Goal: Task Accomplishment & Management: Manage account settings

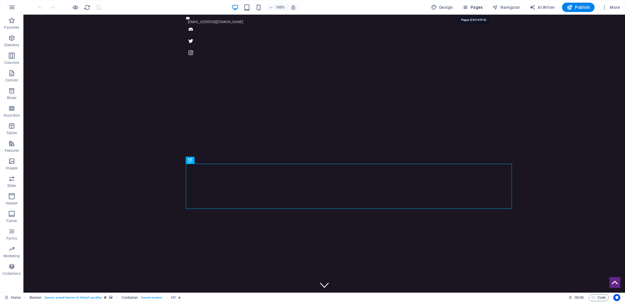
click at [478, 7] on span "Pages" at bounding box center [472, 7] width 21 height 6
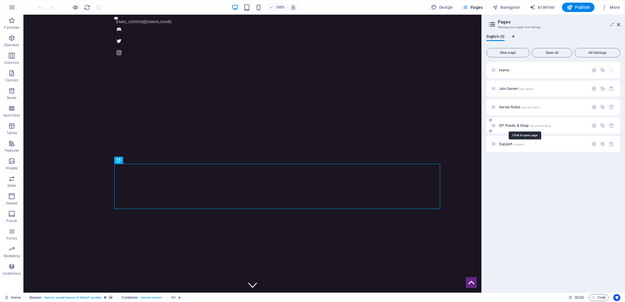
click at [513, 127] on span "DP Points & Shop /dp-points-shop" at bounding box center [525, 125] width 52 height 4
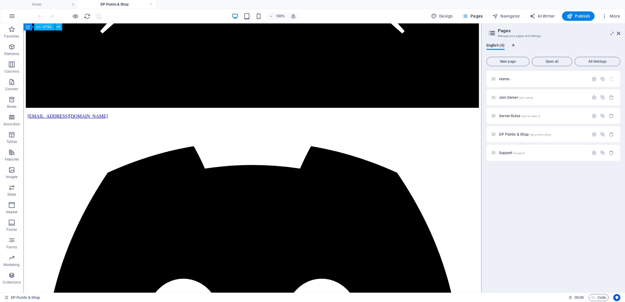
scroll to position [196, 0]
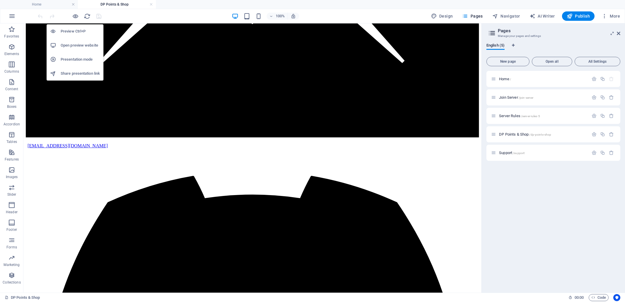
click at [77, 46] on h6 "Open preview website" at bounding box center [80, 45] width 39 height 7
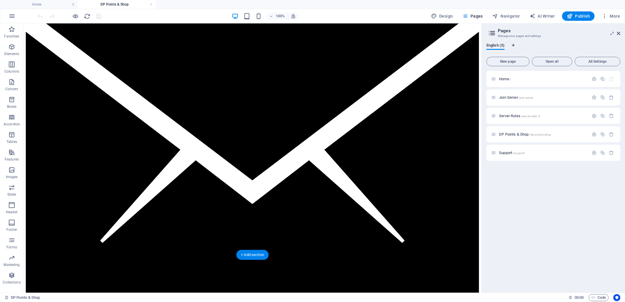
scroll to position [0, 0]
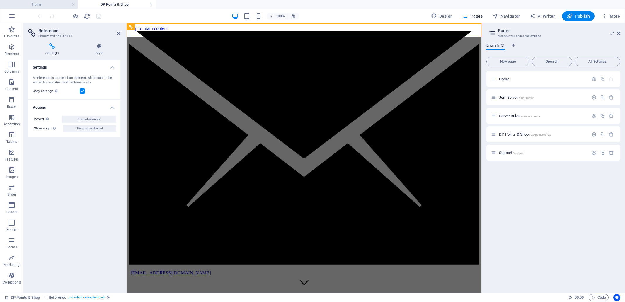
drag, startPoint x: 41, startPoint y: 4, endPoint x: 48, endPoint y: 4, distance: 7.3
click at [33, 5] on h4 "Home" at bounding box center [39, 4] width 78 height 6
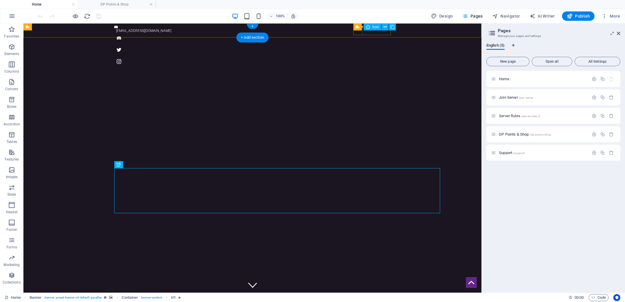
click at [356, 33] on figure at bounding box center [252, 37] width 277 height 9
select select "xMidYMid"
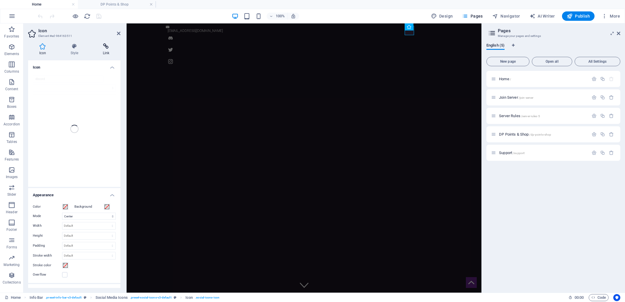
click at [105, 45] on icon at bounding box center [106, 46] width 29 height 6
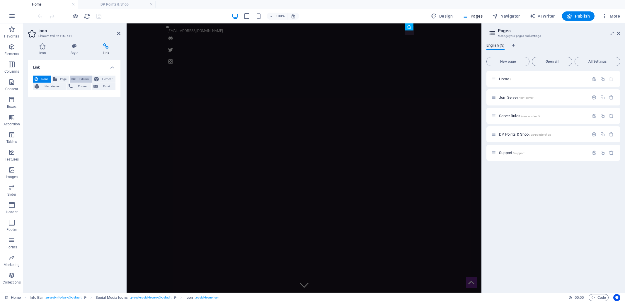
click at [83, 79] on span "External" at bounding box center [83, 79] width 13 height 7
select select "blank"
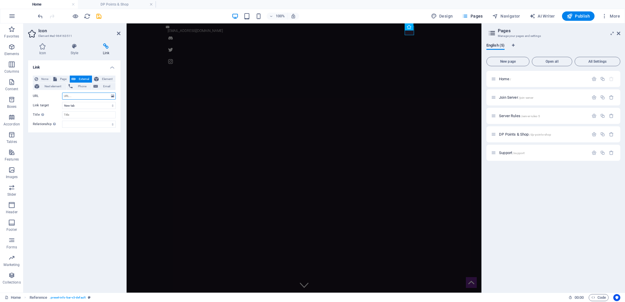
paste input "https://discord.gg/h2q2NmkNFk"
type input "https://discord.gg/h2q2NmkNFk"
click at [75, 114] on input "Title Additional link description, should not be the same as the link text. The…" at bounding box center [89, 114] width 54 height 7
type input "D"
type input "Join our Discord"
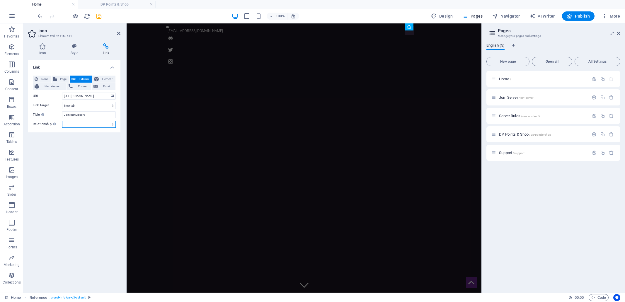
click at [73, 125] on select "alternate author bookmark external help license next nofollow noreferrer noopen…" at bounding box center [89, 124] width 54 height 7
select select "external"
click at [62, 121] on select "alternate author bookmark external help license next nofollow noreferrer noopen…" at bounding box center [89, 124] width 54 height 7
click at [99, 17] on icon "save" at bounding box center [99, 16] width 7 height 7
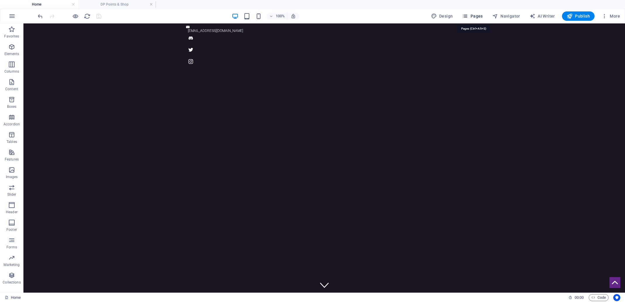
drag, startPoint x: 476, startPoint y: 18, endPoint x: 454, endPoint y: 13, distance: 22.0
click at [476, 18] on span "Pages" at bounding box center [472, 16] width 21 height 6
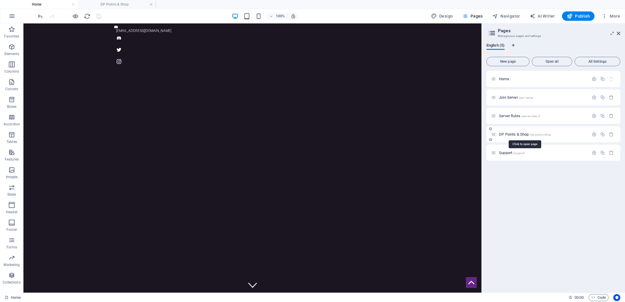
click at [509, 133] on span "DP Points & Shop /dp-points-shop" at bounding box center [525, 134] width 52 height 4
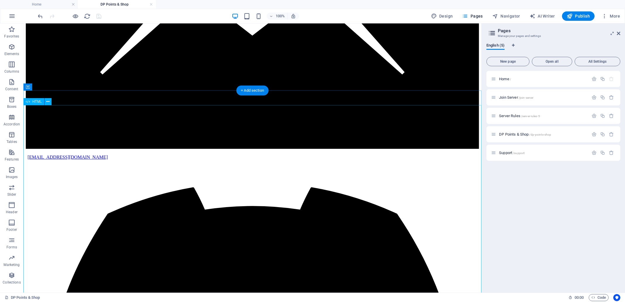
scroll to position [312, 0]
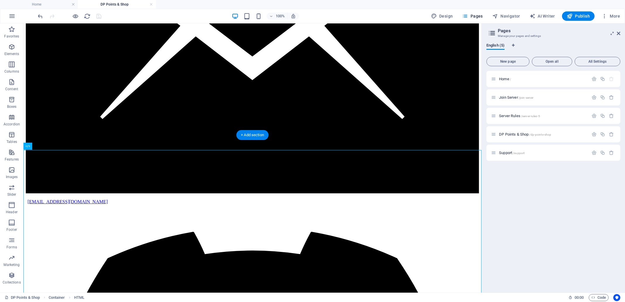
scroll to position [139, 0]
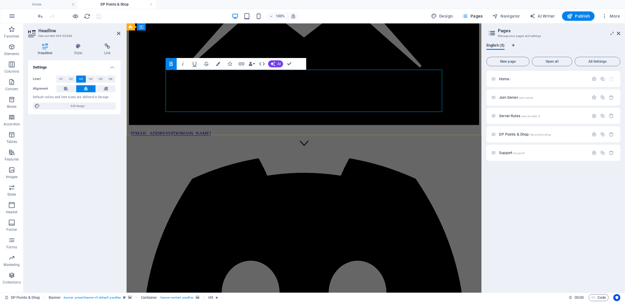
drag, startPoint x: 344, startPoint y: 78, endPoint x: 324, endPoint y: 79, distance: 20.3
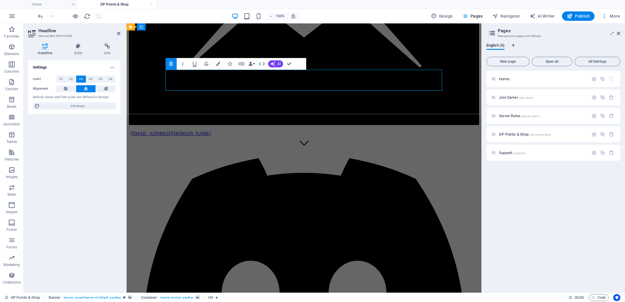
drag, startPoint x: 362, startPoint y: 78, endPoint x: 433, endPoint y: 77, distance: 71.2
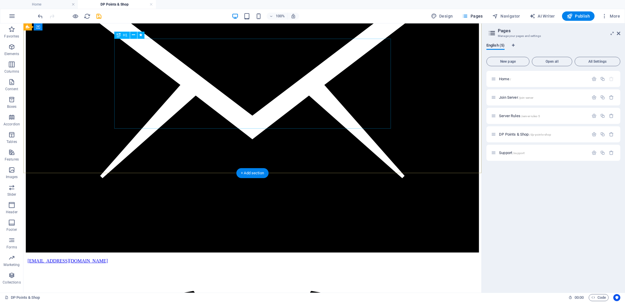
scroll to position [68, 0]
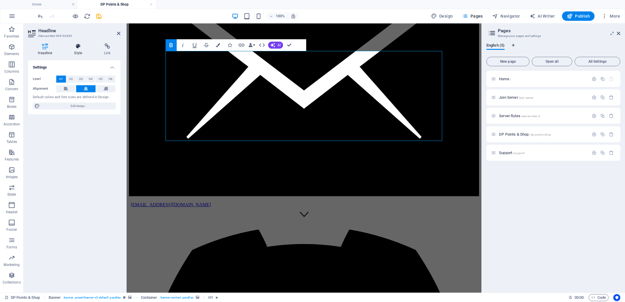
click at [77, 47] on icon at bounding box center [78, 46] width 28 height 6
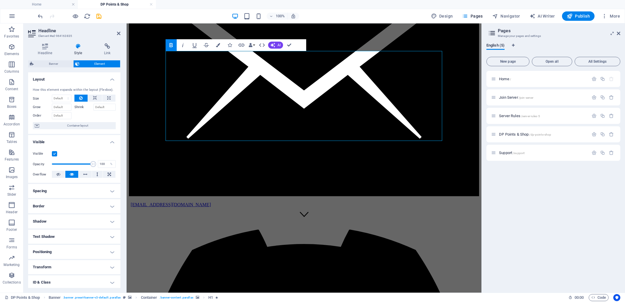
click at [113, 221] on h4 "Shadow" at bounding box center [74, 221] width 92 height 14
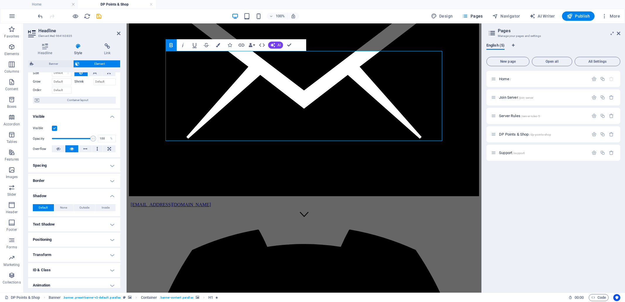
scroll to position [33, 0]
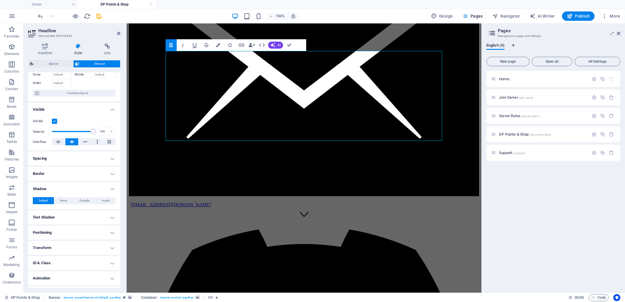
click at [111, 217] on h4 "Text Shadow" at bounding box center [74, 217] width 92 height 14
click at [99, 228] on span "Outside" at bounding box center [101, 229] width 10 height 7
type input "2"
type input "4"
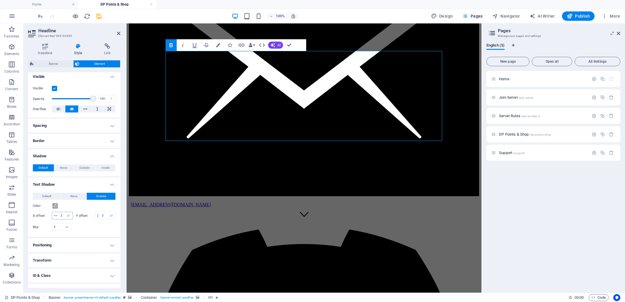
scroll to position [66, 0]
click at [54, 205] on span at bounding box center [55, 205] width 5 height 5
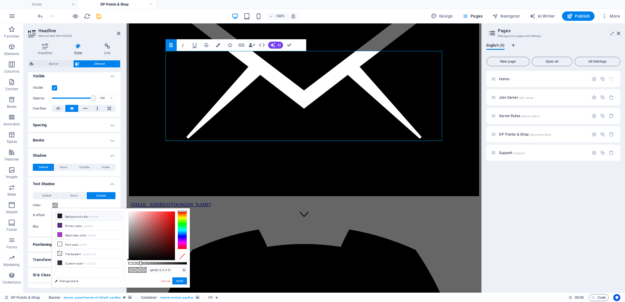
click at [61, 215] on icon at bounding box center [60, 216] width 4 height 4
type input "#1b1521"
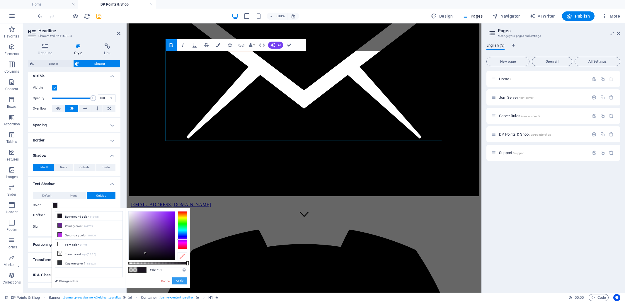
click at [181, 282] on button "Apply" at bounding box center [179, 280] width 15 height 7
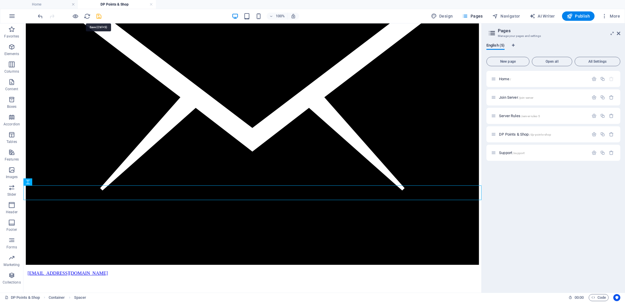
click at [99, 17] on icon "save" at bounding box center [99, 16] width 7 height 7
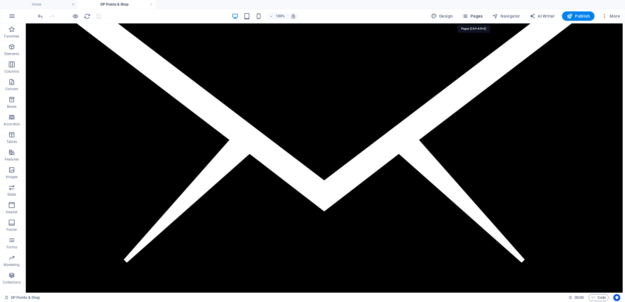
click at [477, 16] on span "Pages" at bounding box center [472, 16] width 21 height 6
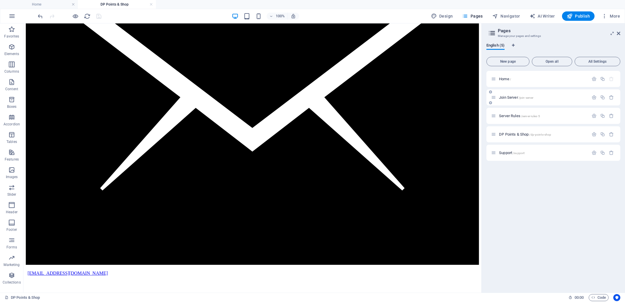
click at [506, 96] on span "Join Server /join-server" at bounding box center [516, 97] width 34 height 4
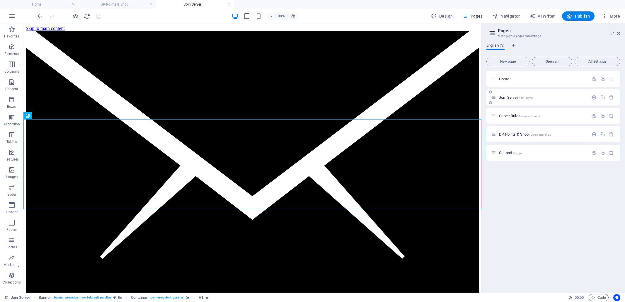
scroll to position [0, 0]
click at [511, 115] on span "Server Rules /server-rules-5" at bounding box center [519, 116] width 41 height 4
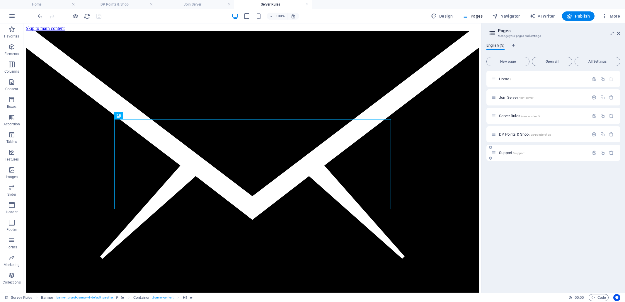
click at [504, 152] on span "Support /support" at bounding box center [511, 153] width 25 height 4
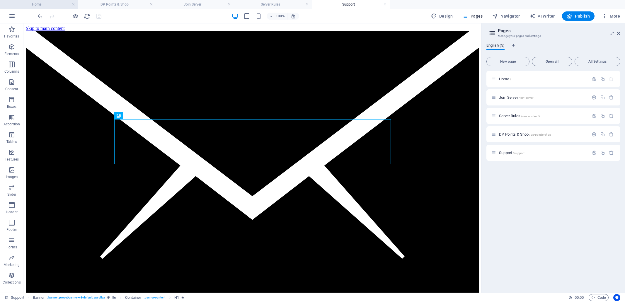
click at [42, 5] on h4 "Home" at bounding box center [39, 4] width 78 height 6
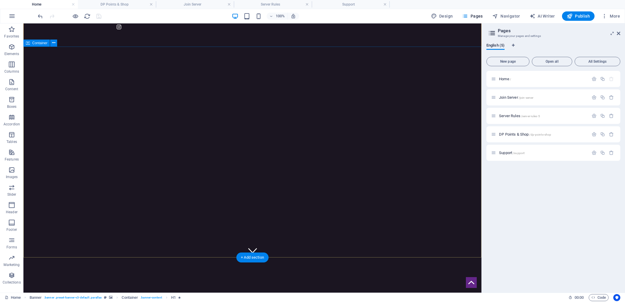
scroll to position [53, 0]
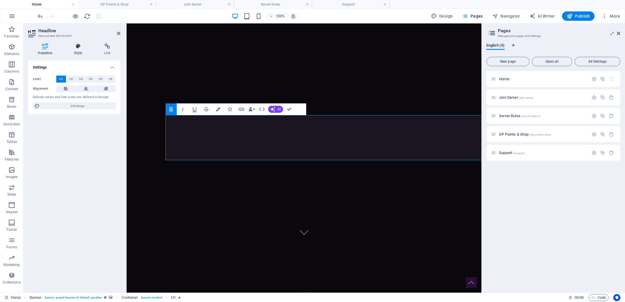
click at [77, 48] on icon at bounding box center [78, 46] width 28 height 6
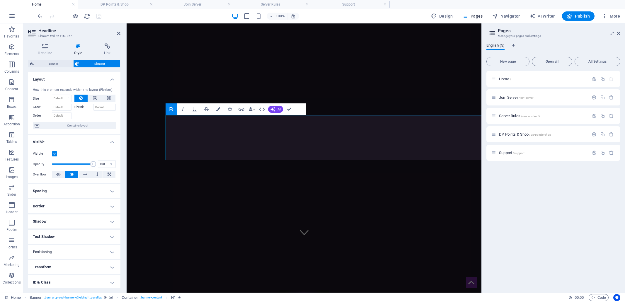
click at [83, 236] on h4 "Text Shadow" at bounding box center [74, 237] width 92 height 14
click at [97, 248] on span "Outside" at bounding box center [101, 248] width 10 height 7
type input "2"
type input "4"
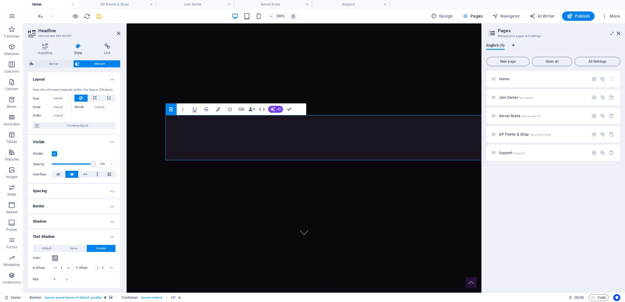
click at [57, 258] on span at bounding box center [55, 258] width 5 height 5
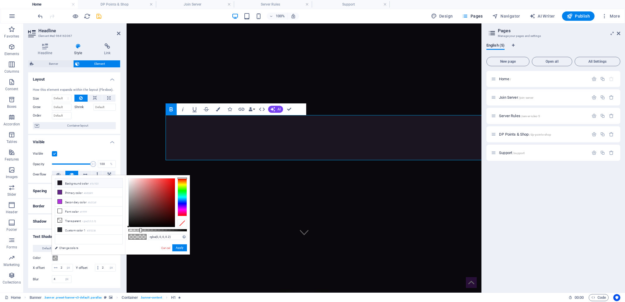
click at [59, 182] on icon at bounding box center [60, 183] width 4 height 4
type input "#1b1521"
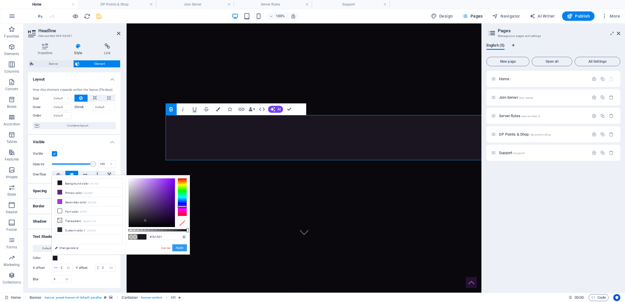
click at [181, 248] on button "Apply" at bounding box center [179, 247] width 15 height 7
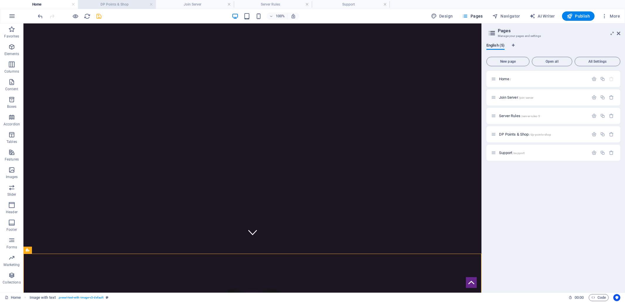
click at [114, 4] on h4 "DP Points & Shop" at bounding box center [117, 4] width 78 height 6
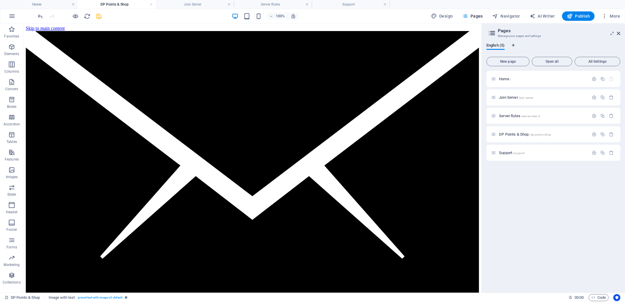
scroll to position [68, 0]
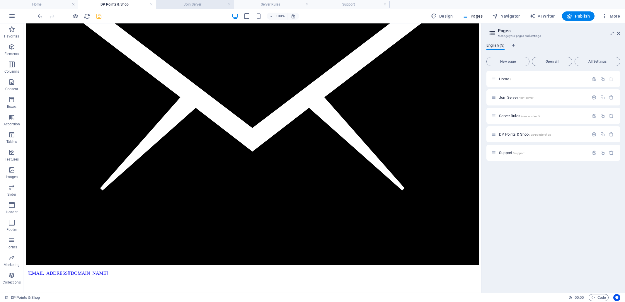
click at [189, 4] on h4 "Join Server" at bounding box center [195, 4] width 78 height 6
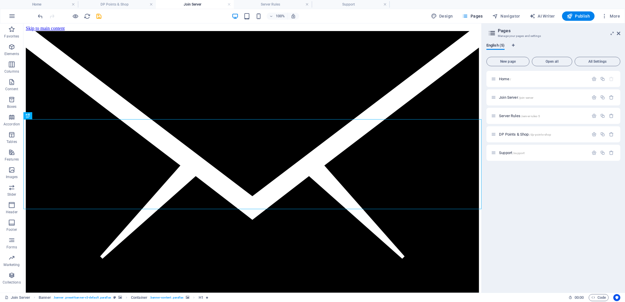
scroll to position [0, 0]
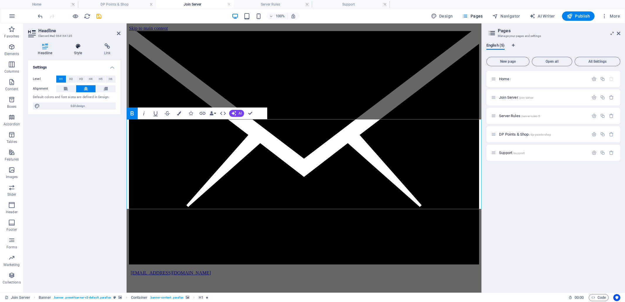
click at [80, 46] on icon at bounding box center [78, 46] width 28 height 6
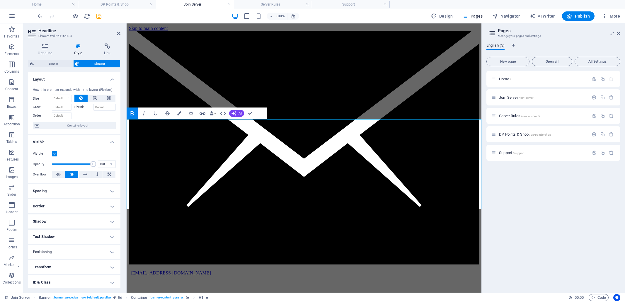
click at [109, 236] on h4 "Text Shadow" at bounding box center [74, 237] width 92 height 14
click at [97, 248] on span "Outside" at bounding box center [101, 248] width 10 height 7
type input "rgba(0, 0, 0, 0.2)"
type input "2"
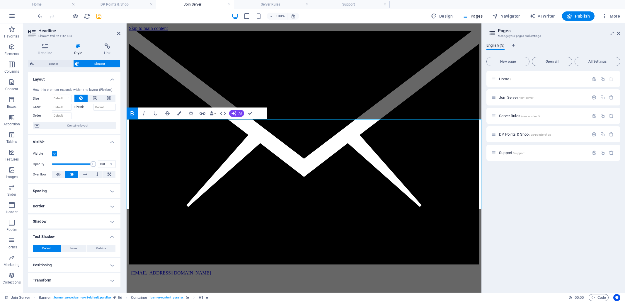
type input "4"
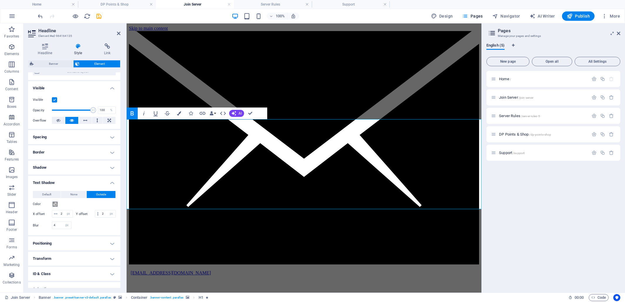
scroll to position [62, 0]
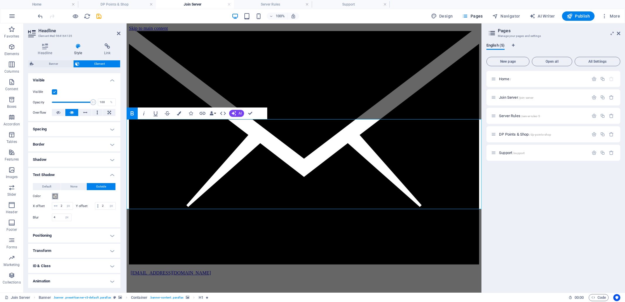
click at [56, 196] on span at bounding box center [55, 196] width 5 height 5
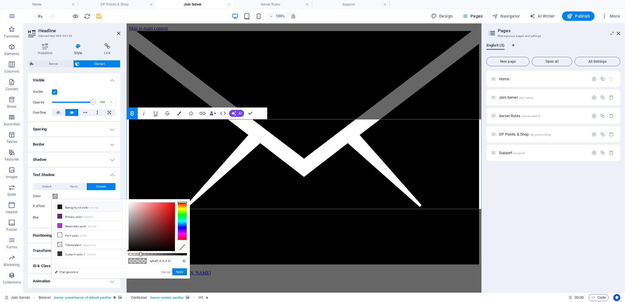
click at [76, 206] on li "Background color #1b1521" at bounding box center [88, 206] width 67 height 9
type input "#1b1521"
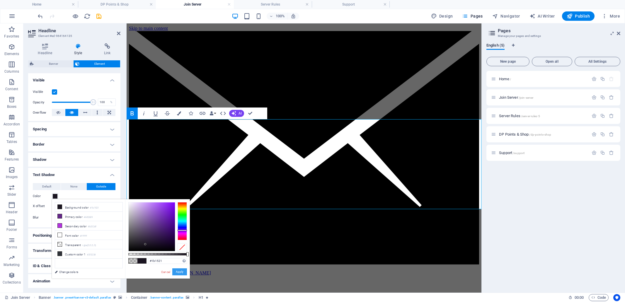
click at [182, 273] on button "Apply" at bounding box center [179, 271] width 15 height 7
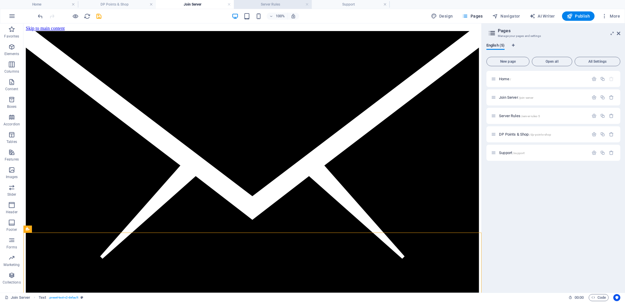
click at [264, 5] on h4 "Server Rules" at bounding box center [273, 4] width 78 height 6
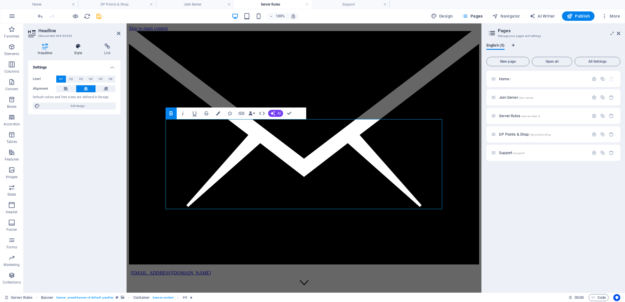
drag, startPoint x: 77, startPoint y: 47, endPoint x: 77, endPoint y: 55, distance: 8.2
click at [77, 47] on icon at bounding box center [78, 46] width 28 height 6
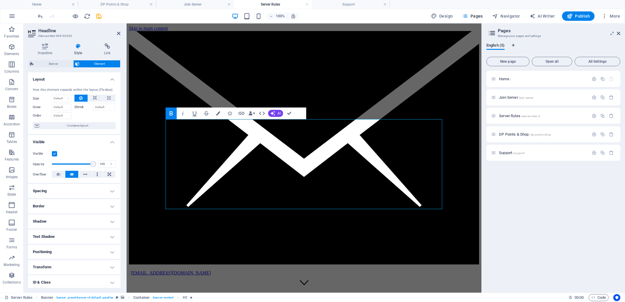
click at [67, 236] on h4 "Text Shadow" at bounding box center [74, 237] width 92 height 14
click at [103, 249] on span "Outside" at bounding box center [101, 248] width 10 height 7
type input "rgba(0, 0, 0, 0.2)"
type input "2"
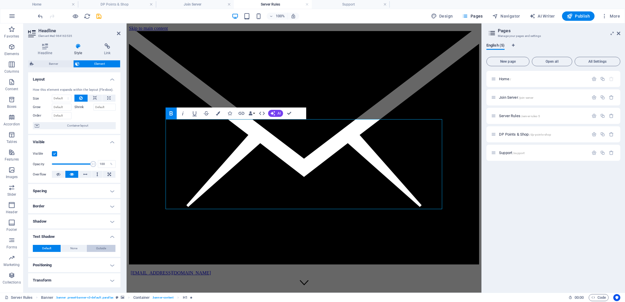
type input "4"
click at [55, 259] on span at bounding box center [55, 258] width 5 height 5
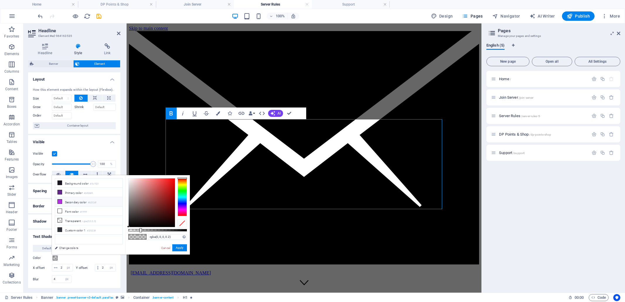
drag, startPoint x: 68, startPoint y: 184, endPoint x: 93, endPoint y: 203, distance: 31.5
click at [69, 185] on li "Background color #1b1521" at bounding box center [88, 182] width 67 height 9
type input "#1b1521"
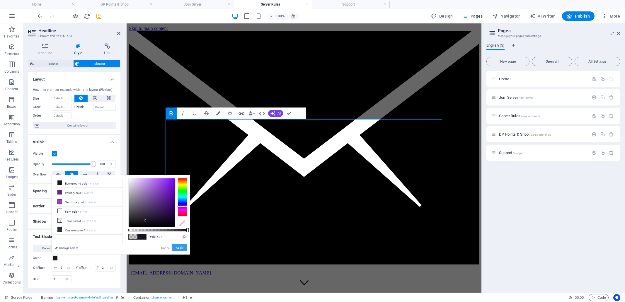
drag, startPoint x: 178, startPoint y: 248, endPoint x: 49, endPoint y: 224, distance: 131.2
click at [178, 248] on button "Apply" at bounding box center [179, 247] width 15 height 7
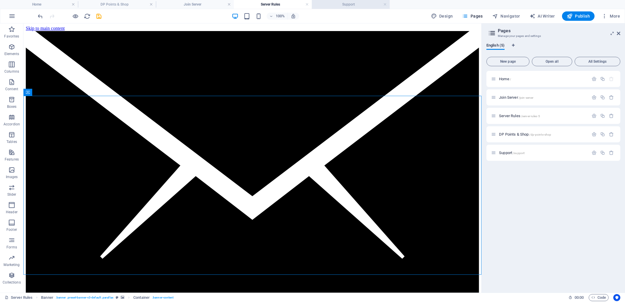
click at [349, 6] on h4 "Support" at bounding box center [351, 4] width 78 height 6
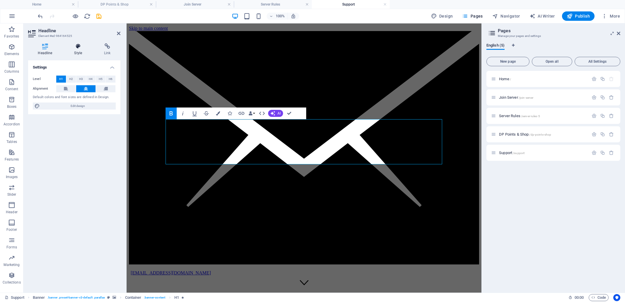
drag, startPoint x: 80, startPoint y: 48, endPoint x: 80, endPoint y: 53, distance: 5.3
click at [79, 48] on icon at bounding box center [78, 46] width 28 height 6
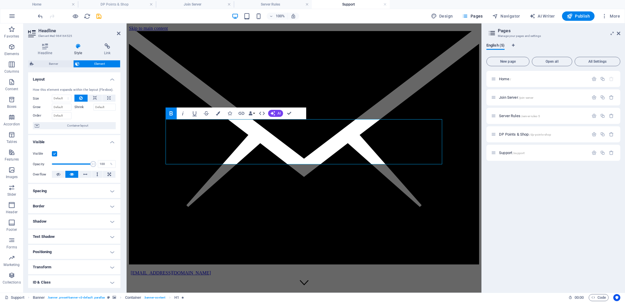
click at [113, 236] on h4 "Text Shadow" at bounding box center [74, 237] width 92 height 14
click at [100, 246] on span "Outside" at bounding box center [101, 248] width 10 height 7
type input "rgba(0, 0, 0, 0.2)"
type input "2"
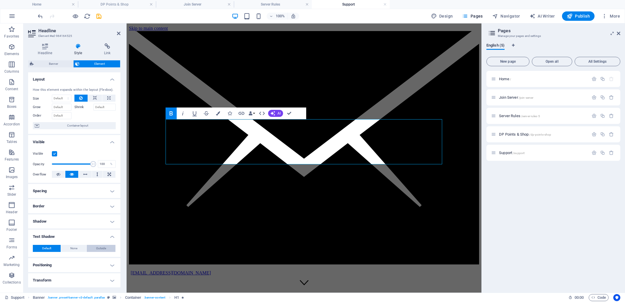
type input "4"
click at [55, 259] on span at bounding box center [55, 258] width 5 height 5
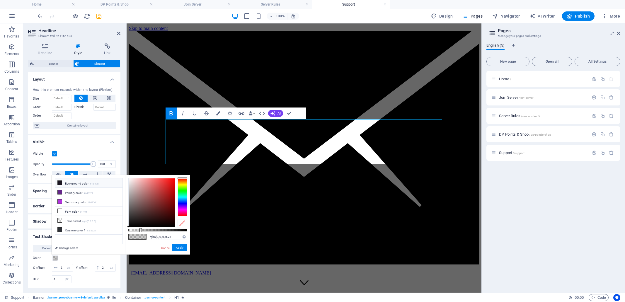
drag, startPoint x: 73, startPoint y: 183, endPoint x: 76, endPoint y: 186, distance: 4.6
click at [73, 183] on li "Background color #1b1521" at bounding box center [88, 182] width 67 height 9
type input "#1b1521"
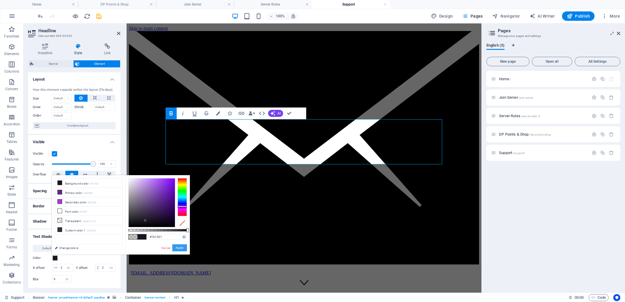
drag, startPoint x: 179, startPoint y: 248, endPoint x: 52, endPoint y: 225, distance: 129.2
click at [179, 248] on button "Apply" at bounding box center [179, 247] width 15 height 7
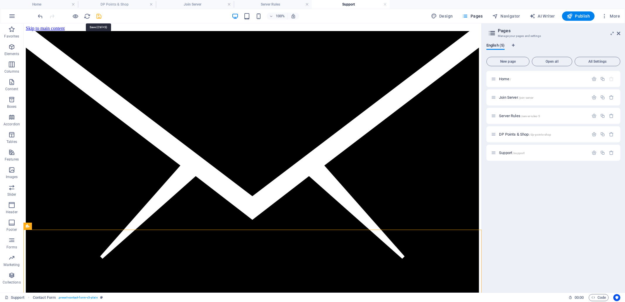
click at [99, 16] on icon "save" at bounding box center [99, 16] width 7 height 7
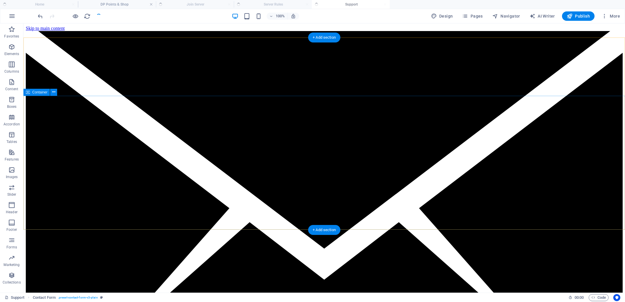
checkbox input "false"
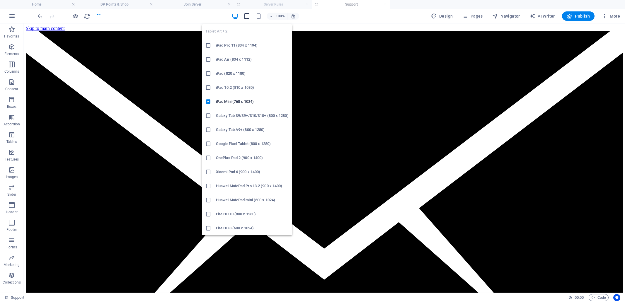
click at [248, 15] on icon "button" at bounding box center [246, 16] width 7 height 7
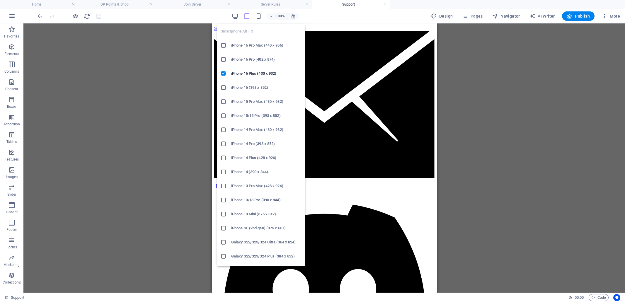
click at [260, 15] on icon "button" at bounding box center [258, 16] width 7 height 7
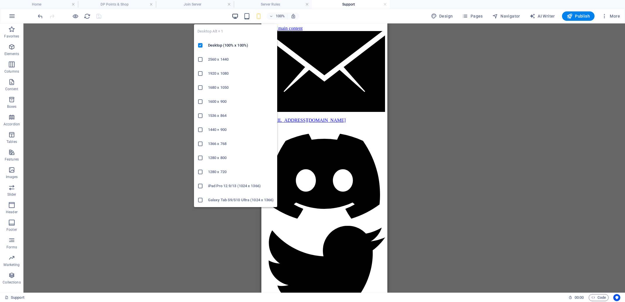
click at [235, 18] on icon "button" at bounding box center [235, 16] width 7 height 7
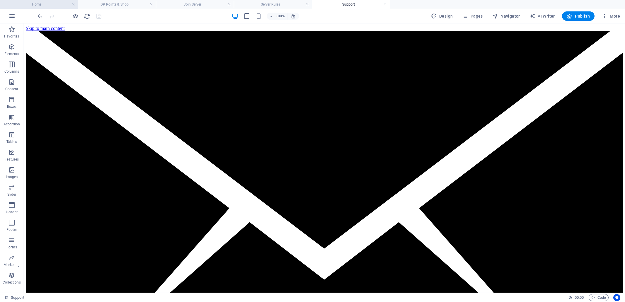
click at [54, 6] on h4 "Home" at bounding box center [39, 4] width 78 height 6
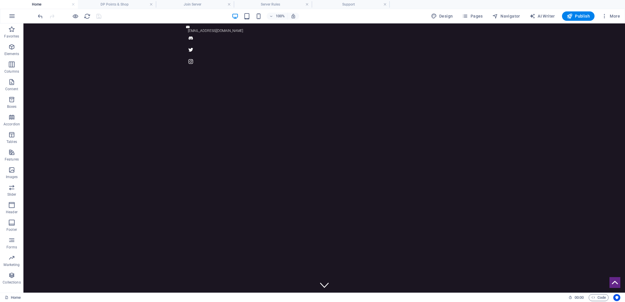
scroll to position [53, 0]
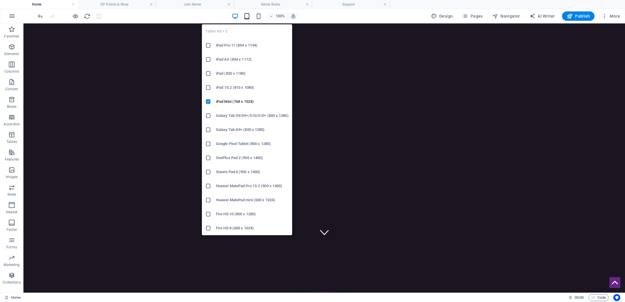
click at [248, 17] on icon "button" at bounding box center [246, 16] width 7 height 7
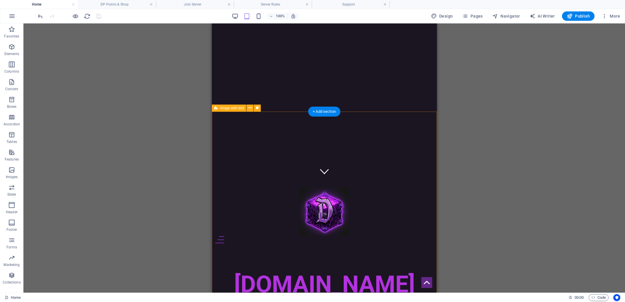
scroll to position [113, 0]
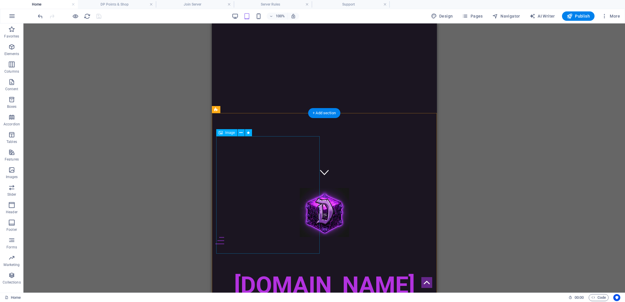
select select "px"
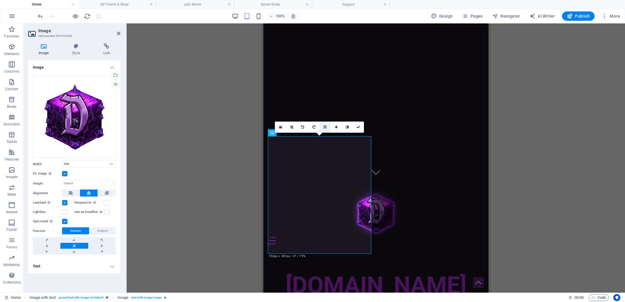
click at [326, 127] on icon at bounding box center [324, 127] width 3 height 4
click at [337, 126] on icon at bounding box center [336, 127] width 3 height 4
click at [325, 127] on icon at bounding box center [325, 127] width 3 height 4
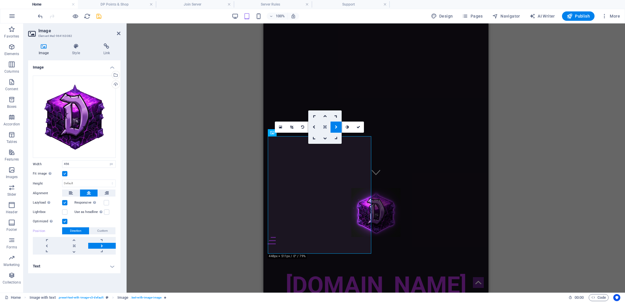
click at [325, 128] on icon at bounding box center [324, 127] width 3 height 4
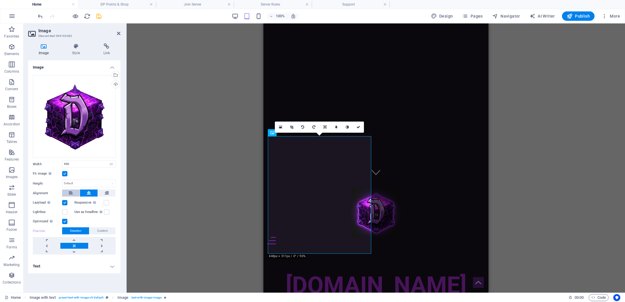
click at [69, 192] on icon at bounding box center [71, 193] width 4 height 7
click at [89, 194] on icon at bounding box center [89, 193] width 4 height 7
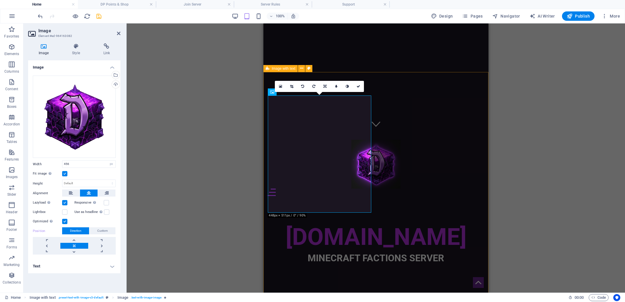
scroll to position [174, 0]
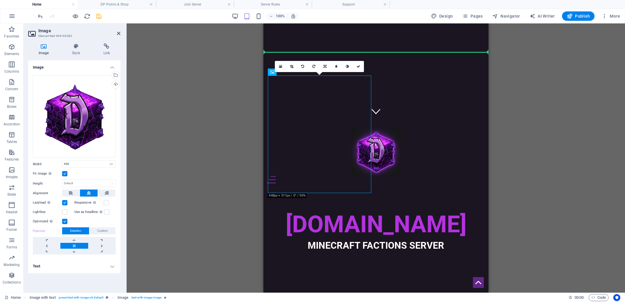
drag, startPoint x: 318, startPoint y: 133, endPoint x: 378, endPoint y: 131, distance: 60.7
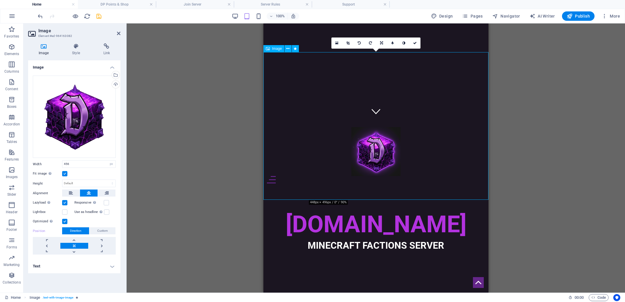
click at [64, 174] on label at bounding box center [64, 173] width 5 height 5
click at [0, 0] on input "Fit image Automatically fit image to a fixed width and height" at bounding box center [0, 0] width 0 height 0
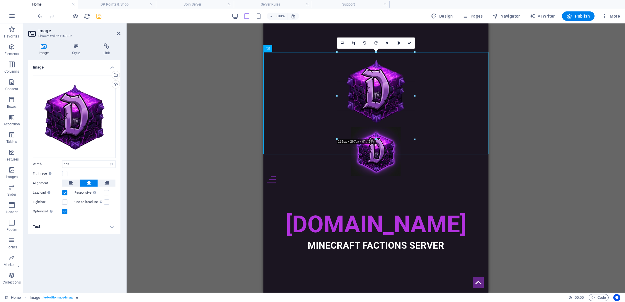
drag, startPoint x: 442, startPoint y: 200, endPoint x: 372, endPoint y: 139, distance: 92.6
type input "265"
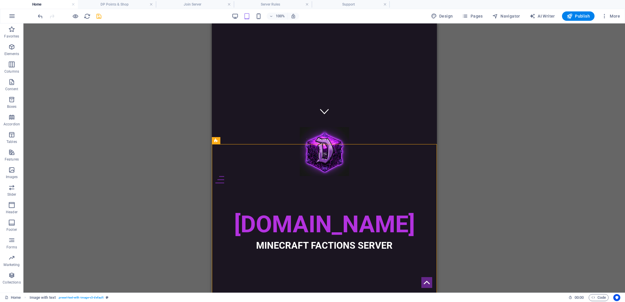
click at [478, 148] on div "Drag here to replace the existing content. Press “Ctrl” if you want to create a…" at bounding box center [323, 157] width 601 height 269
click at [462, 68] on div "Drag here to replace the existing content. Press “Ctrl” if you want to create a…" at bounding box center [323, 157] width 601 height 269
click at [169, 100] on div "Drag here to replace the existing content. Press “Ctrl” if you want to create a…" at bounding box center [323, 157] width 601 height 269
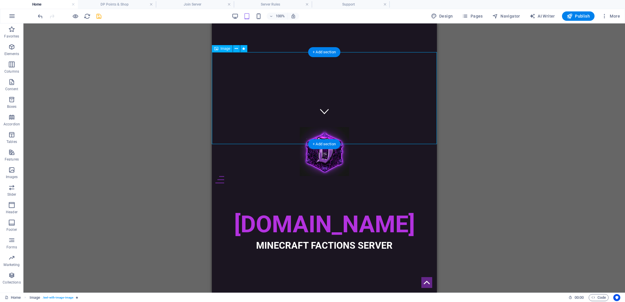
select select "px"
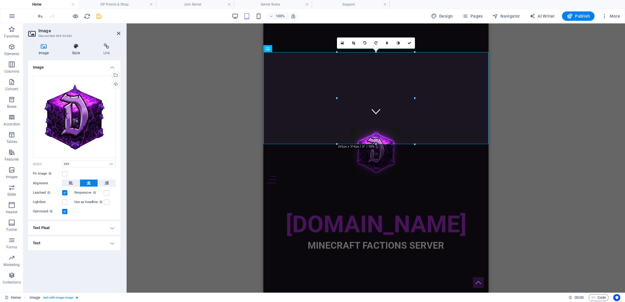
click at [77, 50] on h4 "Style" at bounding box center [77, 49] width 31 height 12
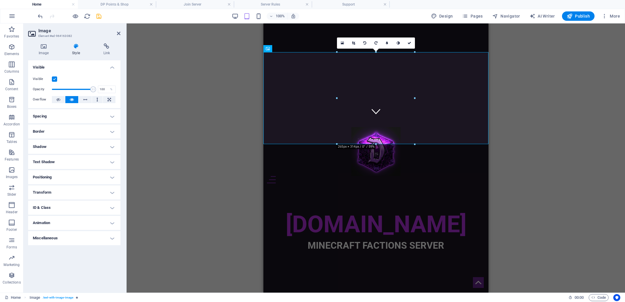
click at [112, 115] on h4 "Spacing" at bounding box center [74, 116] width 92 height 14
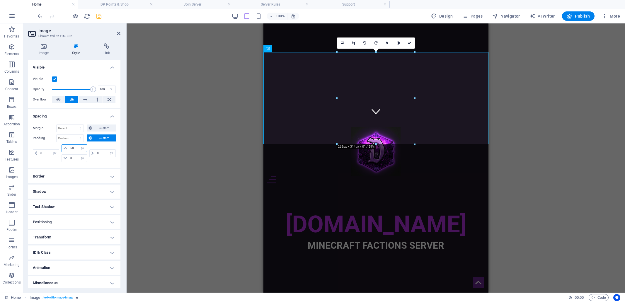
click at [76, 146] on input "50" at bounding box center [78, 148] width 18 height 7
drag, startPoint x: 72, startPoint y: 147, endPoint x: 79, endPoint y: 137, distance: 12.0
click at [72, 147] on input "50" at bounding box center [78, 148] width 18 height 7
type input "0"
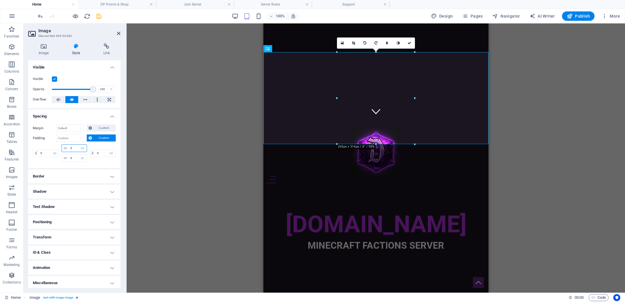
select select "px"
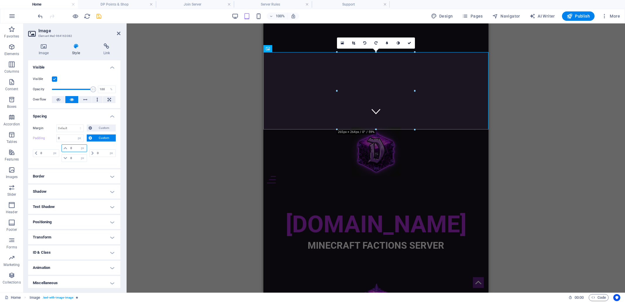
type input "0"
click at [174, 183] on div "H1 Banner Container Banner Menu Bar Menu Info Bar Icon Social Media Icons Icon …" at bounding box center [376, 157] width 498 height 269
click at [501, 171] on div "H1 Banner Container Banner Menu Bar Menu Info Bar Icon Social Media Icons Icon …" at bounding box center [376, 157] width 498 height 269
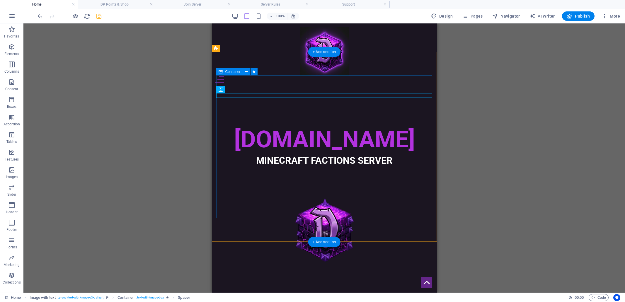
scroll to position [255, 0]
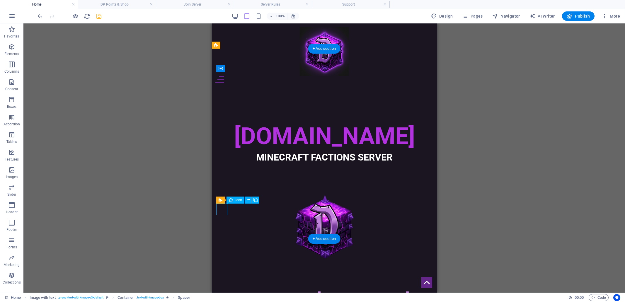
select select "xMidYMid"
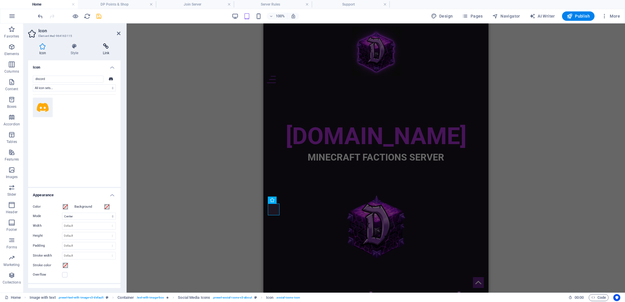
click at [106, 45] on icon at bounding box center [106, 46] width 29 height 6
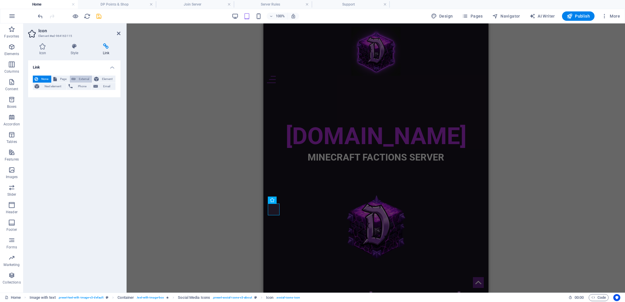
click at [82, 78] on span "External" at bounding box center [83, 79] width 13 height 7
select select "blank"
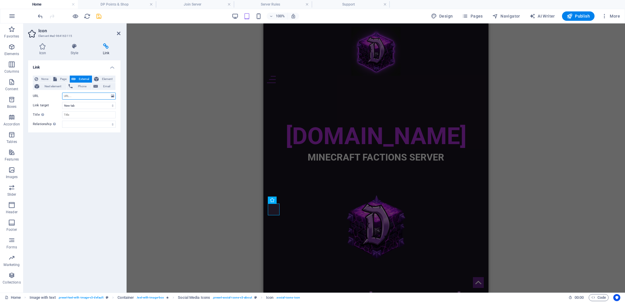
paste input "https://discord.gg/h2q2NmkNFk"
type input "https://discord.gg/h2q2NmkNFk"
click at [72, 113] on input "Title Additional link description, should not be the same as the link text. The…" at bounding box center [89, 114] width 54 height 7
type input "Follow on Discord"
click at [72, 123] on select "alternate author bookmark external help license next nofollow noreferrer noopen…" at bounding box center [89, 124] width 54 height 7
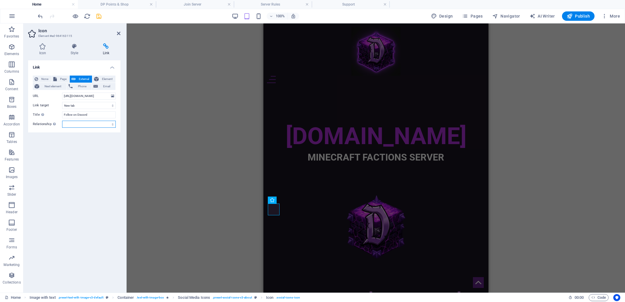
select select "external"
click at [62, 121] on select "alternate author bookmark external help license next nofollow noreferrer noopen…" at bounding box center [89, 124] width 54 height 7
click at [93, 139] on div "Link None Page External Element Next element Phone Email Page Home Join Server …" at bounding box center [74, 174] width 92 height 228
click at [215, 152] on div "H1 Banner Container Banner Menu Bar Menu Info Bar Icon Social Media Icons Icon …" at bounding box center [376, 157] width 498 height 269
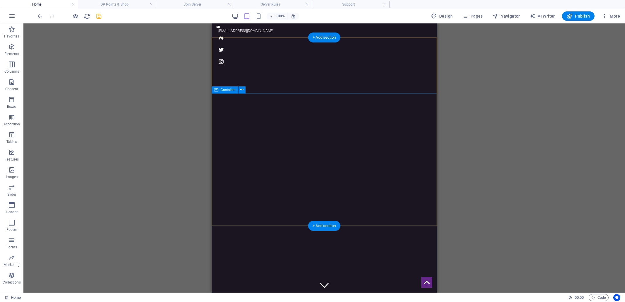
scroll to position [0, 0]
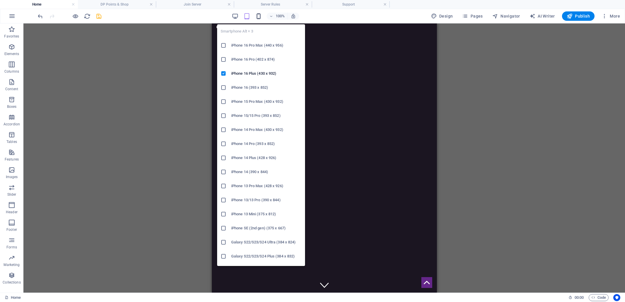
click at [260, 16] on icon "button" at bounding box center [258, 16] width 7 height 7
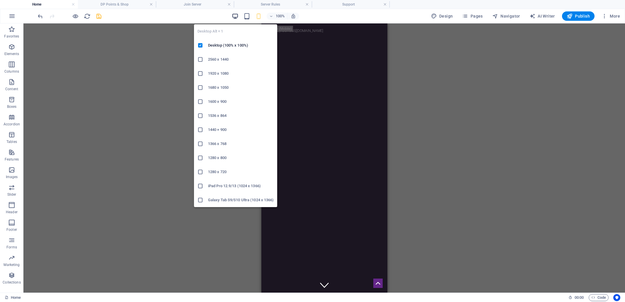
click at [235, 16] on icon "button" at bounding box center [235, 16] width 7 height 7
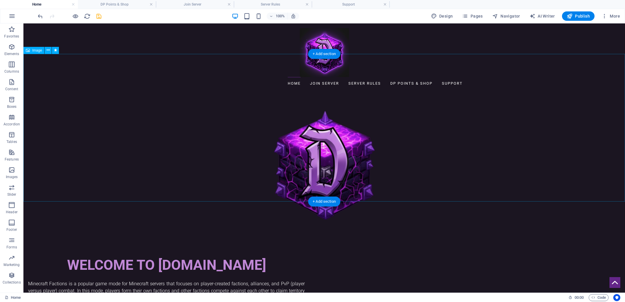
scroll to position [253, 0]
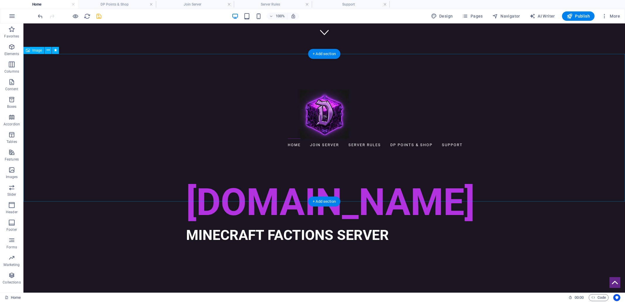
select select "px"
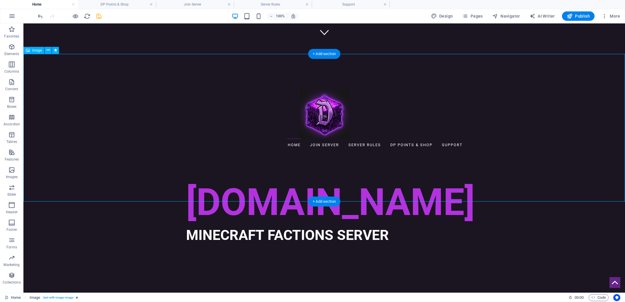
select select "px"
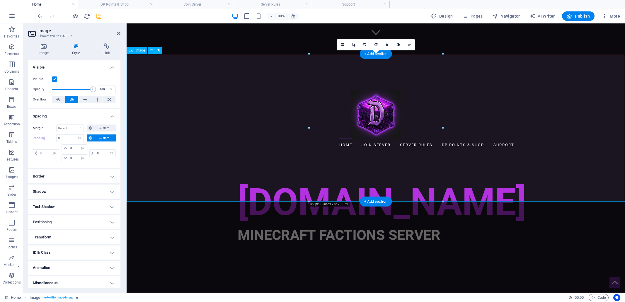
select select "DISABLED_OPTION_VALUE"
click at [74, 145] on input "50" at bounding box center [78, 148] width 18 height 7
type input "5"
type input "0"
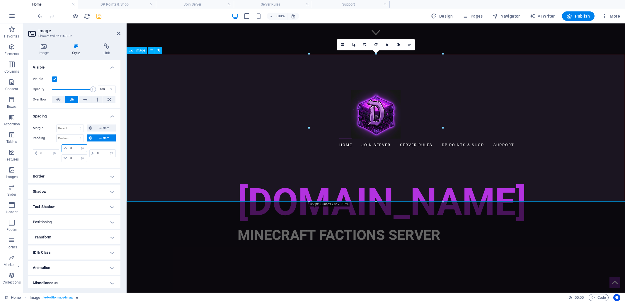
select select "px"
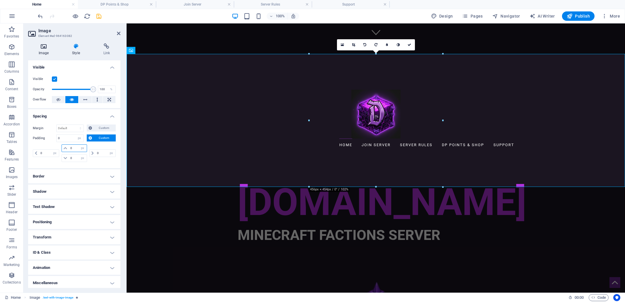
type input "0"
click at [41, 50] on h4 "Image" at bounding box center [44, 49] width 33 height 12
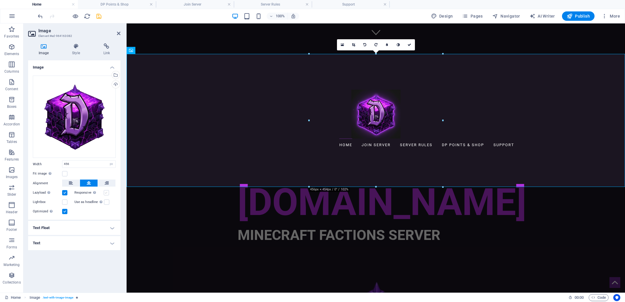
click at [107, 193] on label at bounding box center [106, 192] width 5 height 5
click at [0, 0] on input "Responsive Automatically load retina image and smartphone optimized sizes." at bounding box center [0, 0] width 0 height 0
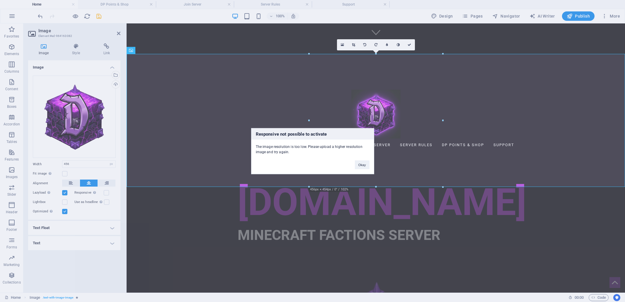
click at [107, 193] on div "Responsive not possible to activate The image resolution is too low. Please upl…" at bounding box center [312, 151] width 625 height 302
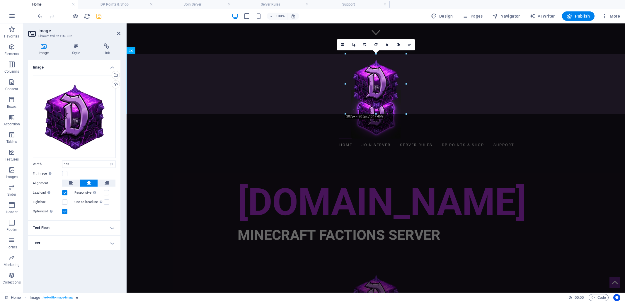
drag, startPoint x: 443, startPoint y: 186, endPoint x: 368, endPoint y: 112, distance: 105.7
type input "208"
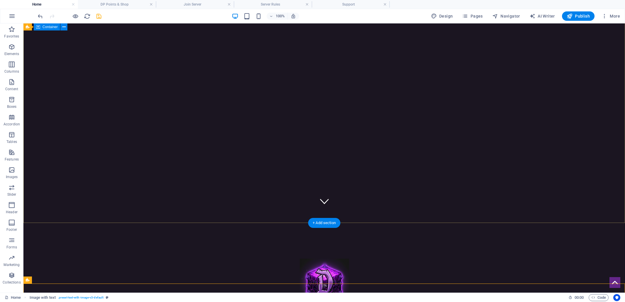
scroll to position [79, 0]
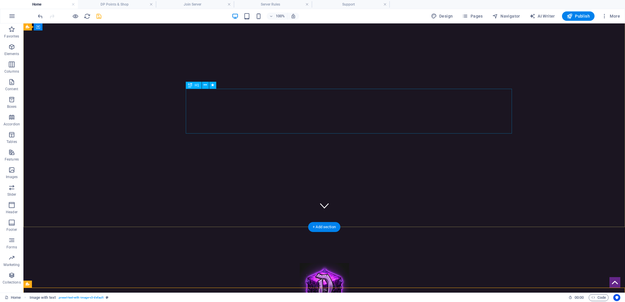
select select "px"
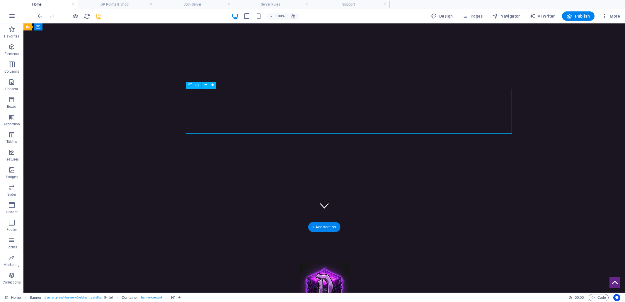
select select "px"
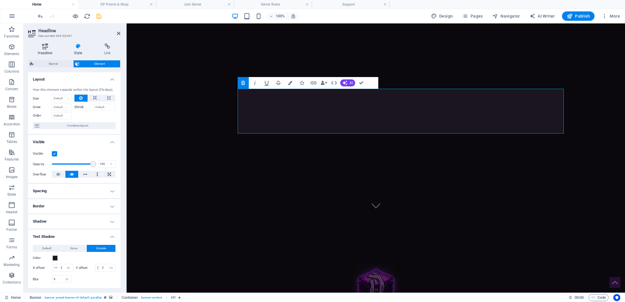
click at [43, 48] on icon at bounding box center [45, 46] width 34 height 6
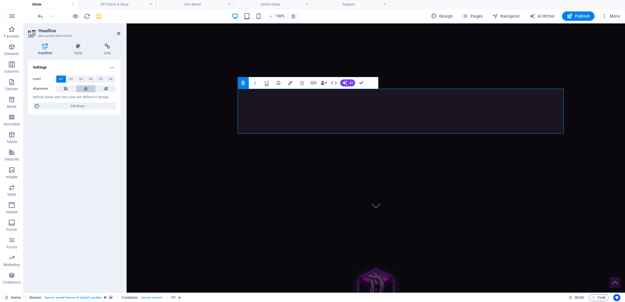
click at [86, 89] on icon at bounding box center [86, 88] width 4 height 7
drag, startPoint x: 340, startPoint y: 141, endPoint x: 417, endPoint y: 134, distance: 78.0
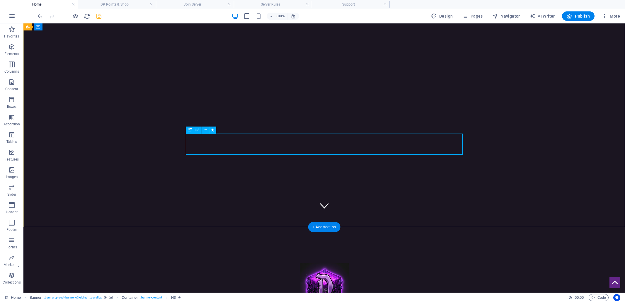
drag, startPoint x: 249, startPoint y: 144, endPoint x: 272, endPoint y: 167, distance: 32.9
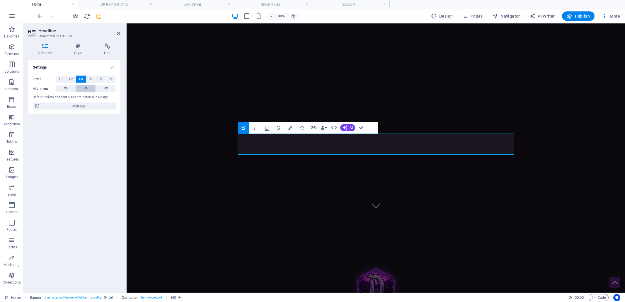
click at [84, 88] on icon at bounding box center [86, 88] width 4 height 7
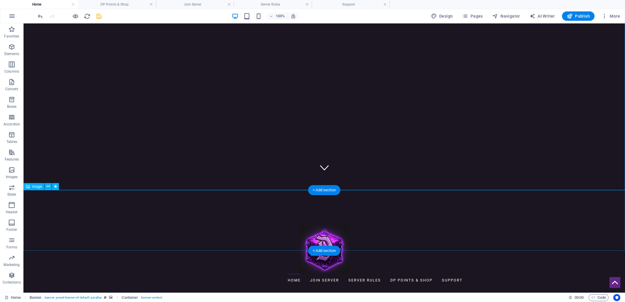
scroll to position [118, 0]
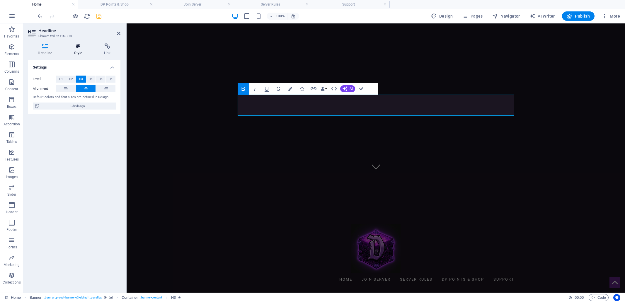
click at [79, 47] on icon at bounding box center [78, 46] width 28 height 6
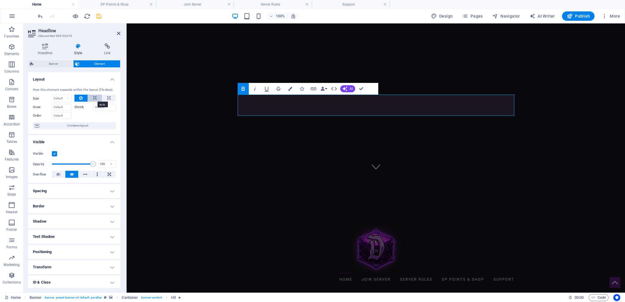
click at [93, 98] on icon at bounding box center [95, 98] width 4 height 7
click at [108, 97] on icon at bounding box center [108, 98] width 3 height 7
type input "100"
select select "%"
click at [81, 98] on icon at bounding box center [81, 98] width 4 height 7
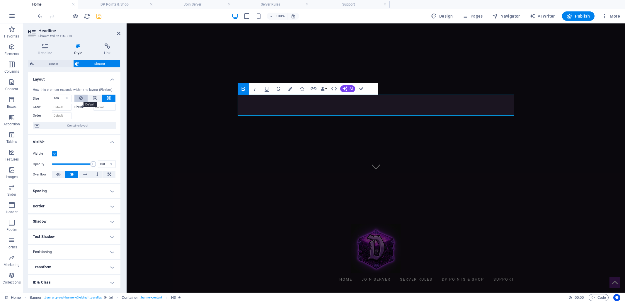
select select "DISABLED_OPTION_VALUE"
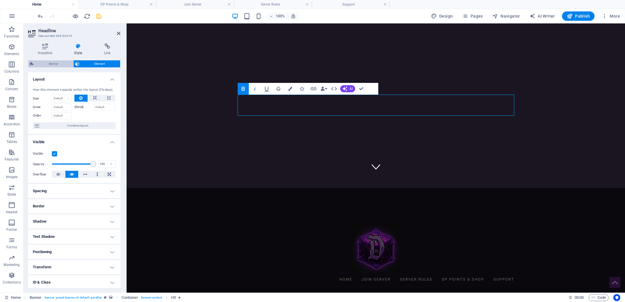
click at [53, 64] on span "Banner" at bounding box center [53, 63] width 36 height 7
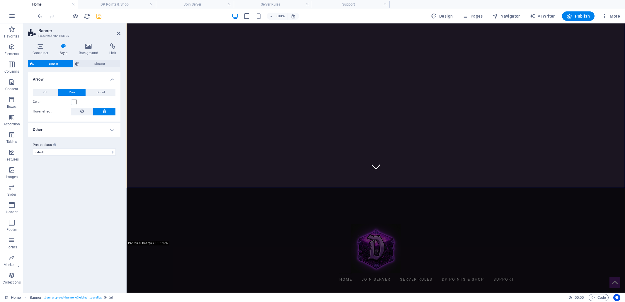
click at [112, 130] on h4 "Other" at bounding box center [74, 130] width 92 height 14
click at [40, 48] on icon at bounding box center [40, 46] width 25 height 6
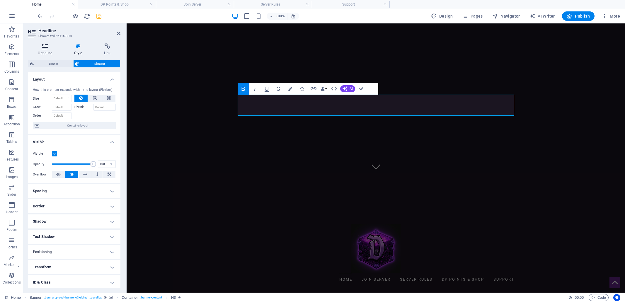
click at [46, 48] on icon at bounding box center [45, 46] width 34 height 6
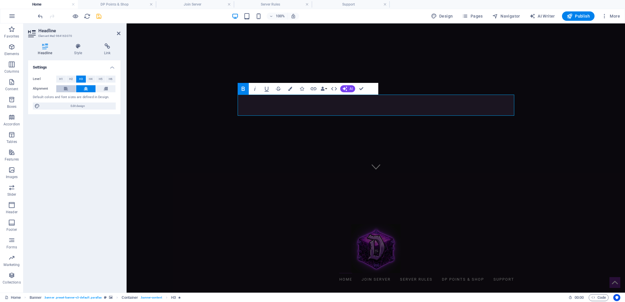
click at [67, 90] on icon at bounding box center [66, 88] width 4 height 7
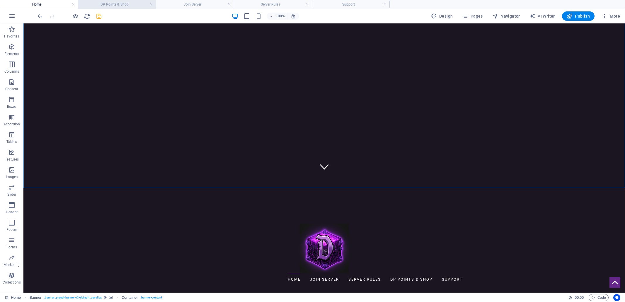
click at [119, 4] on h4 "DP Points & Shop" at bounding box center [117, 4] width 78 height 6
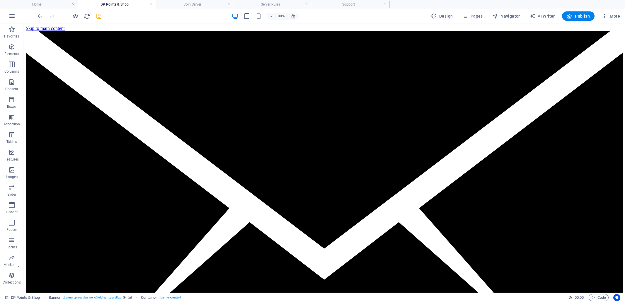
scroll to position [68, 0]
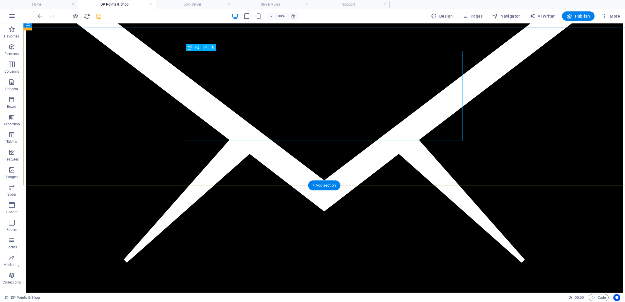
select select "px"
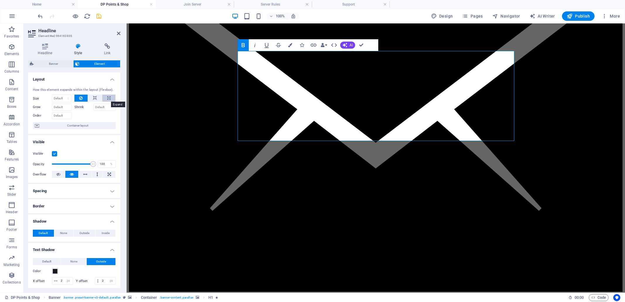
click at [108, 97] on icon at bounding box center [108, 98] width 3 height 7
type input "100"
select select "%"
click at [108, 97] on icon at bounding box center [108, 98] width 3 height 7
click at [95, 98] on icon at bounding box center [95, 98] width 4 height 7
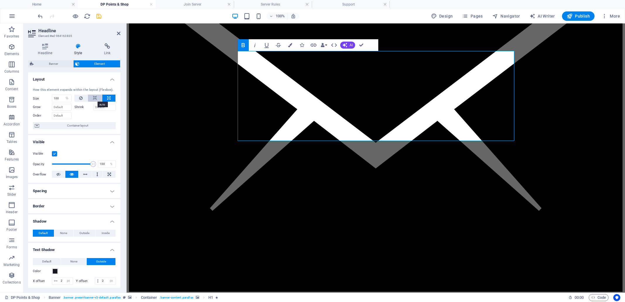
select select "DISABLED_OPTION_VALUE"
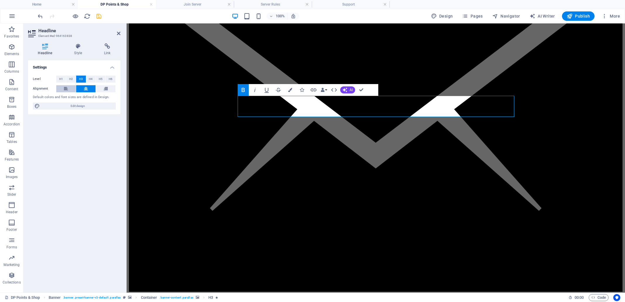
click at [64, 88] on icon at bounding box center [66, 88] width 4 height 7
click at [196, 3] on h4 "Join Server" at bounding box center [195, 4] width 78 height 6
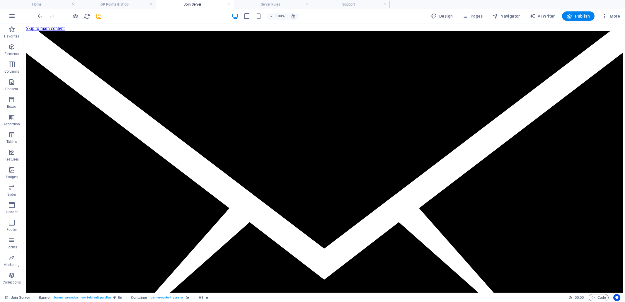
scroll to position [0, 0]
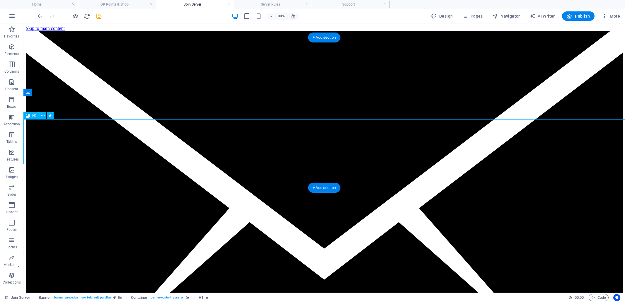
select select "px"
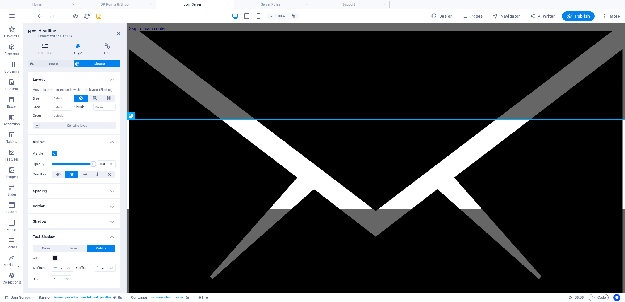
click at [43, 49] on icon at bounding box center [45, 46] width 34 height 6
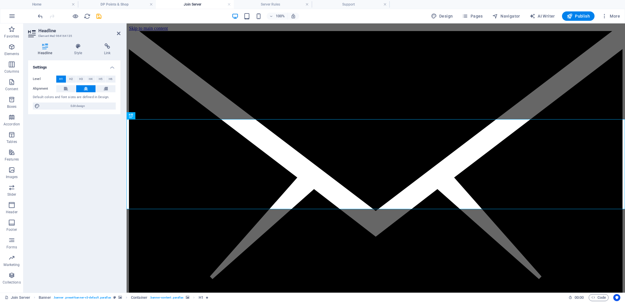
click at [86, 88] on icon at bounding box center [86, 88] width 4 height 7
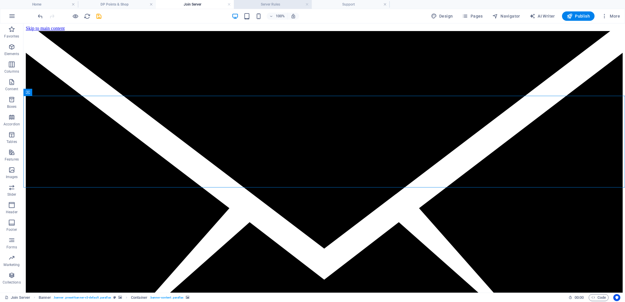
click at [271, 4] on h4 "Server Rules" at bounding box center [273, 4] width 78 height 6
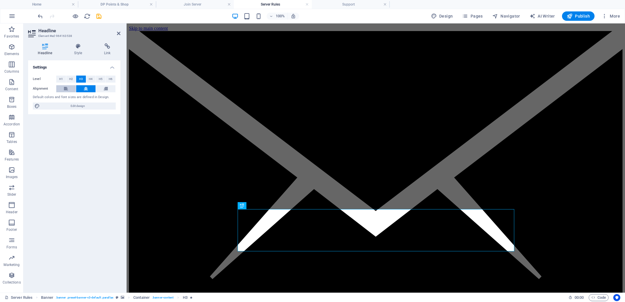
click at [64, 88] on button at bounding box center [66, 88] width 20 height 7
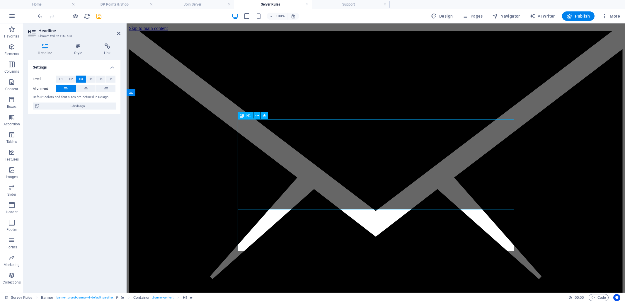
select select "px"
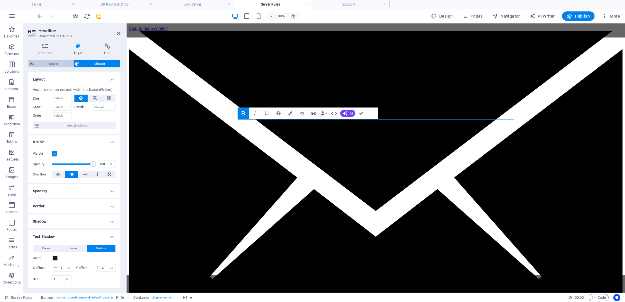
click at [51, 64] on span "Banner" at bounding box center [53, 63] width 36 height 7
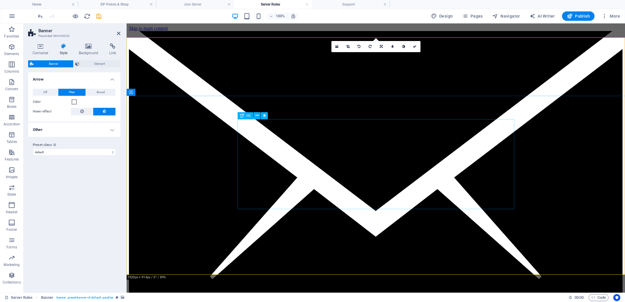
drag, startPoint x: 315, startPoint y: 158, endPoint x: 303, endPoint y: 152, distance: 13.4
select select "px"
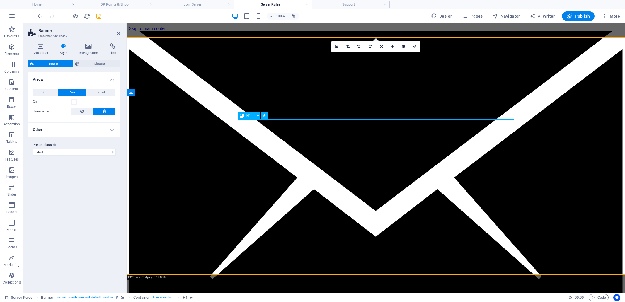
select select "px"
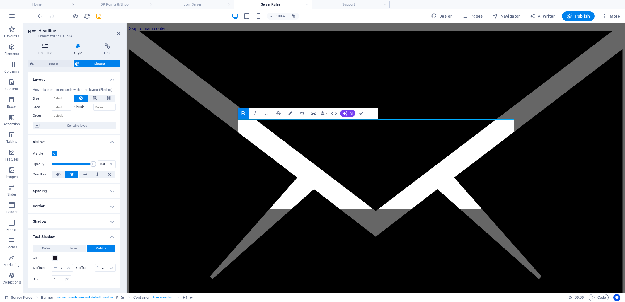
click at [47, 48] on icon at bounding box center [45, 46] width 34 height 6
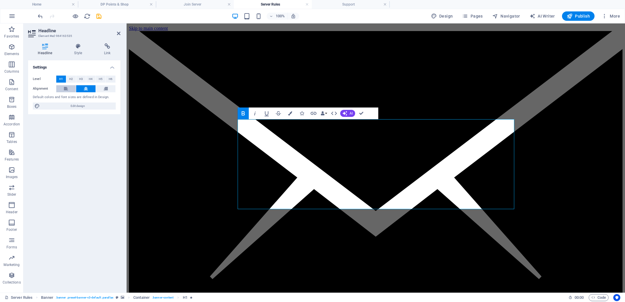
click at [66, 89] on icon at bounding box center [66, 88] width 4 height 7
click at [87, 89] on icon at bounding box center [86, 88] width 4 height 7
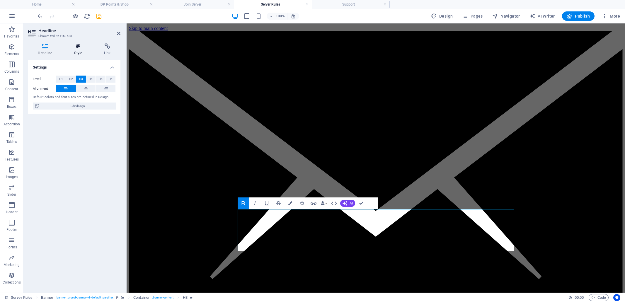
click at [79, 46] on icon at bounding box center [78, 46] width 28 height 6
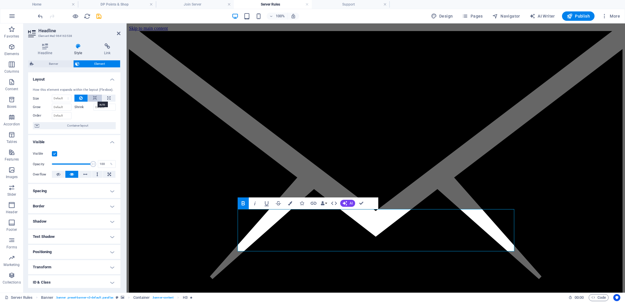
click at [96, 98] on icon at bounding box center [95, 98] width 4 height 7
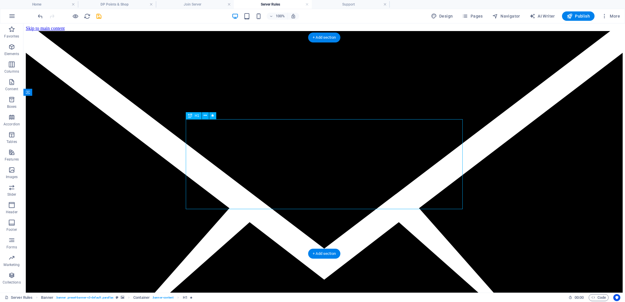
select select "px"
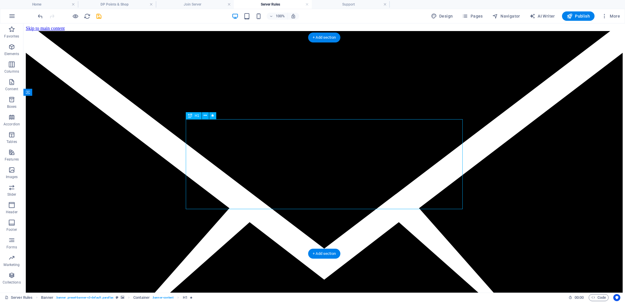
select select "px"
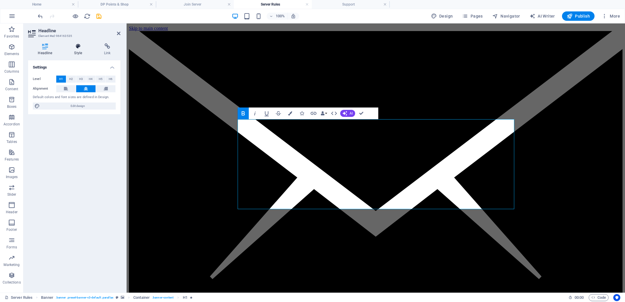
click at [78, 48] on icon at bounding box center [78, 46] width 28 height 6
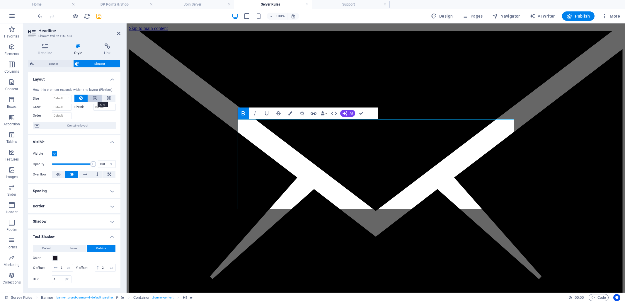
click at [95, 98] on icon at bounding box center [95, 98] width 4 height 7
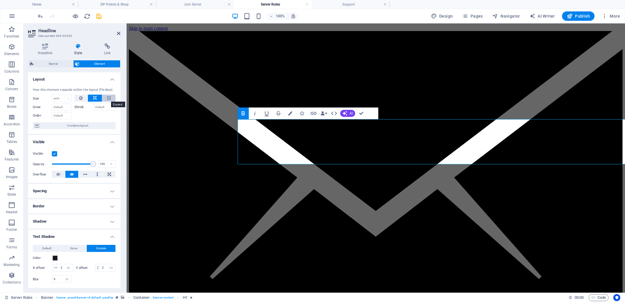
click at [109, 98] on icon at bounding box center [108, 98] width 3 height 7
type input "100"
select select "%"
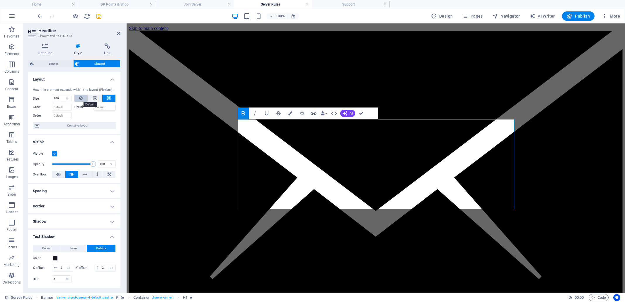
click at [80, 97] on icon at bounding box center [81, 98] width 4 height 7
select select "DISABLED_OPTION_VALUE"
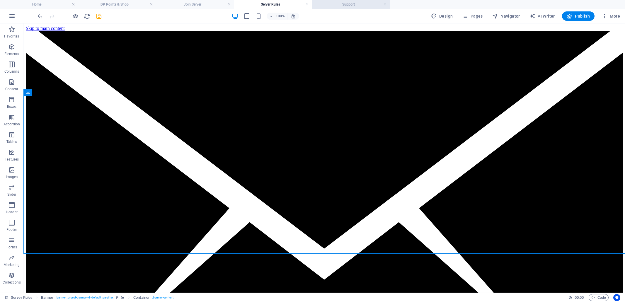
click at [349, 4] on h4 "Support" at bounding box center [351, 4] width 78 height 6
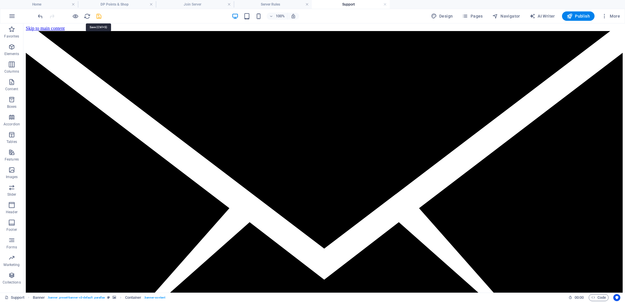
click at [99, 16] on icon "save" at bounding box center [99, 16] width 7 height 7
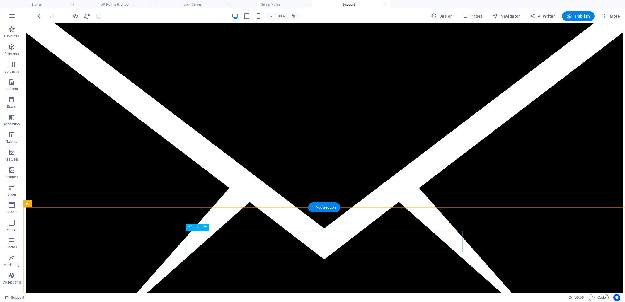
scroll to position [20, 0]
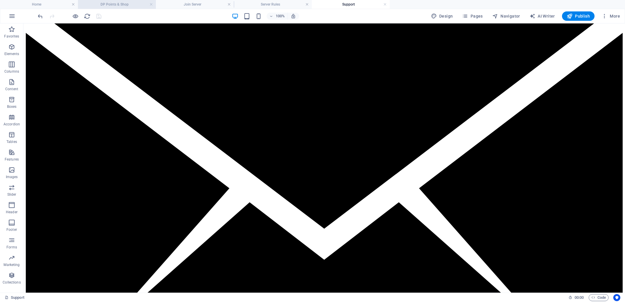
click at [119, 5] on h4 "DP Points & Shop" at bounding box center [117, 4] width 78 height 6
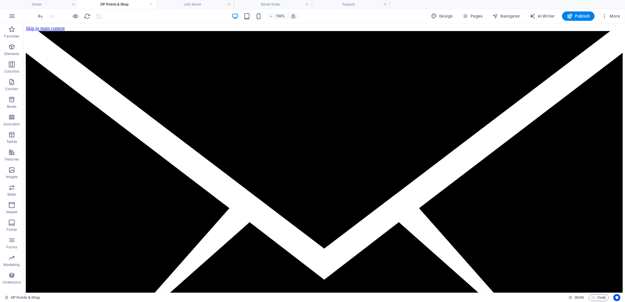
scroll to position [68, 0]
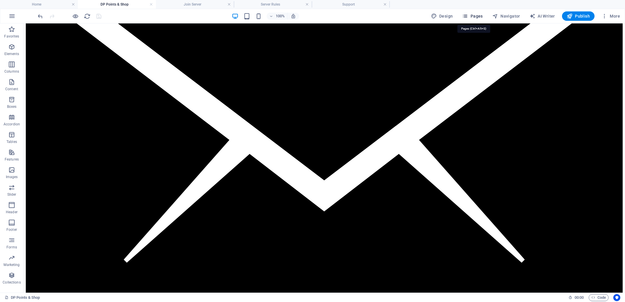
click at [481, 15] on span "Pages" at bounding box center [472, 16] width 21 height 6
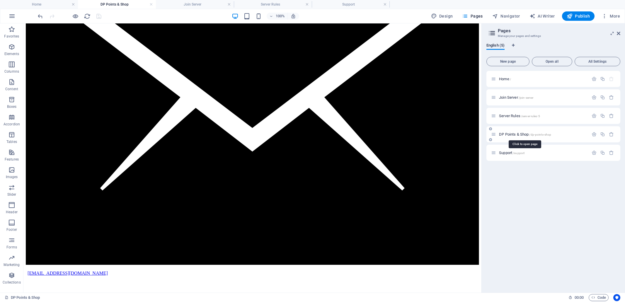
click at [523, 134] on span "DP Points & Shop /dp-points-shop" at bounding box center [525, 134] width 52 height 4
click at [594, 134] on icon "button" at bounding box center [593, 134] width 5 height 5
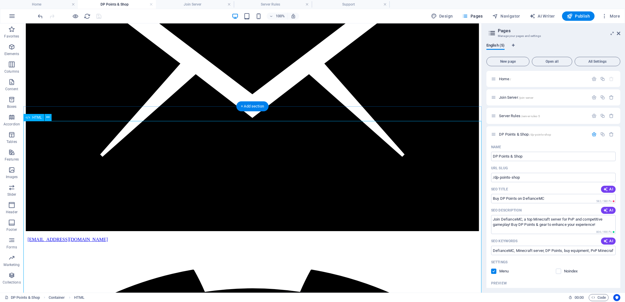
scroll to position [102, 0]
click at [81, 298] on span "HTML" at bounding box center [79, 297] width 10 height 7
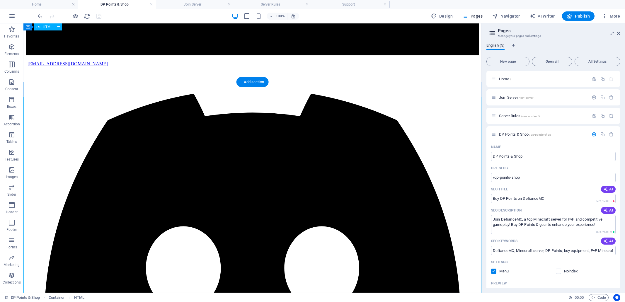
scroll to position [124, 0]
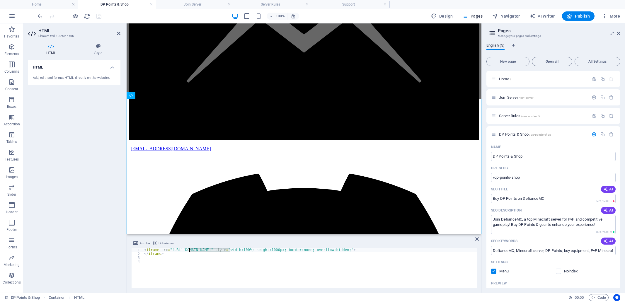
drag, startPoint x: 231, startPoint y: 248, endPoint x: 189, endPoint y: 249, distance: 41.3
click at [189, 249] on div "< iframe src = "https://defiancemc.tebex.io" style = "width:100%; height:1000px…" at bounding box center [310, 271] width 334 height 47
click at [213, 249] on div "< iframe src = "https://defiancemc.tebex.io" style = "width:100%; height:1000px…" at bounding box center [310, 268] width 334 height 40
drag, startPoint x: 214, startPoint y: 249, endPoint x: 229, endPoint y: 249, distance: 15.5
click at [229, 249] on div "< iframe src = "https://defiancemc.tebex.io" style = "width:100%; height:1000px…" at bounding box center [310, 271] width 334 height 47
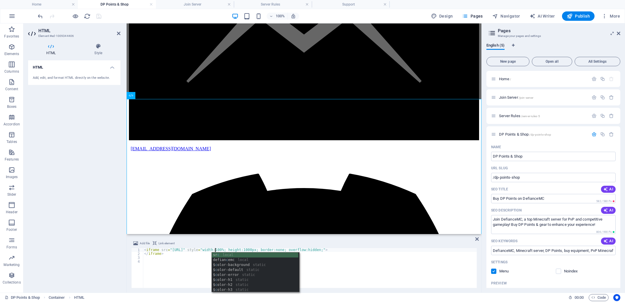
scroll to position [0, 6]
drag, startPoint x: 190, startPoint y: 249, endPoint x: 194, endPoint y: 243, distance: 6.7
click at [190, 248] on div "< iframe src = "https://defiancemc.com" style = "width:100%; height:1000px; bor…" at bounding box center [310, 271] width 334 height 47
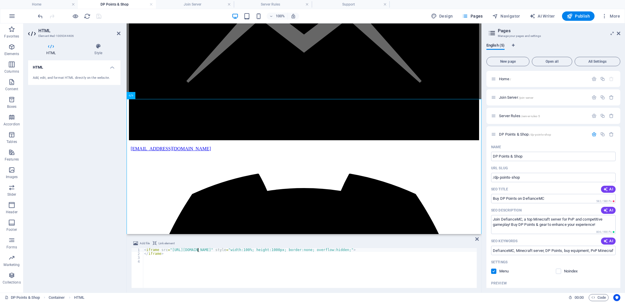
scroll to position [0, 4]
click at [245, 255] on div "< iframe src = "https://shop.defiancemc.com" style = "width:100%; height:1000px…" at bounding box center [310, 271] width 334 height 47
type textarea "</iframe>"
click at [99, 16] on icon "save" at bounding box center [99, 16] width 7 height 7
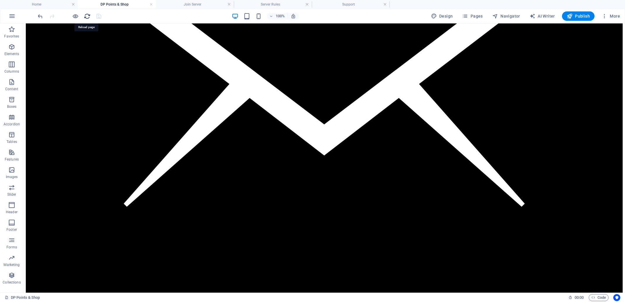
click at [87, 16] on icon "reload" at bounding box center [87, 16] width 7 height 7
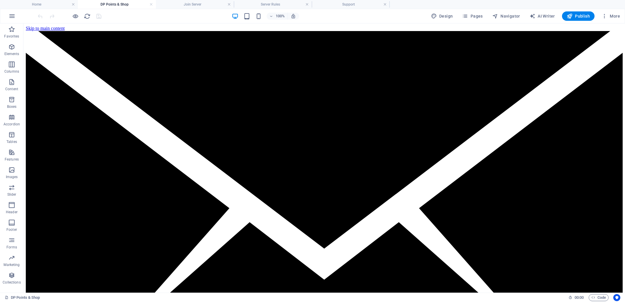
scroll to position [0, 0]
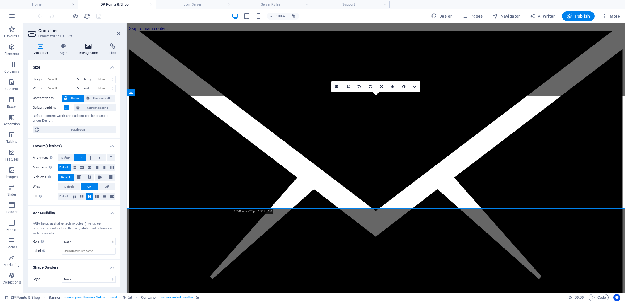
click at [91, 50] on h4 "Background" at bounding box center [89, 49] width 31 height 12
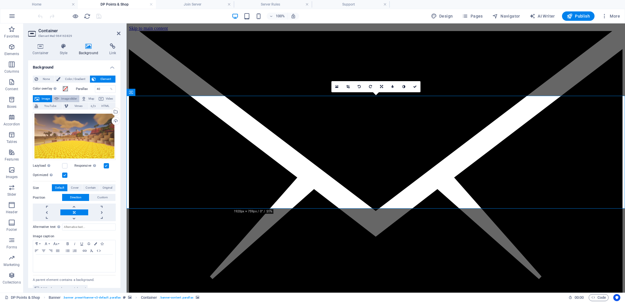
click at [66, 98] on span "Image slider" at bounding box center [69, 98] width 17 height 7
select select "ms"
select select "s"
select select "progressive"
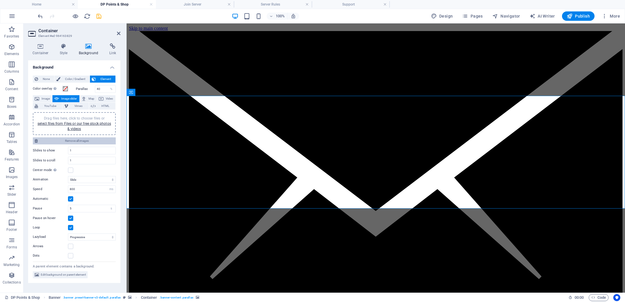
click at [74, 140] on span "Remove all images" at bounding box center [77, 140] width 74 height 7
click at [44, 99] on span "Image" at bounding box center [45, 98] width 9 height 7
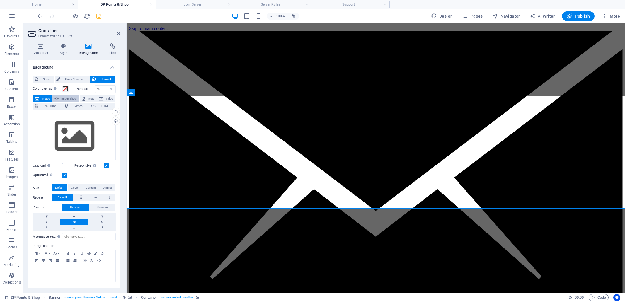
click at [66, 98] on span "Image slider" at bounding box center [69, 98] width 17 height 7
select select "ms"
select select "s"
select select "progressive"
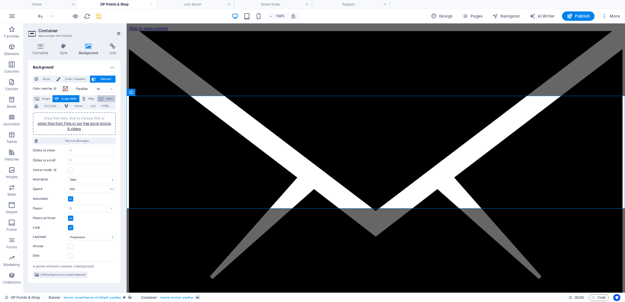
click at [107, 99] on span "Video" at bounding box center [109, 98] width 8 height 7
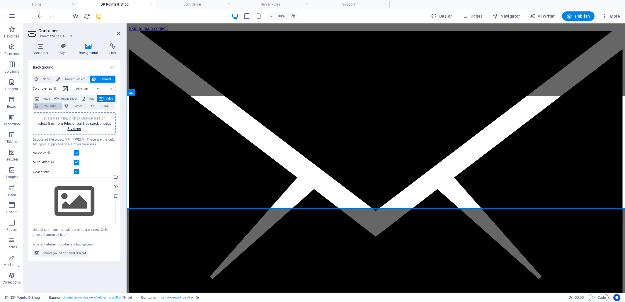
click at [49, 107] on span "YouTube" at bounding box center [50, 106] width 21 height 7
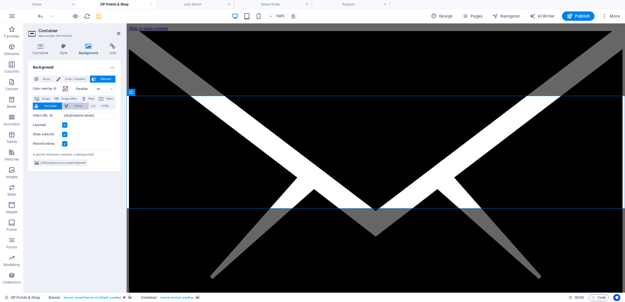
click at [75, 105] on span "Vimeo" at bounding box center [78, 106] width 17 height 7
select select "ar16_9"
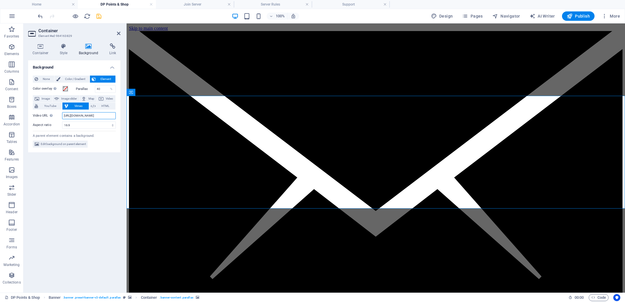
drag, startPoint x: 106, startPoint y: 114, endPoint x: 62, endPoint y: 117, distance: 44.7
click at [62, 117] on input "https://vimeo.com/315675275" at bounding box center [89, 115] width 54 height 7
click at [107, 105] on span "HTML" at bounding box center [105, 106] width 16 height 7
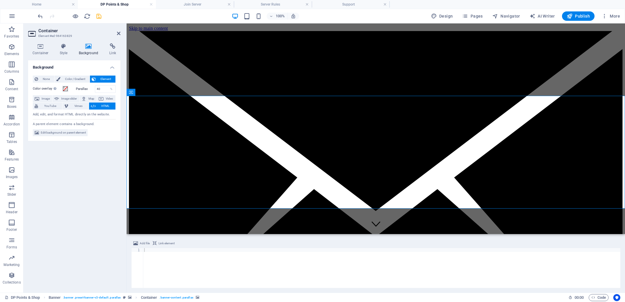
click at [41, 46] on icon at bounding box center [40, 46] width 25 height 6
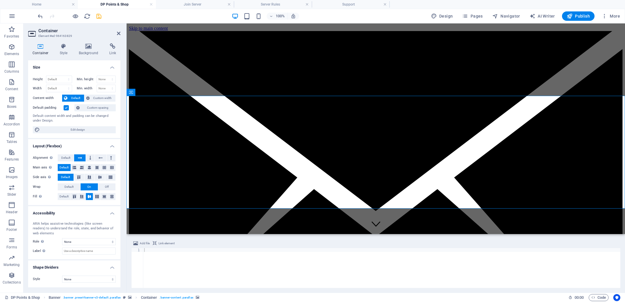
click at [89, 48] on icon at bounding box center [88, 46] width 28 height 6
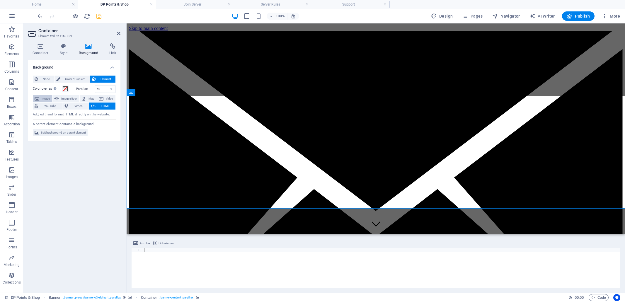
click at [45, 98] on span "Image" at bounding box center [45, 98] width 9 height 7
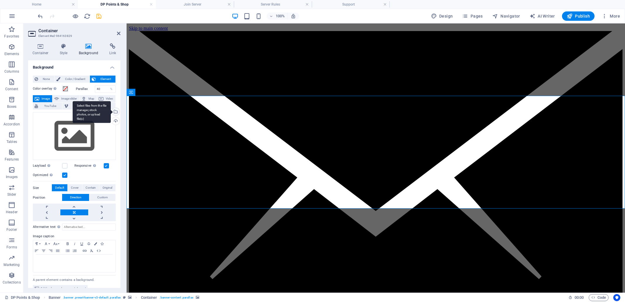
click at [116, 112] on div "Select files from the file manager, stock photos, or upload file(s)" at bounding box center [115, 112] width 9 height 9
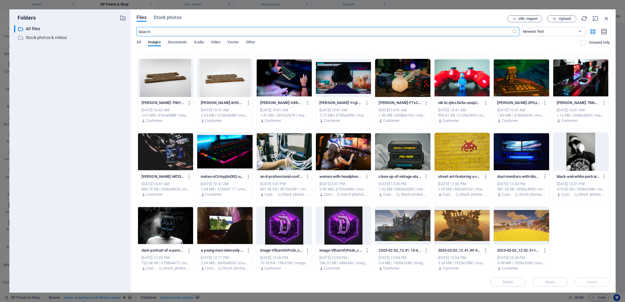
scroll to position [71, 0]
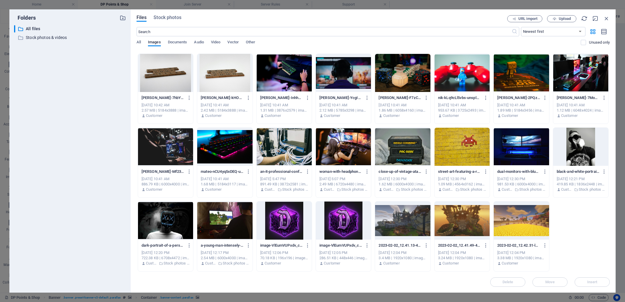
click at [467, 221] on div at bounding box center [461, 221] width 55 height 38
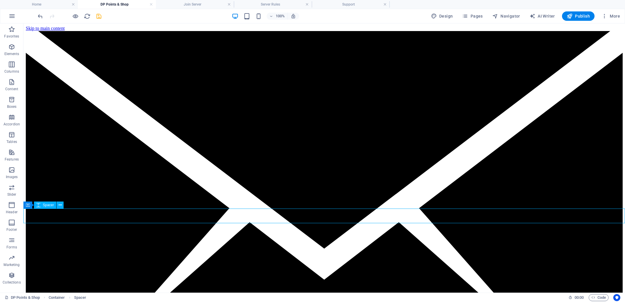
drag, startPoint x: 238, startPoint y: 216, endPoint x: 341, endPoint y: 216, distance: 103.7
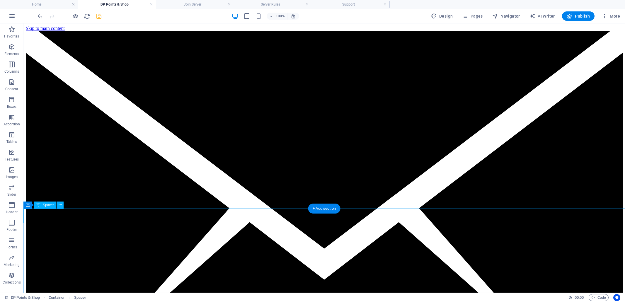
select select "px"
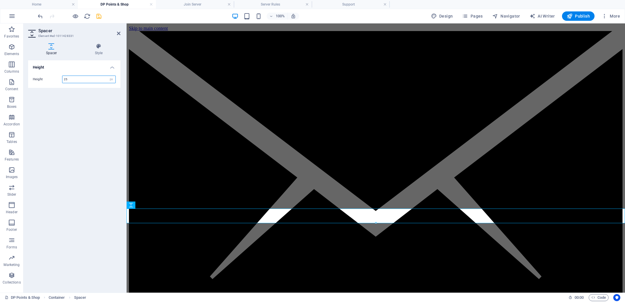
type input "25"
click at [85, 102] on div "Height Height 25 px rem vh vw" at bounding box center [74, 174] width 92 height 228
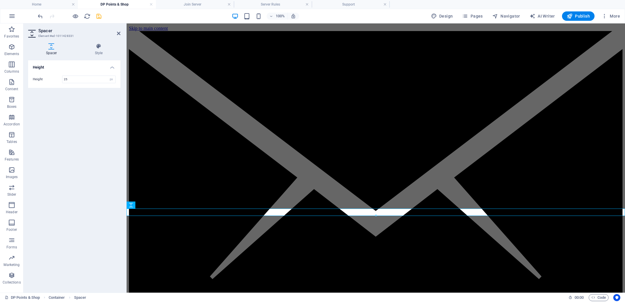
click at [272, 215] on div at bounding box center [376, 216] width 498 height 2
click at [99, 16] on icon "save" at bounding box center [99, 16] width 7 height 7
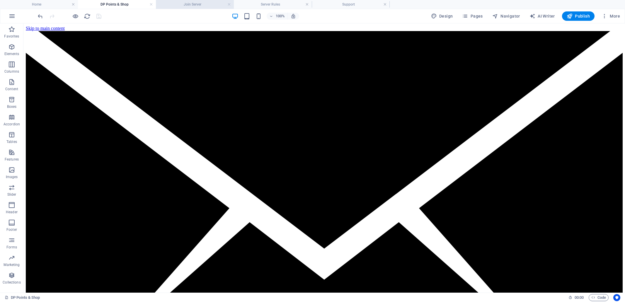
click at [198, 3] on h4 "Join Server" at bounding box center [195, 4] width 78 height 6
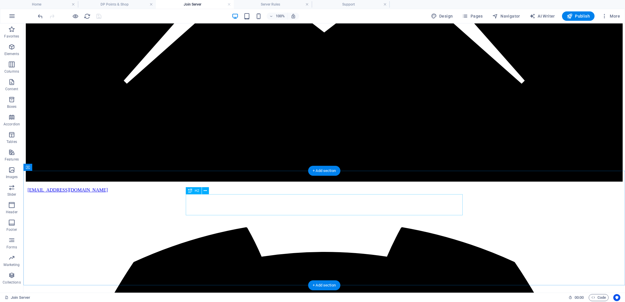
scroll to position [253, 0]
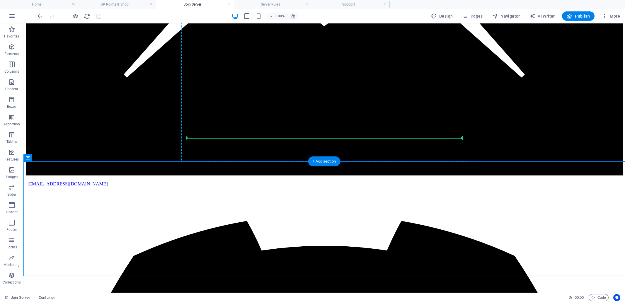
drag, startPoint x: 334, startPoint y: 196, endPoint x: 334, endPoint y: 138, distance: 58.0
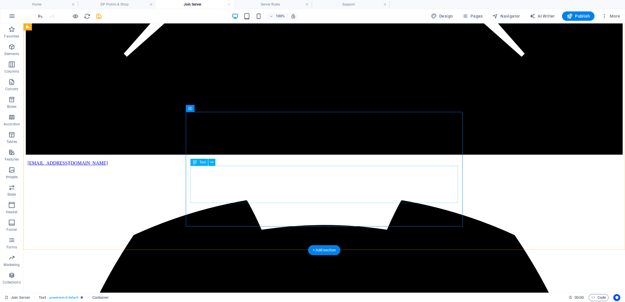
scroll to position [273, 0]
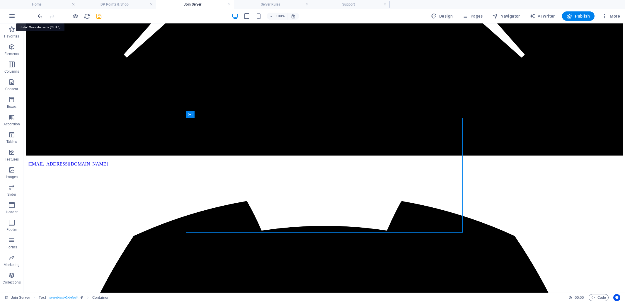
click at [41, 15] on icon "undo" at bounding box center [40, 16] width 7 height 7
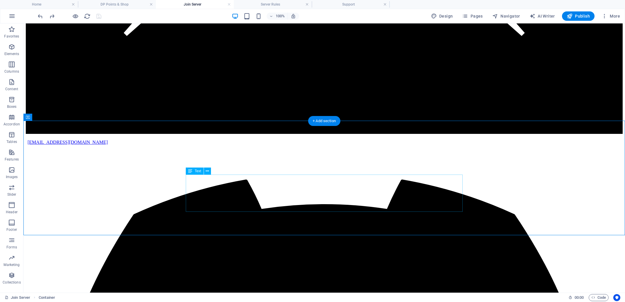
scroll to position [294, 0]
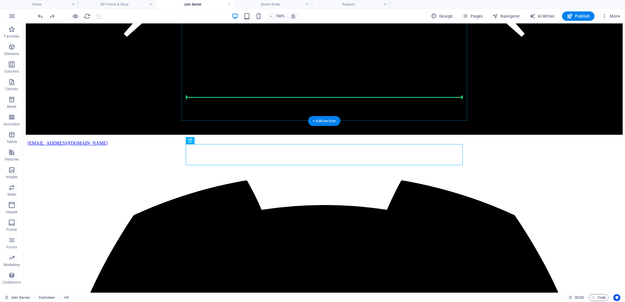
drag, startPoint x: 329, startPoint y: 157, endPoint x: 325, endPoint y: 96, distance: 61.9
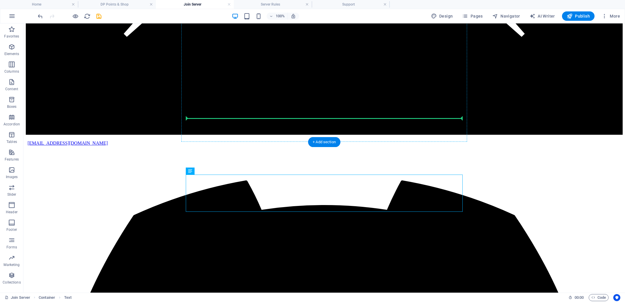
drag, startPoint x: 323, startPoint y: 178, endPoint x: 318, endPoint y: 115, distance: 63.1
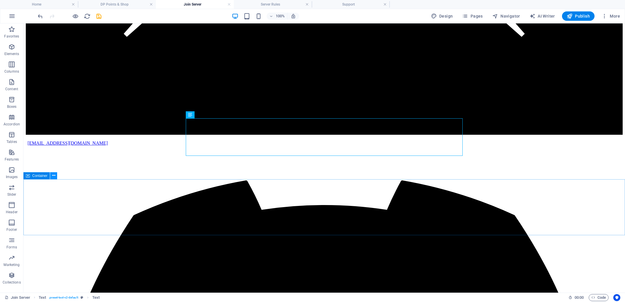
click at [53, 176] on icon at bounding box center [53, 176] width 3 height 6
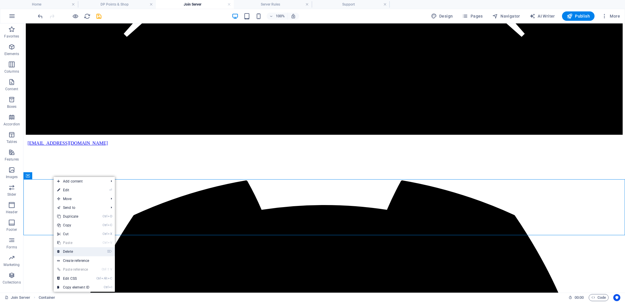
click at [72, 251] on link "⌦ Delete" at bounding box center [73, 251] width 39 height 9
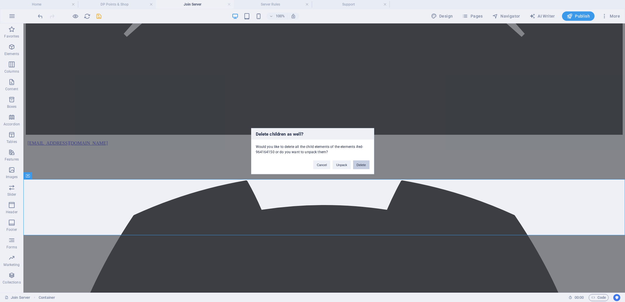
click at [362, 165] on button "Delete" at bounding box center [361, 164] width 16 height 9
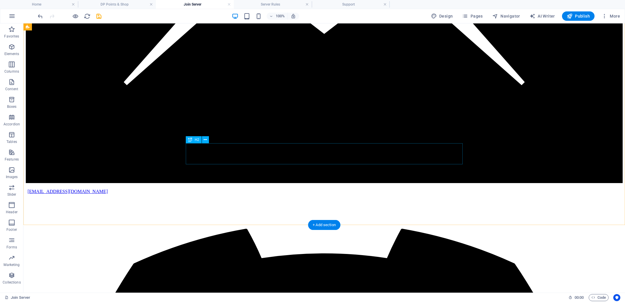
scroll to position [244, 0]
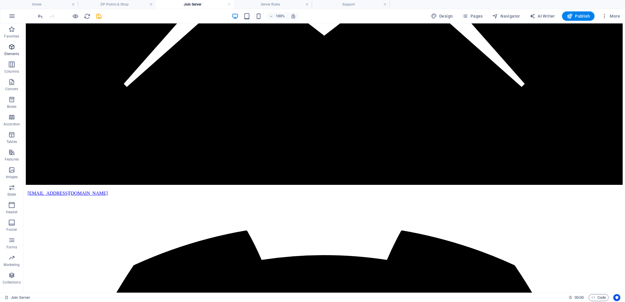
click at [13, 50] on icon "button" at bounding box center [11, 46] width 7 height 7
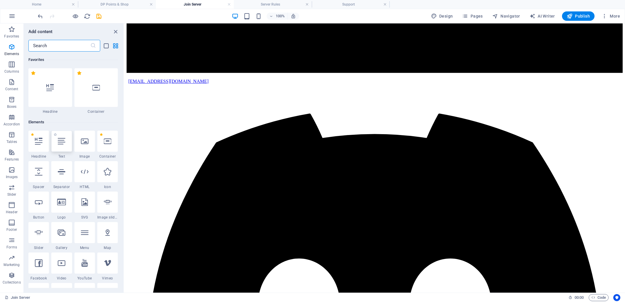
scroll to position [62, 0]
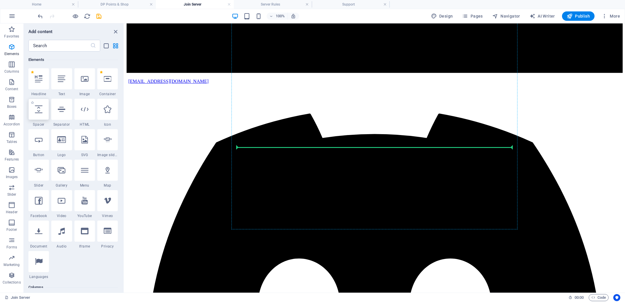
select select "px"
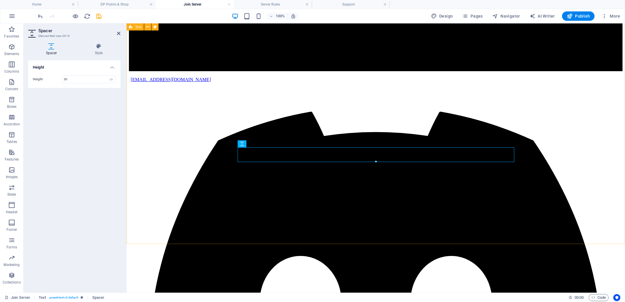
drag, startPoint x: 545, startPoint y: 194, endPoint x: 548, endPoint y: 192, distance: 3.2
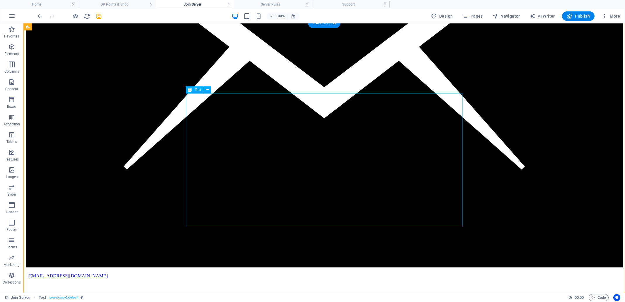
scroll to position [160, 0]
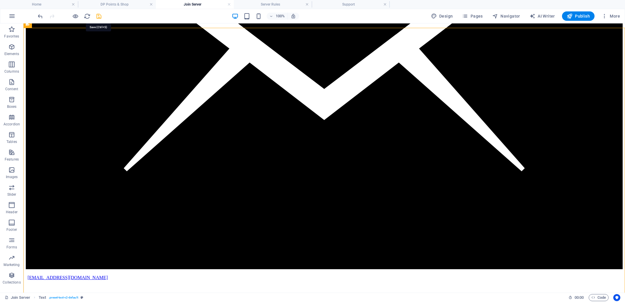
click at [99, 17] on icon "save" at bounding box center [99, 16] width 7 height 7
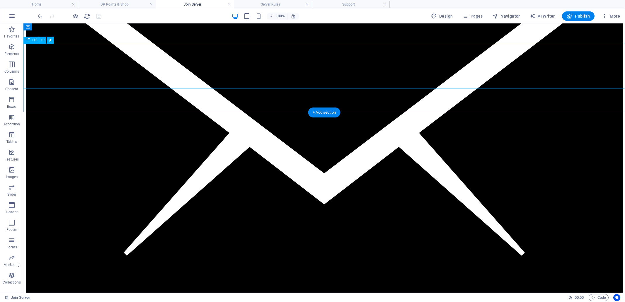
scroll to position [75, 0]
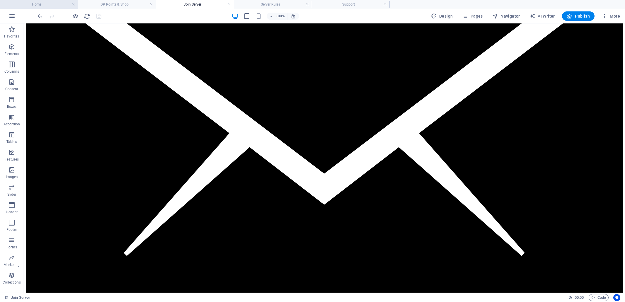
click at [44, 5] on h4 "Home" at bounding box center [39, 4] width 78 height 6
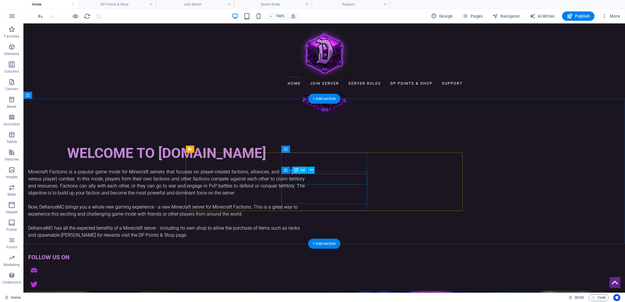
scroll to position [448, 0]
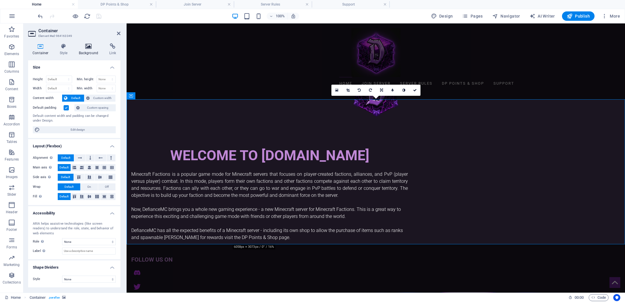
click at [88, 48] on icon at bounding box center [88, 46] width 28 height 6
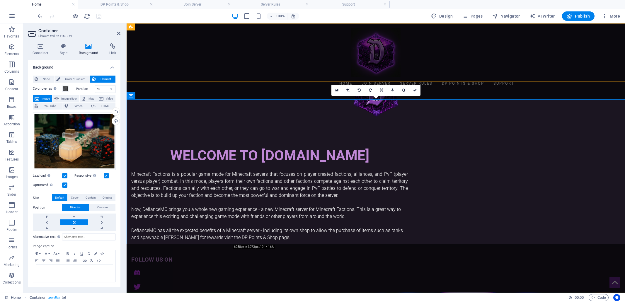
click at [185, 73] on div "Home Join Server Server Rules DP Points & Shop Support Menu" at bounding box center [376, 58] width 498 height 71
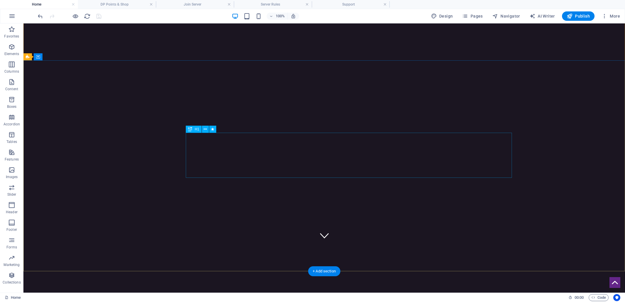
scroll to position [31, 0]
click at [186, 4] on h4 "Join Server" at bounding box center [195, 4] width 78 height 6
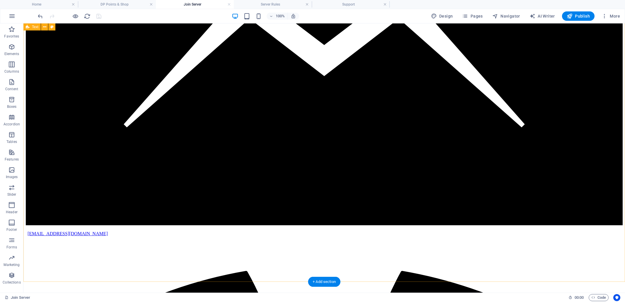
scroll to position [206, 0]
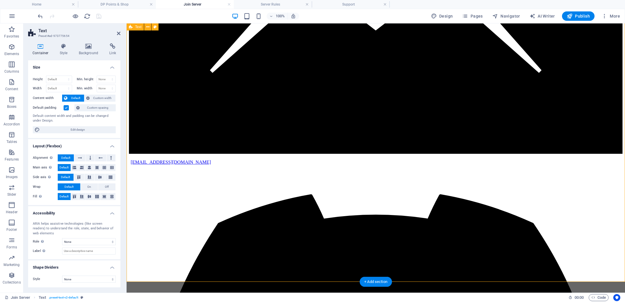
scroll to position [251, 0]
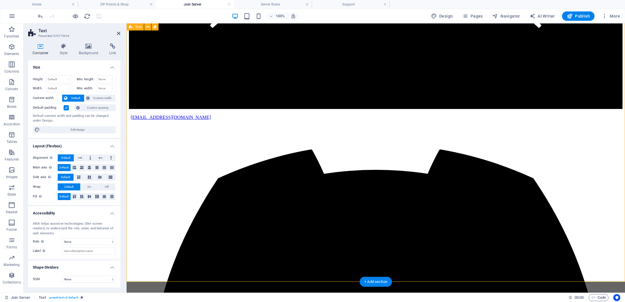
click at [88, 47] on icon at bounding box center [88, 46] width 28 height 6
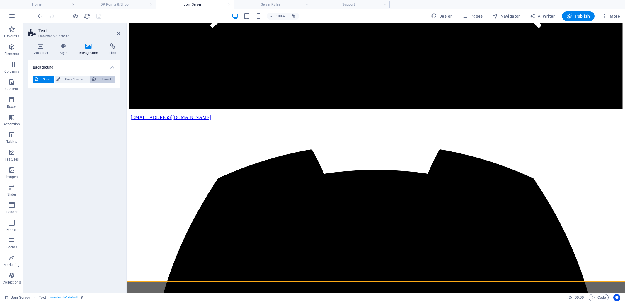
click at [105, 80] on span "Element" at bounding box center [106, 79] width 16 height 7
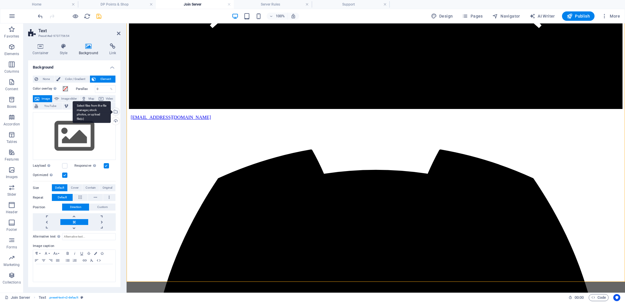
click at [115, 110] on div "Select files from the file manager, stock photos, or upload file(s)" at bounding box center [115, 112] width 9 height 9
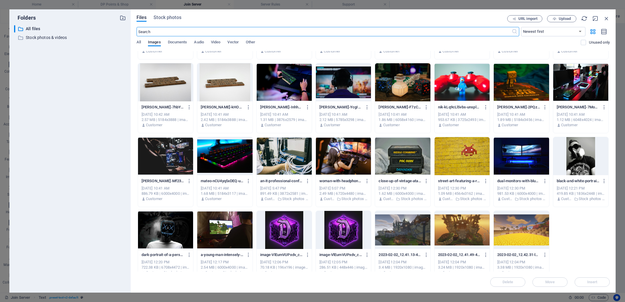
scroll to position [71, 0]
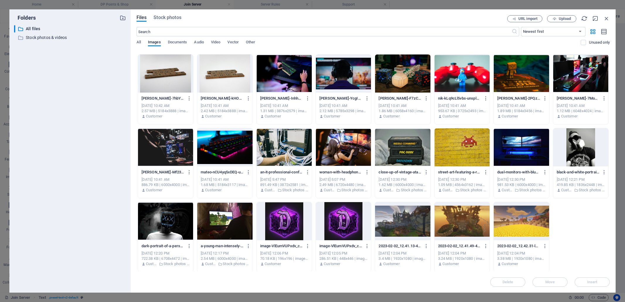
click at [172, 148] on div at bounding box center [165, 147] width 55 height 38
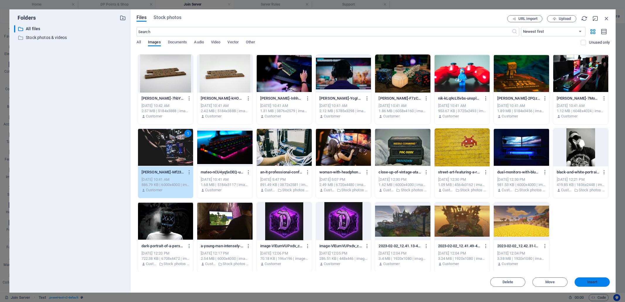
drag, startPoint x: 594, startPoint y: 281, endPoint x: 313, endPoint y: 231, distance: 285.3
click at [594, 281] on span "Insert" at bounding box center [592, 282] width 10 height 4
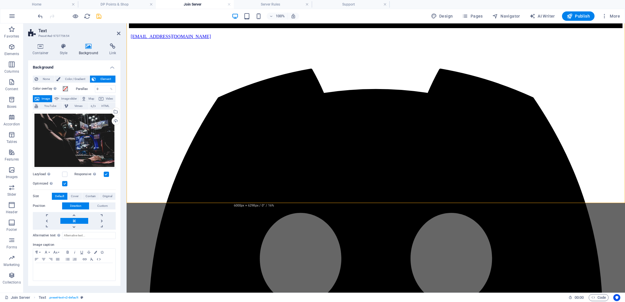
scroll to position [338, 0]
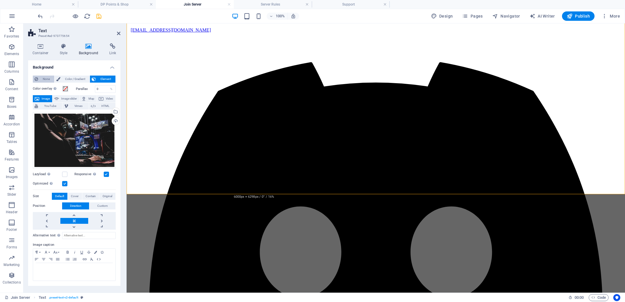
click at [45, 79] on span "None" at bounding box center [46, 79] width 13 height 7
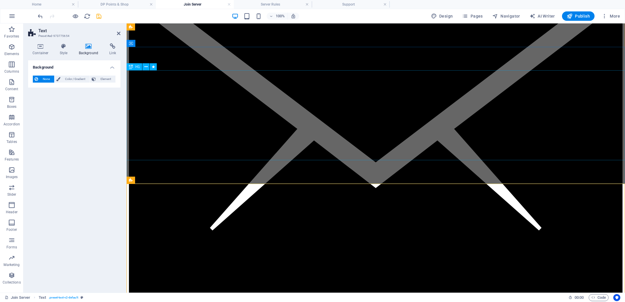
scroll to position [0, 0]
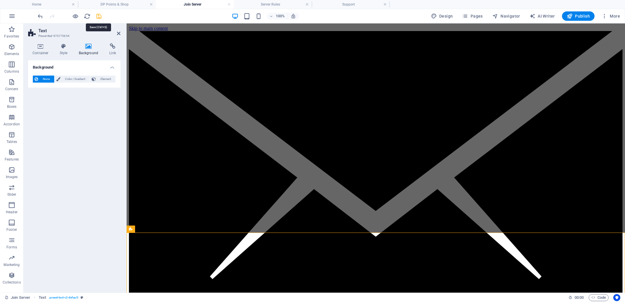
click at [100, 16] on icon "save" at bounding box center [99, 16] width 7 height 7
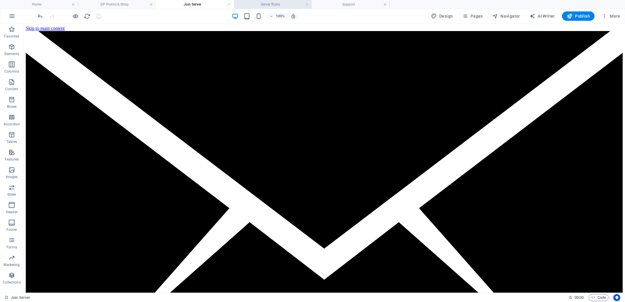
click at [276, 5] on h4 "Server Rules" at bounding box center [273, 4] width 78 height 6
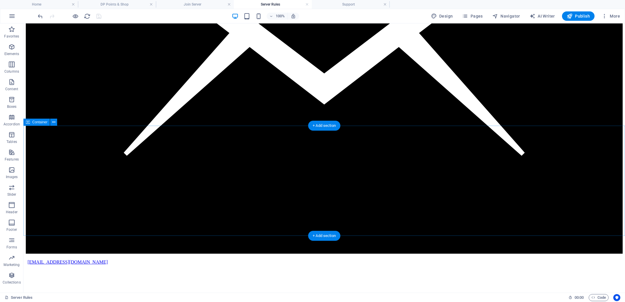
scroll to position [178, 0]
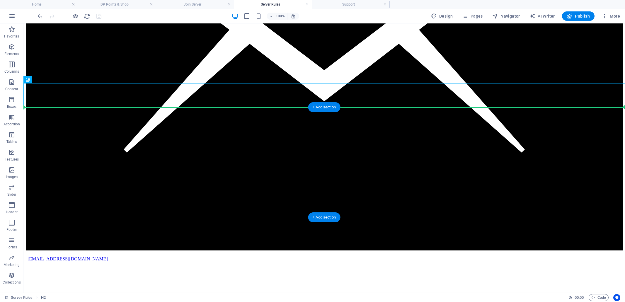
drag, startPoint x: 51, startPoint y: 103, endPoint x: 318, endPoint y: 123, distance: 268.2
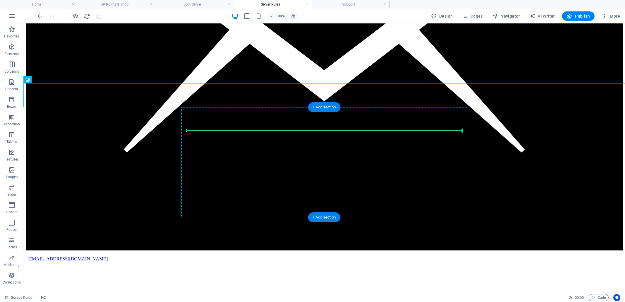
drag, startPoint x: 51, startPoint y: 103, endPoint x: 312, endPoint y: 139, distance: 263.2
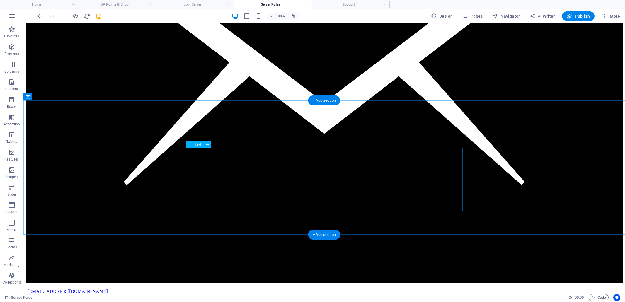
scroll to position [184, 0]
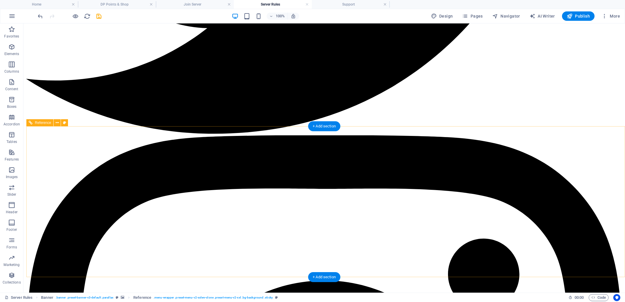
scroll to position [1280, 0]
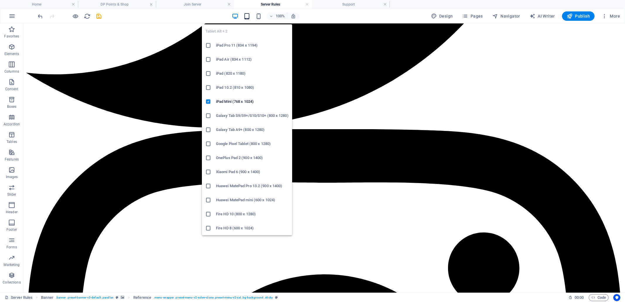
click at [247, 16] on icon "button" at bounding box center [246, 16] width 7 height 7
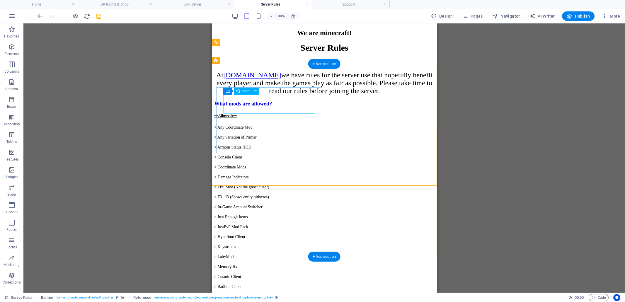
scroll to position [1108, 0]
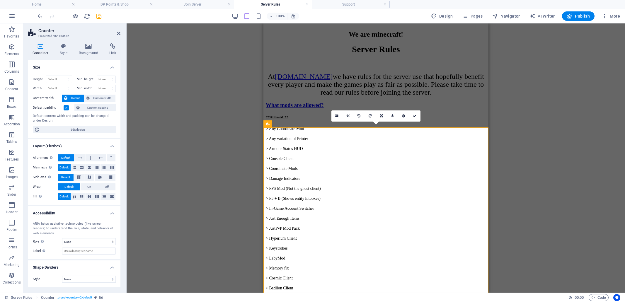
select select "rem"
click at [62, 47] on icon at bounding box center [63, 46] width 17 height 6
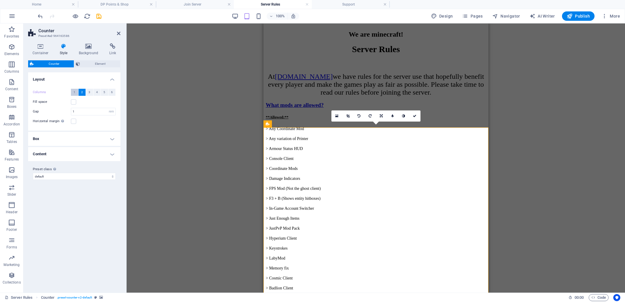
click at [74, 92] on span "1" at bounding box center [75, 92] width 2 height 7
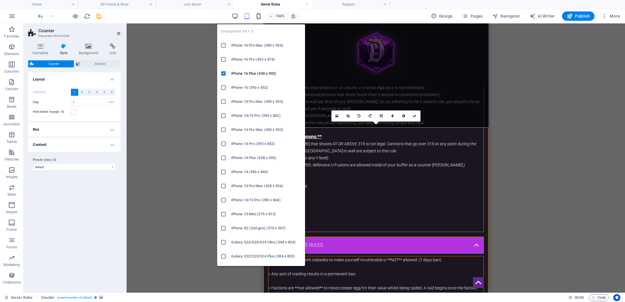
click at [258, 17] on icon "button" at bounding box center [258, 16] width 7 height 7
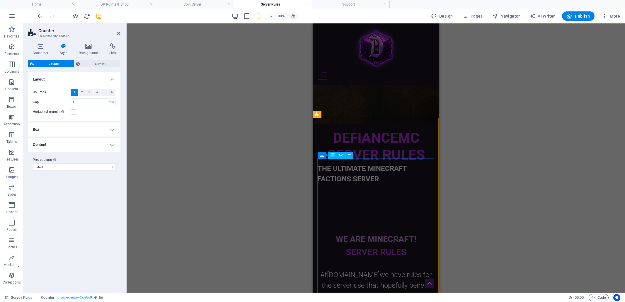
scroll to position [0, 0]
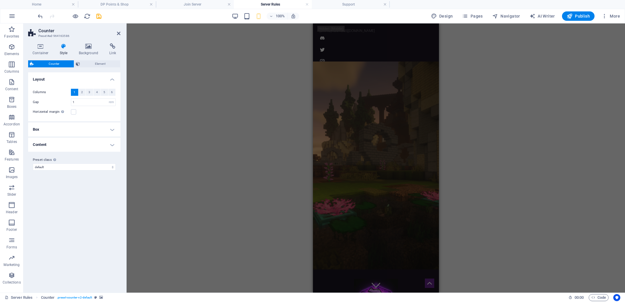
click at [229, 98] on div "Drag here to replace the existing content. Press “Ctrl” if you want to create a…" at bounding box center [376, 157] width 498 height 269
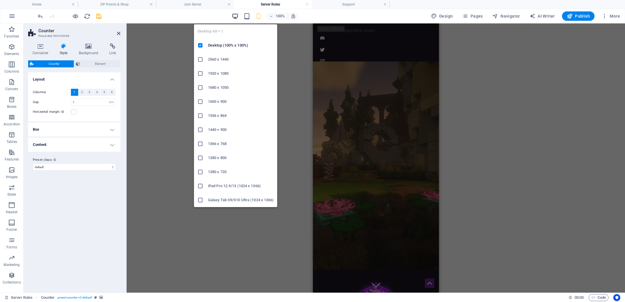
click at [235, 16] on icon "button" at bounding box center [235, 16] width 7 height 7
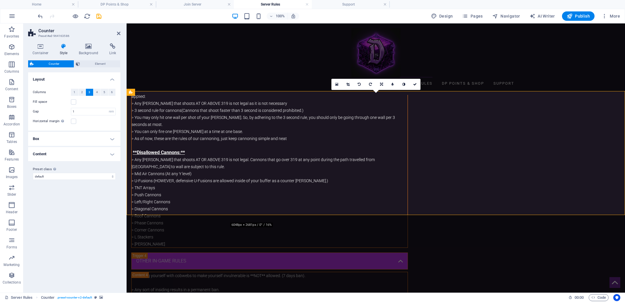
scroll to position [1186, 0]
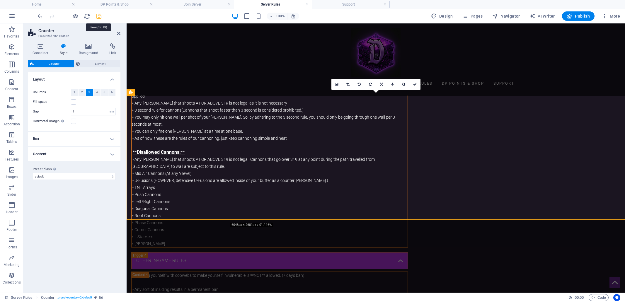
click at [97, 15] on icon "save" at bounding box center [99, 16] width 7 height 7
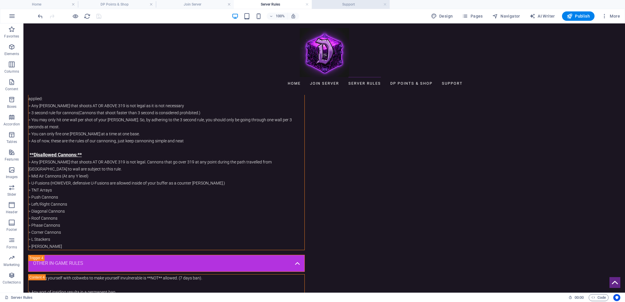
click at [351, 4] on h4 "Support" at bounding box center [351, 4] width 78 height 6
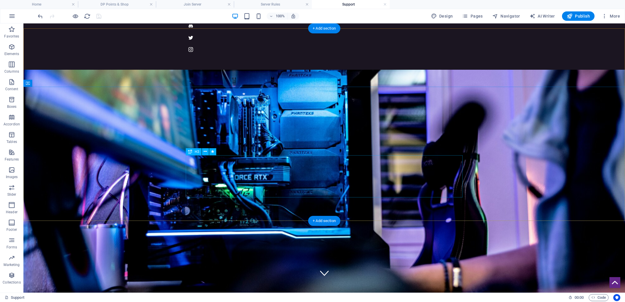
scroll to position [7, 0]
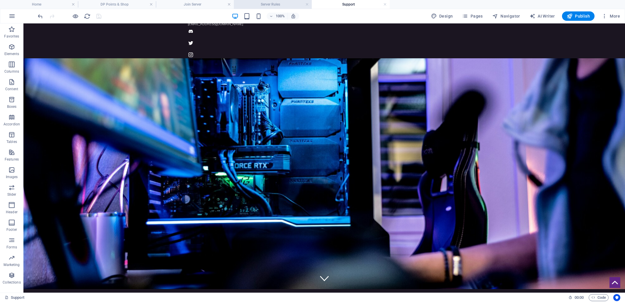
click at [270, 4] on h4 "Server Rules" at bounding box center [273, 4] width 78 height 6
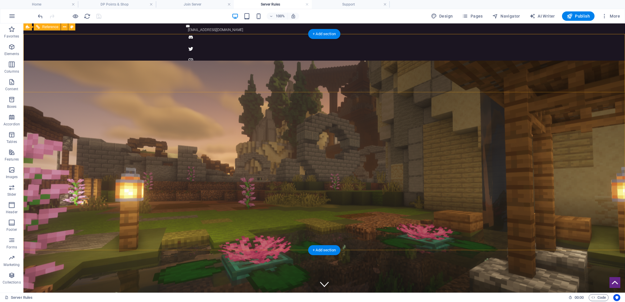
scroll to position [0, 0]
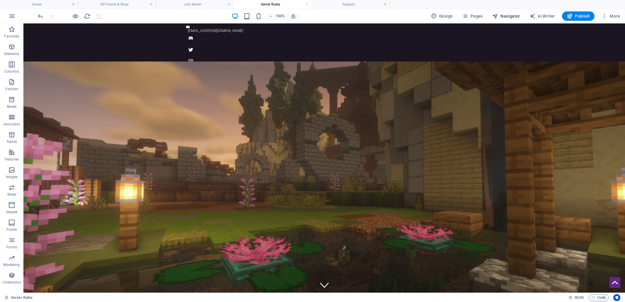
click at [506, 16] on span "Navigator" at bounding box center [506, 16] width 28 height 6
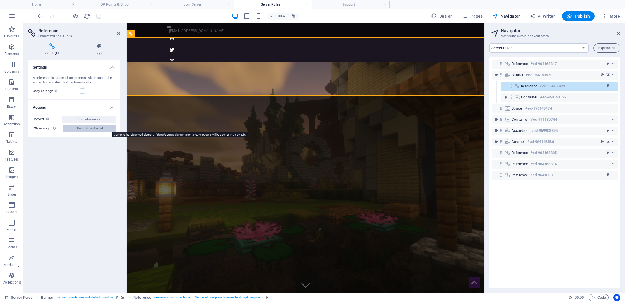
click at [91, 127] on span "Show origin element" at bounding box center [89, 128] width 26 height 7
select select "17679780-en"
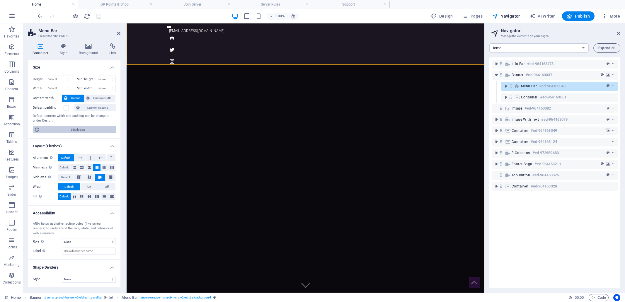
scroll to position [31, 0]
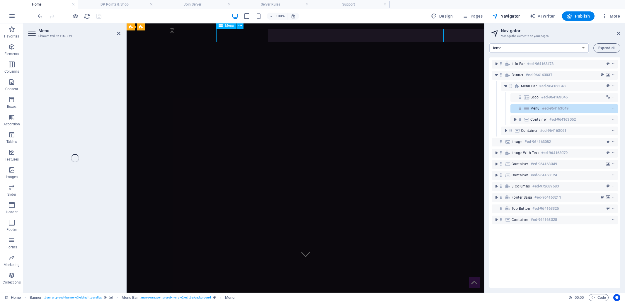
select select
select select "1"
select select
select select "2"
select select
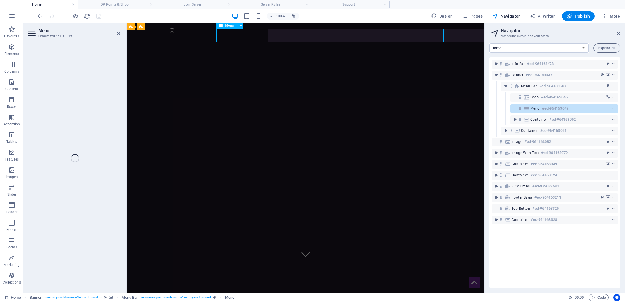
select select "3"
select select
select select "4"
select select
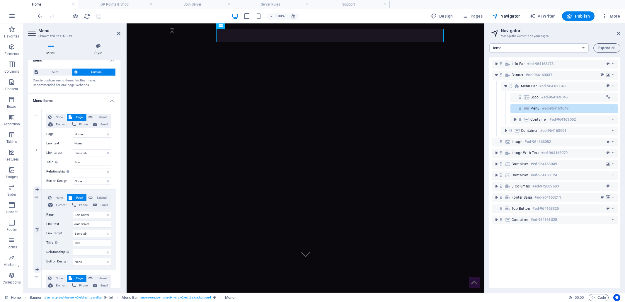
scroll to position [0, 0]
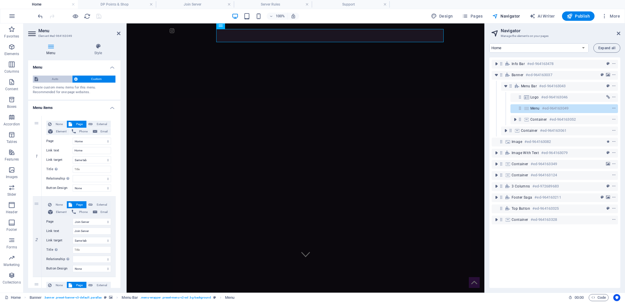
click at [56, 79] on span "Auto" at bounding box center [55, 79] width 30 height 7
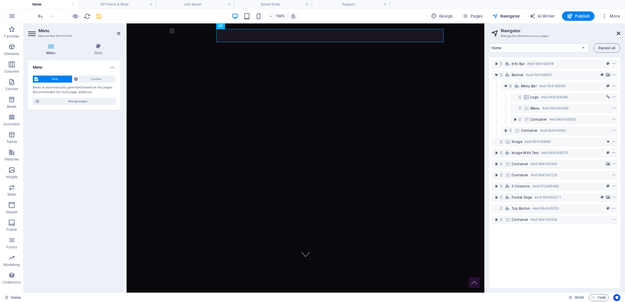
click at [619, 33] on icon at bounding box center [619, 33] width 4 height 5
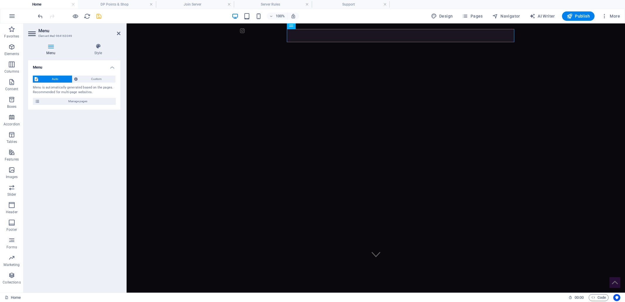
click at [51, 47] on icon at bounding box center [50, 46] width 45 height 6
click at [101, 80] on span "Custom" at bounding box center [96, 79] width 35 height 7
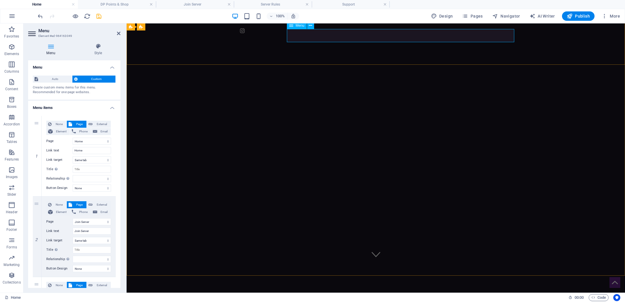
click at [312, 26] on icon at bounding box center [310, 26] width 3 height 6
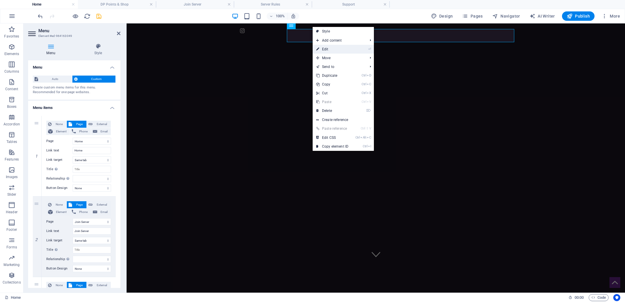
click at [325, 47] on link "⏎ Edit" at bounding box center [332, 49] width 39 height 9
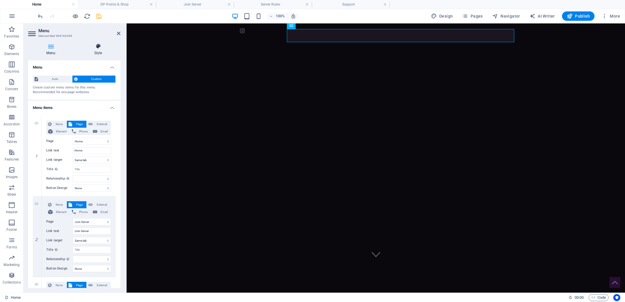
click at [98, 47] on icon at bounding box center [98, 46] width 45 height 6
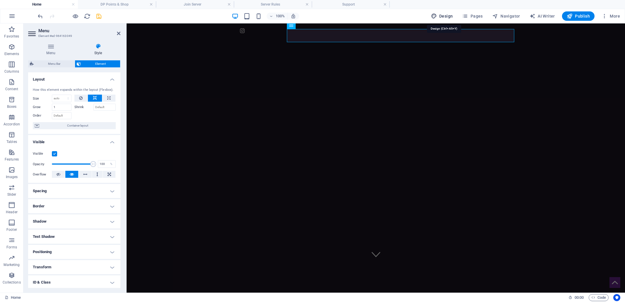
click at [445, 15] on span "Design" at bounding box center [442, 16] width 22 height 6
select select "px"
select select "300"
select select "px"
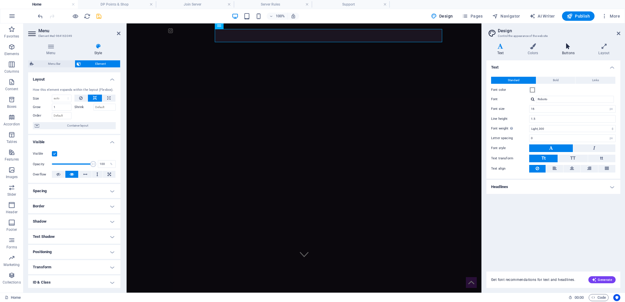
click at [567, 46] on icon at bounding box center [568, 46] width 34 height 6
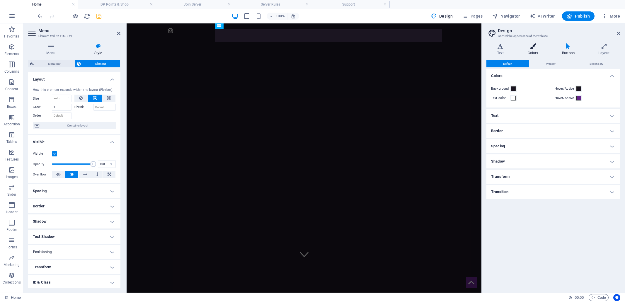
click at [533, 50] on h4 "Colors" at bounding box center [534, 49] width 34 height 12
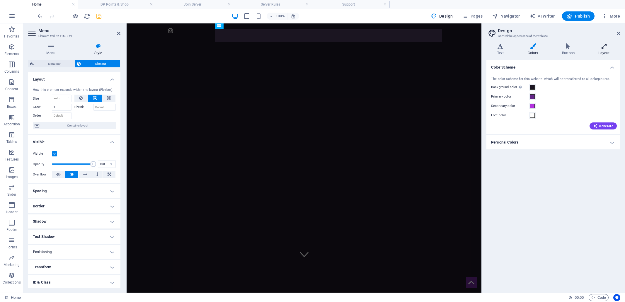
click at [605, 49] on icon at bounding box center [604, 46] width 33 height 6
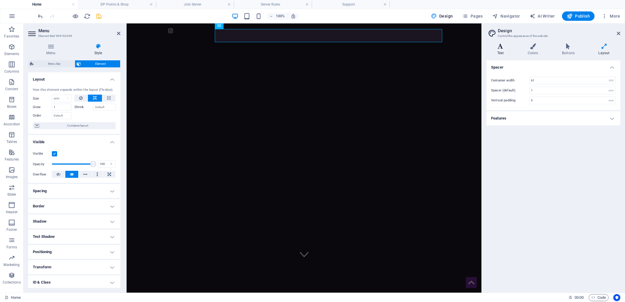
click at [499, 49] on icon at bounding box center [500, 46] width 28 height 6
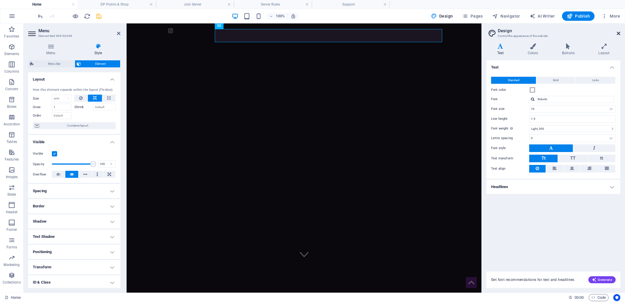
click at [619, 34] on icon at bounding box center [619, 33] width 4 height 5
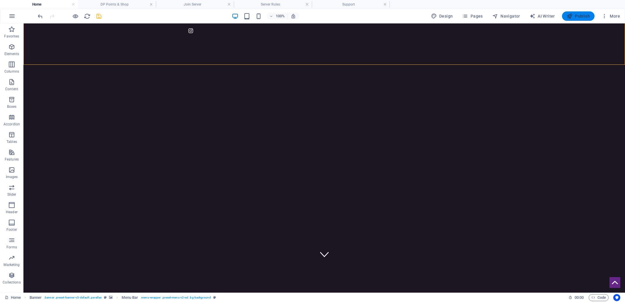
click at [582, 15] on span "Publish" at bounding box center [578, 16] width 23 height 6
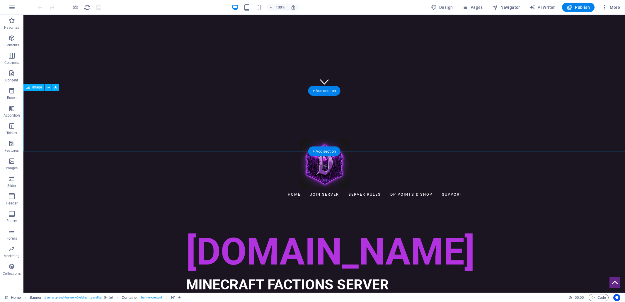
scroll to position [220, 0]
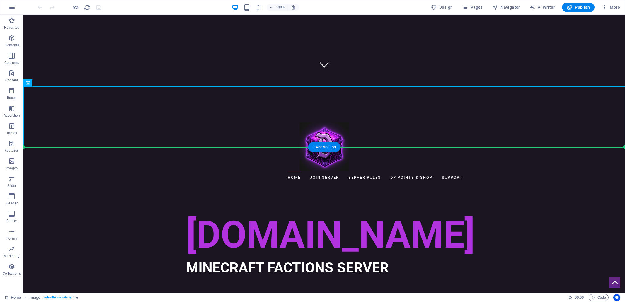
drag, startPoint x: 325, startPoint y: 116, endPoint x: 325, endPoint y: 163, distance: 47.2
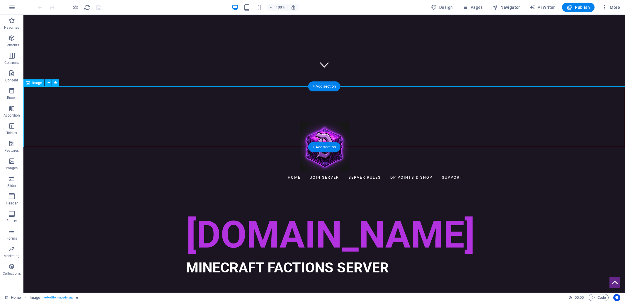
select select "px"
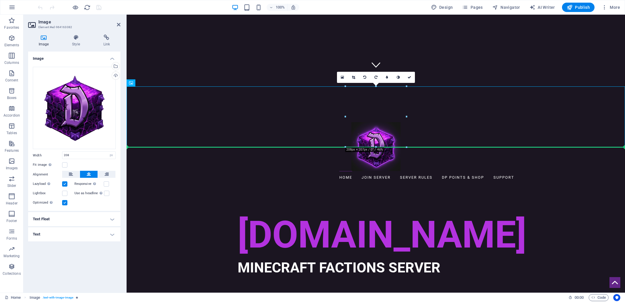
drag, startPoint x: 376, startPoint y: 117, endPoint x: 373, endPoint y: 158, distance: 41.1
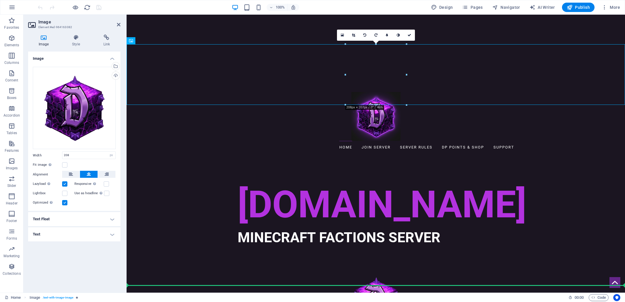
scroll to position [265, 0]
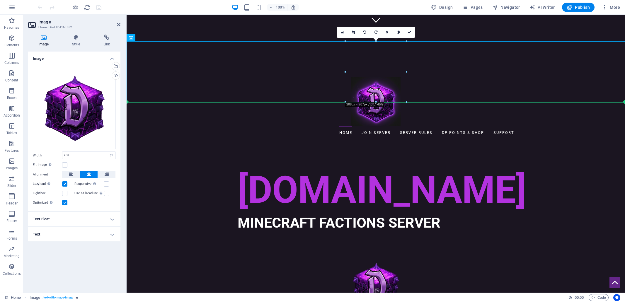
drag, startPoint x: 376, startPoint y: 125, endPoint x: 368, endPoint y: 116, distance: 11.7
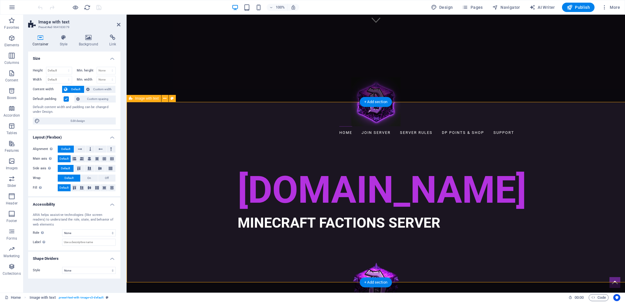
select select "rem"
select select "px"
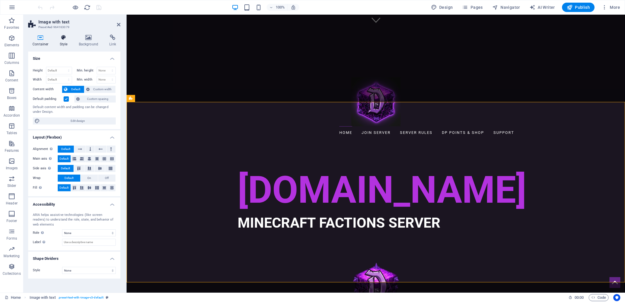
click at [62, 39] on icon at bounding box center [63, 38] width 17 height 6
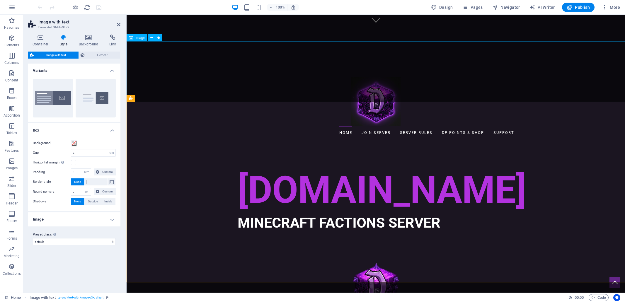
click at [252, 257] on figure at bounding box center [376, 287] width 498 height 61
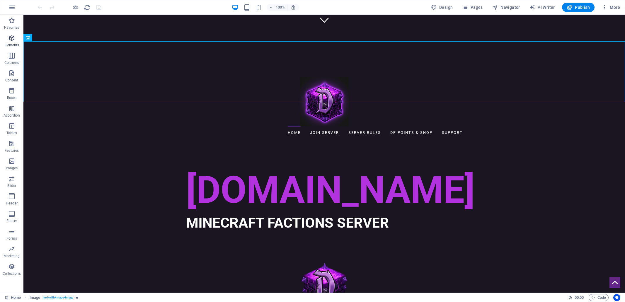
click at [10, 41] on icon "button" at bounding box center [11, 38] width 7 height 7
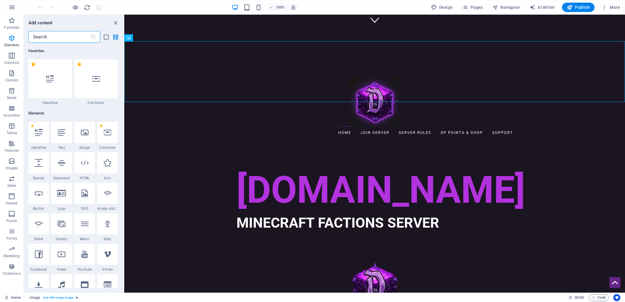
scroll to position [62, 0]
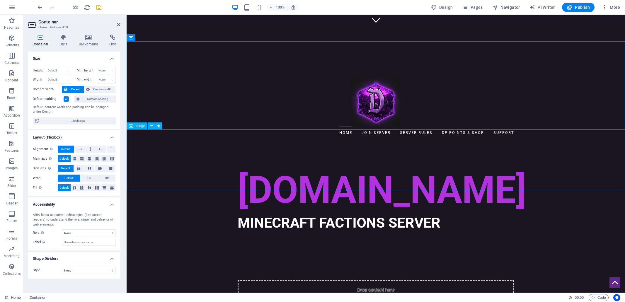
drag, startPoint x: 383, startPoint y: 163, endPoint x: 379, endPoint y: 163, distance: 4.7
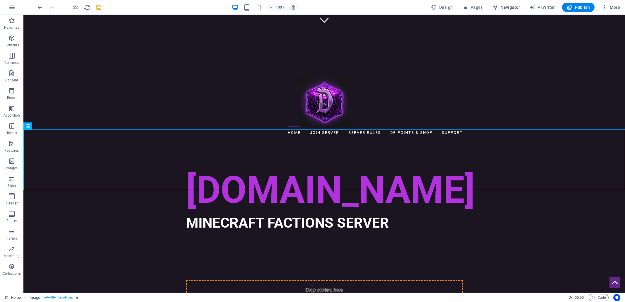
drag, startPoint x: 332, startPoint y: 166, endPoint x: 328, endPoint y: 74, distance: 91.2
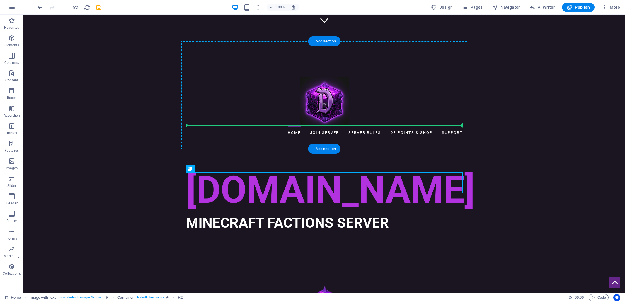
drag, startPoint x: 314, startPoint y: 187, endPoint x: 316, endPoint y: 120, distance: 67.1
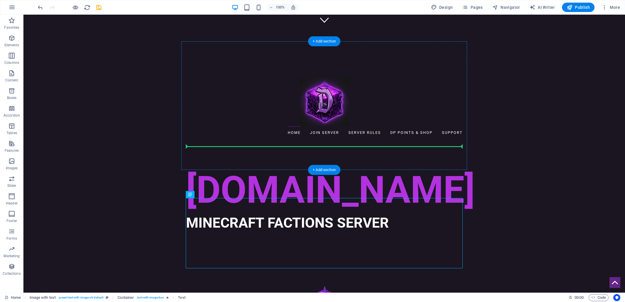
drag, startPoint x: 313, startPoint y: 213, endPoint x: 322, endPoint y: 144, distance: 69.7
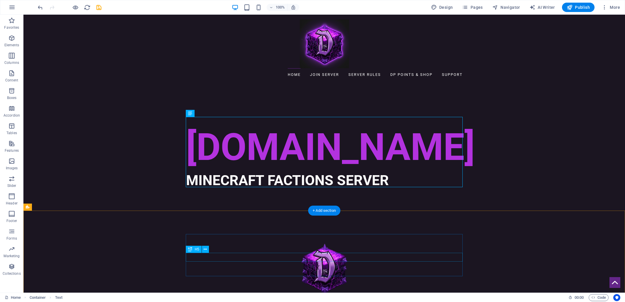
scroll to position [300, 0]
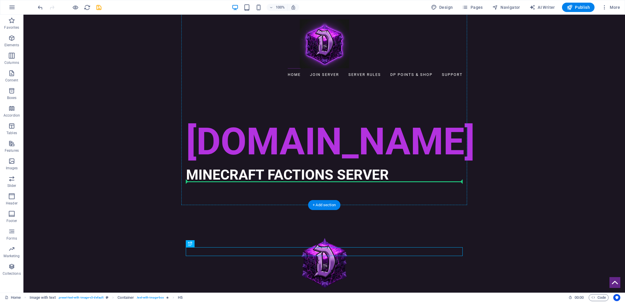
drag, startPoint x: 224, startPoint y: 258, endPoint x: 296, endPoint y: 177, distance: 108.3
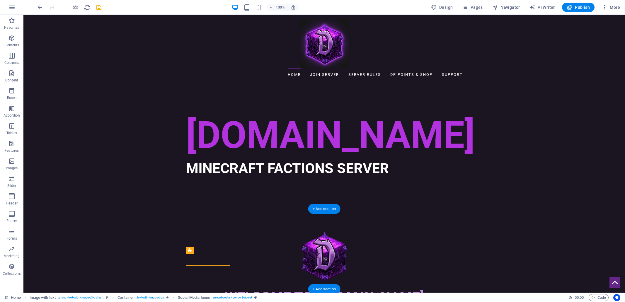
scroll to position [307, 0]
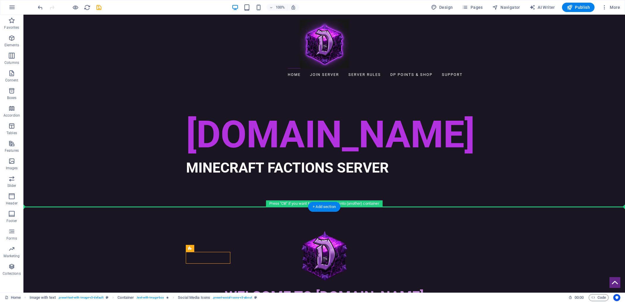
drag, startPoint x: 201, startPoint y: 268, endPoint x: 207, endPoint y: 192, distance: 76.4
drag, startPoint x: 284, startPoint y: 214, endPoint x: 269, endPoint y: 178, distance: 39.4
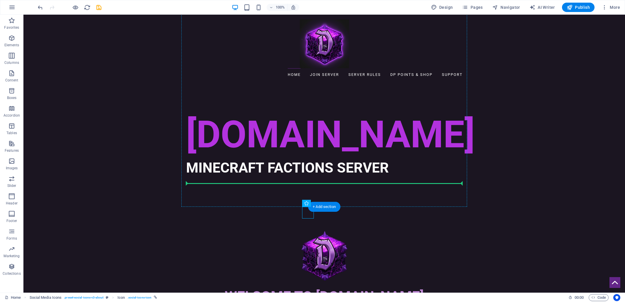
drag, startPoint x: 307, startPoint y: 214, endPoint x: 225, endPoint y: 182, distance: 88.0
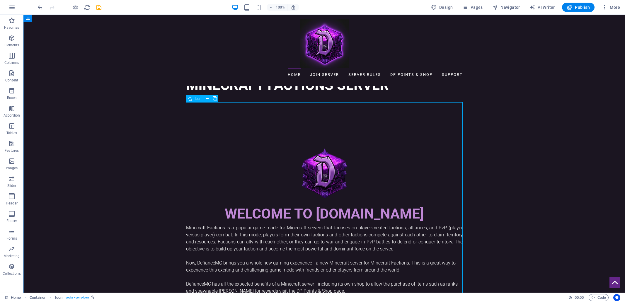
scroll to position [388, 0]
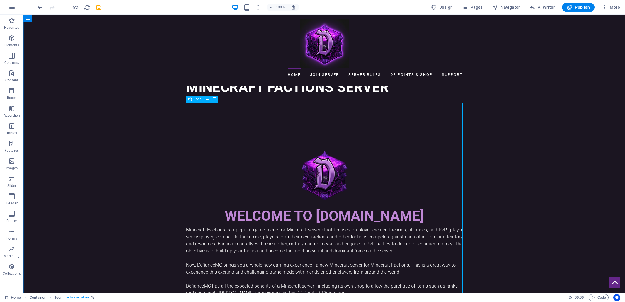
select select "xMidYMid"
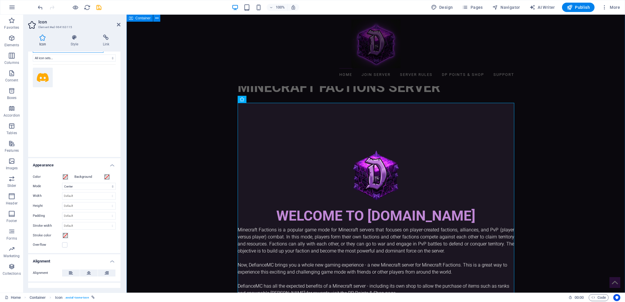
scroll to position [17, 0]
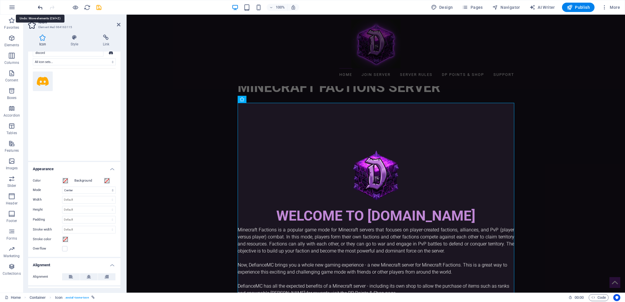
click at [40, 8] on icon "undo" at bounding box center [40, 7] width 7 height 7
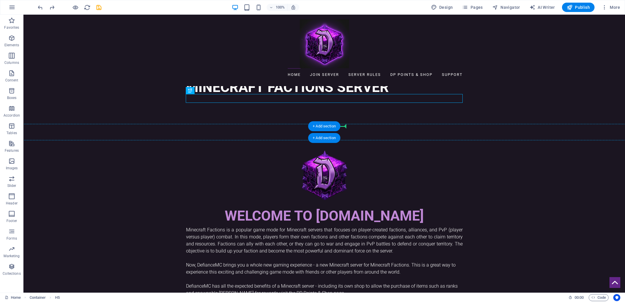
drag, startPoint x: 159, startPoint y: 98, endPoint x: 335, endPoint y: 127, distance: 179.0
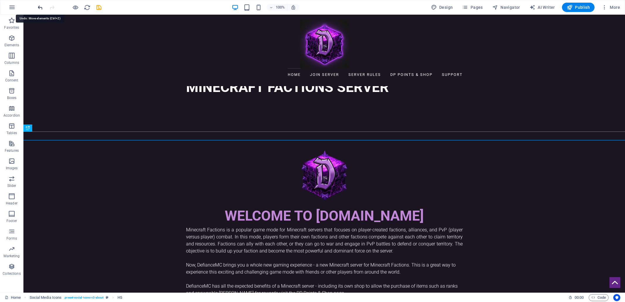
click at [42, 9] on icon "undo" at bounding box center [40, 7] width 7 height 7
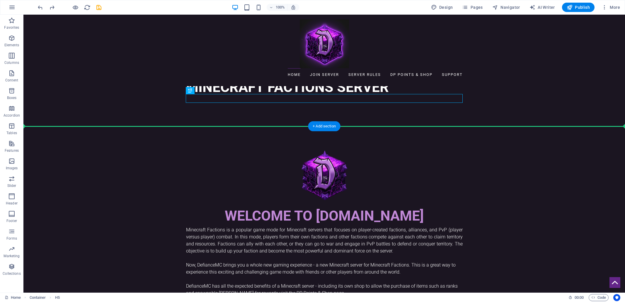
drag, startPoint x: 213, startPoint y: 99, endPoint x: 324, endPoint y: 117, distance: 111.9
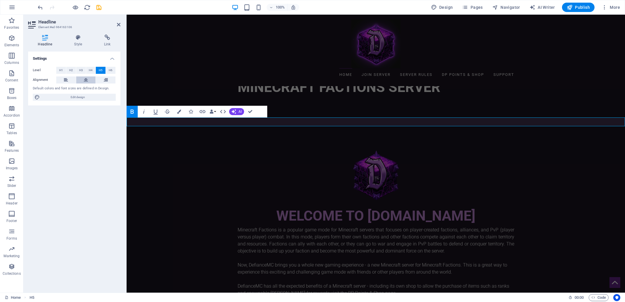
click at [85, 80] on icon at bounding box center [86, 79] width 4 height 7
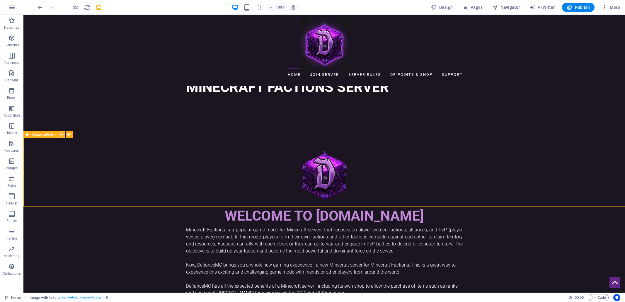
click at [62, 136] on icon at bounding box center [61, 135] width 3 height 6
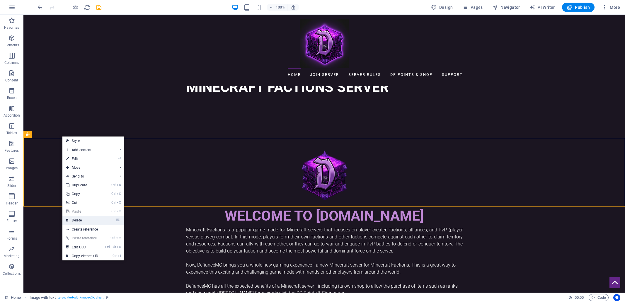
click at [84, 219] on link "⌦ Delete" at bounding box center [81, 220] width 39 height 9
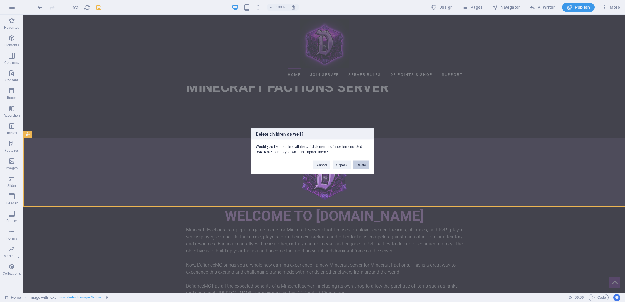
click at [362, 166] on button "Delete" at bounding box center [361, 164] width 16 height 9
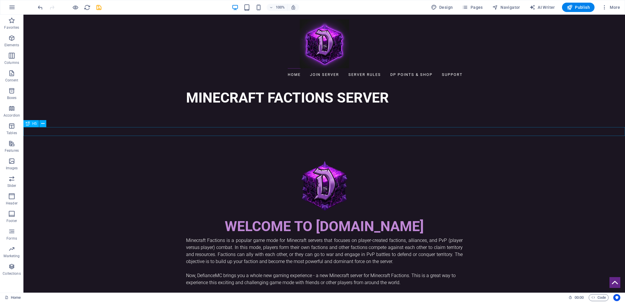
scroll to position [376, 0]
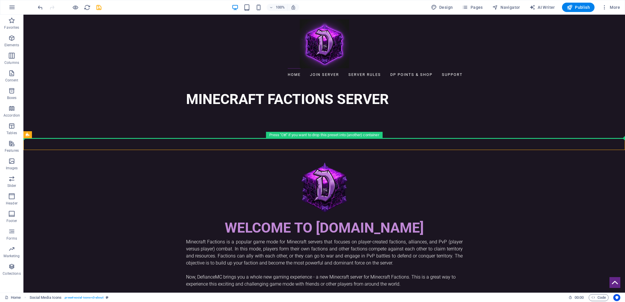
drag, startPoint x: 287, startPoint y: 145, endPoint x: 305, endPoint y: 137, distance: 19.1
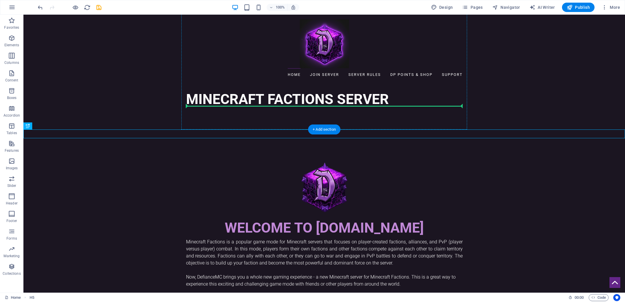
drag, startPoint x: 323, startPoint y: 133, endPoint x: 323, endPoint y: 105, distance: 28.4
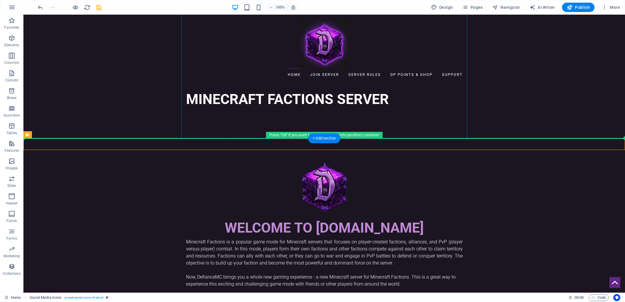
drag, startPoint x: 300, startPoint y: 144, endPoint x: 311, endPoint y: 111, distance: 35.1
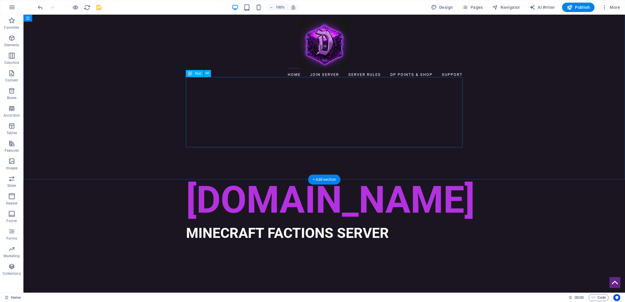
scroll to position [373, 0]
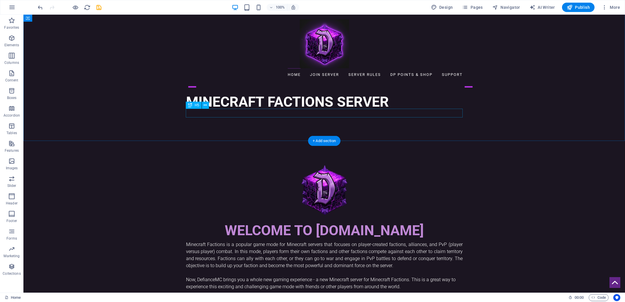
drag, startPoint x: 310, startPoint y: 140, endPoint x: 172, endPoint y: 126, distance: 138.7
click at [310, 140] on div "+ Add section" at bounding box center [324, 144] width 33 height 10
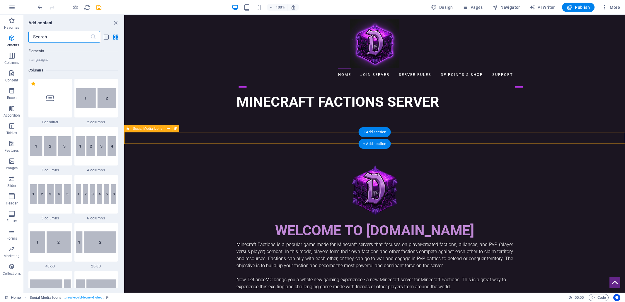
scroll to position [1024, 0]
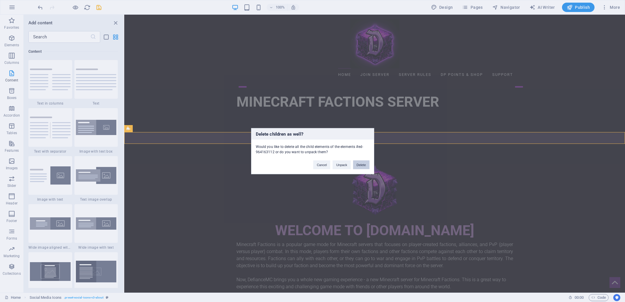
drag, startPoint x: 364, startPoint y: 165, endPoint x: 240, endPoint y: 150, distance: 124.8
click at [364, 165] on button "Delete" at bounding box center [361, 164] width 16 height 9
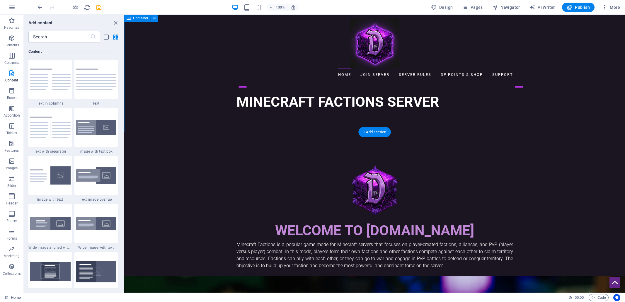
click at [339, 136] on div "WELCOME to DefianceMC.com Minecraft Factions is a popular game mode for Minecra…" at bounding box center [374, 235] width 501 height 199
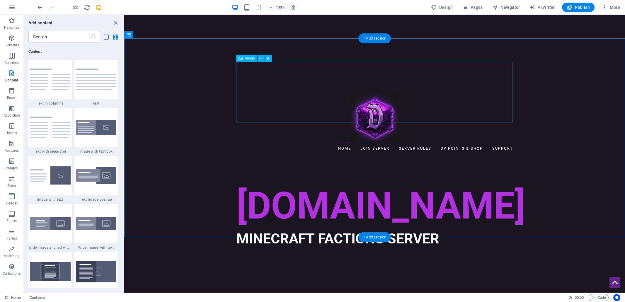
scroll to position [249, 0]
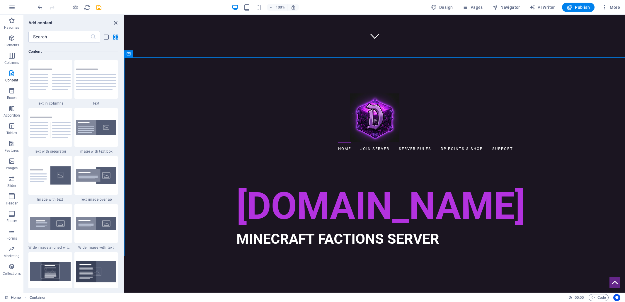
click at [117, 21] on icon "close panel" at bounding box center [115, 23] width 7 height 7
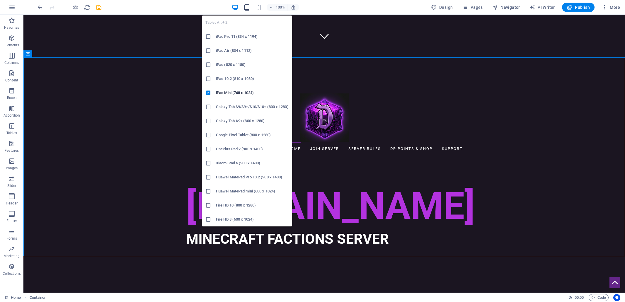
click at [247, 8] on icon "button" at bounding box center [246, 7] width 7 height 7
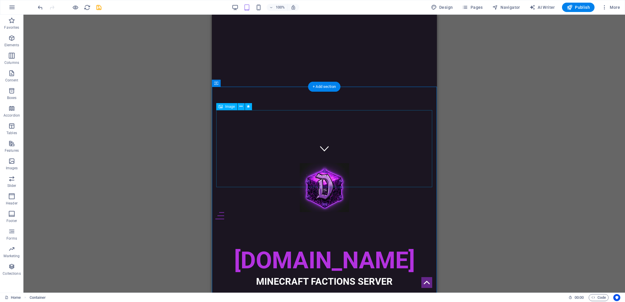
scroll to position [136, 0]
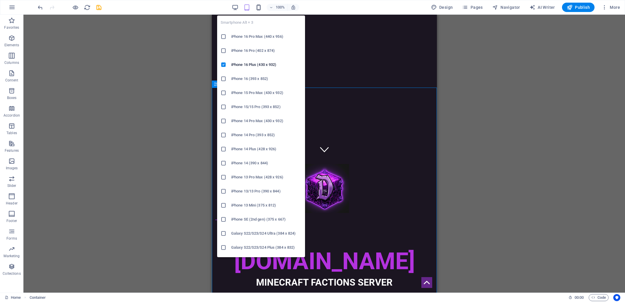
click at [261, 7] on icon "button" at bounding box center [258, 7] width 7 height 7
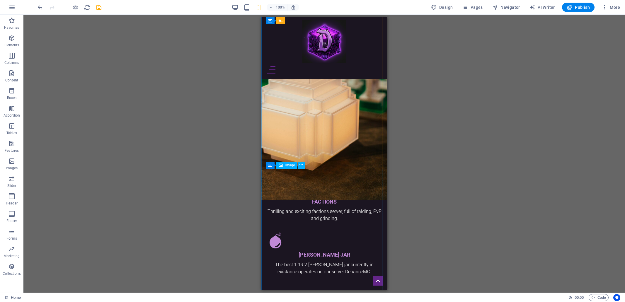
scroll to position [824, 0]
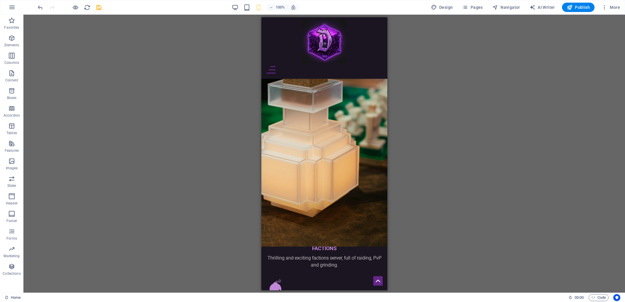
click at [426, 120] on div "H1 Banner Banner Container Menu Bar Menu H3 Image Image with text H2 Container …" at bounding box center [323, 154] width 601 height 278
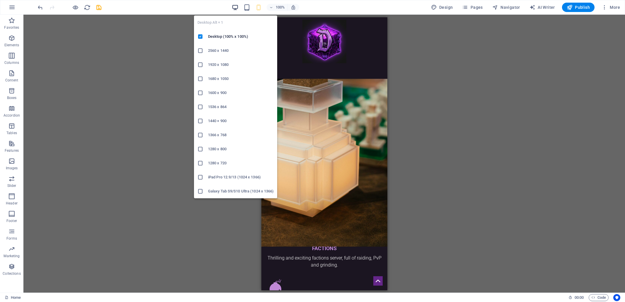
click at [236, 7] on icon "button" at bounding box center [235, 7] width 7 height 7
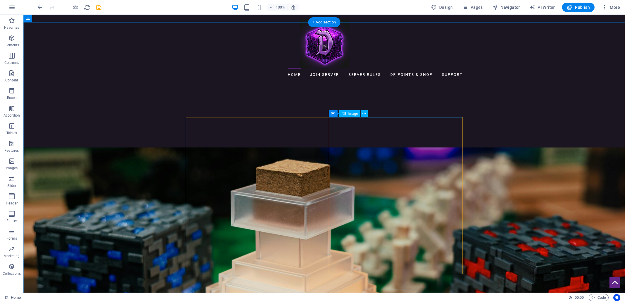
scroll to position [628, 0]
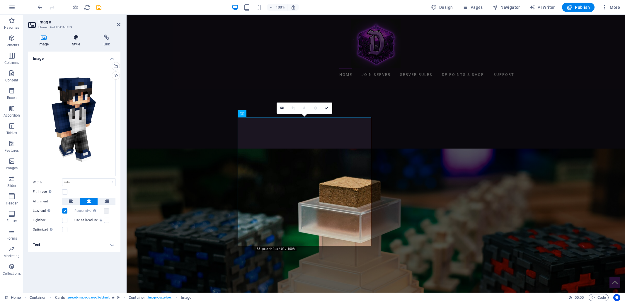
click at [76, 37] on icon at bounding box center [76, 38] width 29 height 6
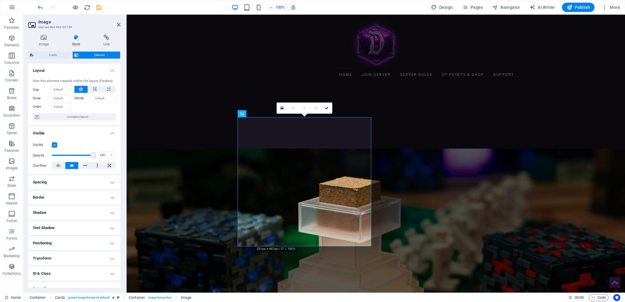
click at [110, 198] on h4 "Border" at bounding box center [74, 197] width 92 height 14
click at [78, 209] on span at bounding box center [77, 209] width 4 height 4
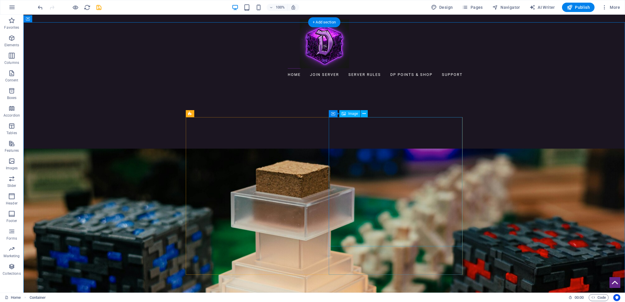
select select "px"
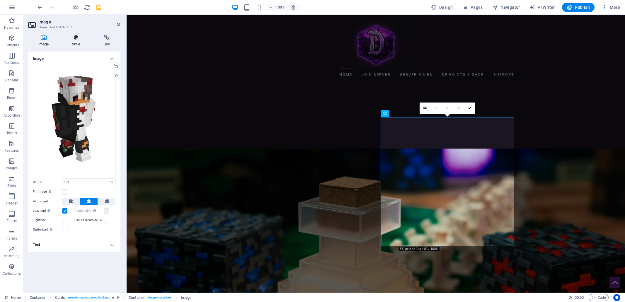
click at [74, 41] on h4 "Style" at bounding box center [77, 41] width 31 height 12
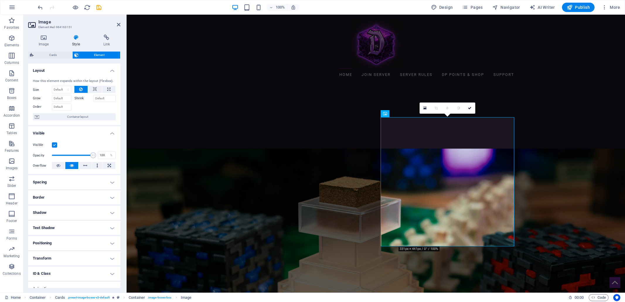
click at [70, 202] on h4 "Border" at bounding box center [74, 197] width 92 height 14
click at [76, 209] on span at bounding box center [77, 209] width 4 height 4
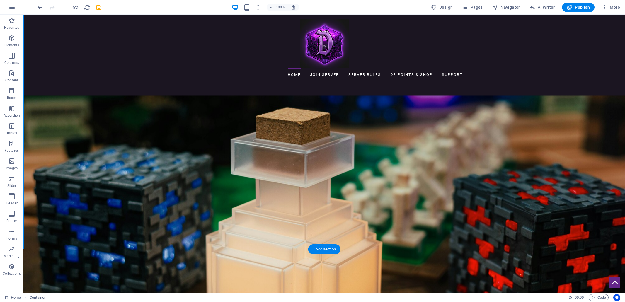
scroll to position [685, 0]
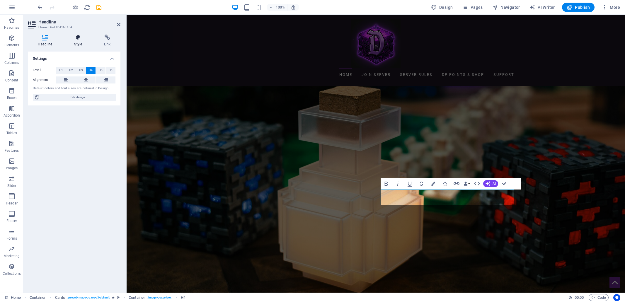
click at [76, 40] on icon at bounding box center [78, 38] width 28 height 6
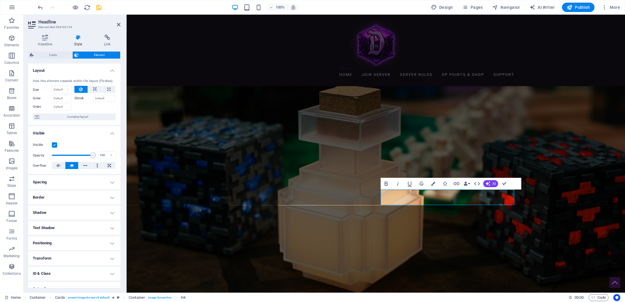
click at [76, 197] on h4 "Border" at bounding box center [74, 197] width 92 height 14
click at [76, 210] on span at bounding box center [77, 209] width 4 height 4
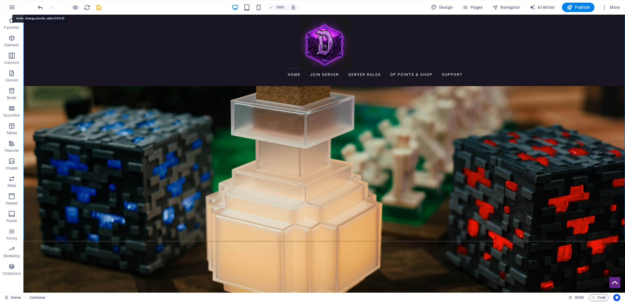
click at [40, 8] on icon "undo" at bounding box center [40, 7] width 7 height 7
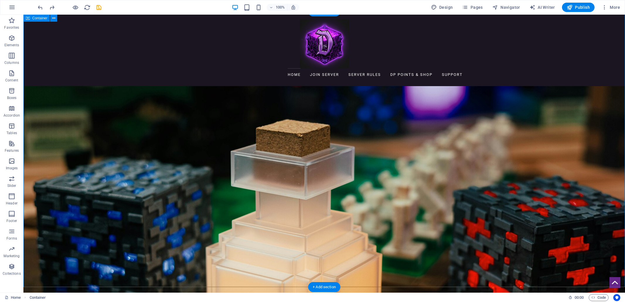
scroll to position [633, 0]
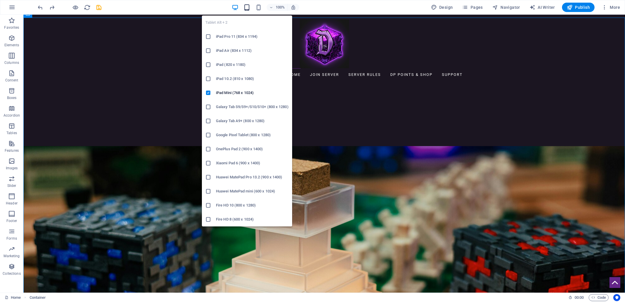
drag, startPoint x: 245, startPoint y: 5, endPoint x: 122, endPoint y: 64, distance: 136.8
click at [245, 5] on icon "button" at bounding box center [246, 7] width 7 height 7
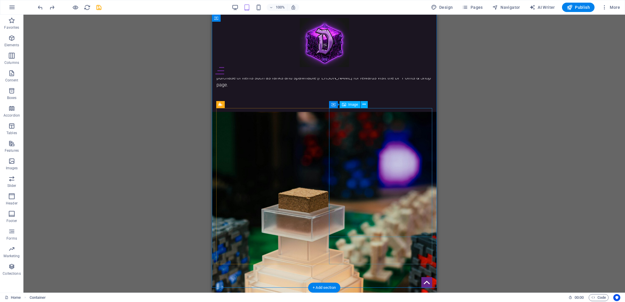
scroll to position [562, 0]
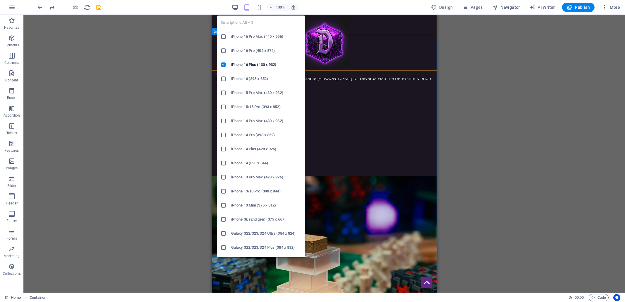
click at [261, 8] on icon "button" at bounding box center [258, 7] width 7 height 7
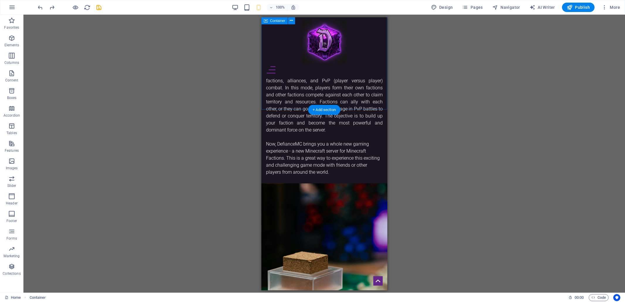
scroll to position [326, 0]
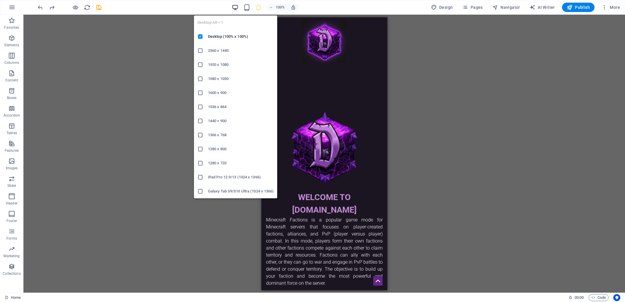
click at [237, 9] on icon "button" at bounding box center [235, 7] width 7 height 7
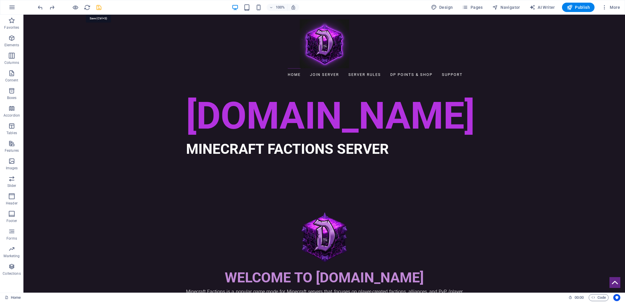
click at [98, 7] on icon "save" at bounding box center [99, 7] width 7 height 7
click at [584, 8] on span "Publish" at bounding box center [578, 7] width 23 height 6
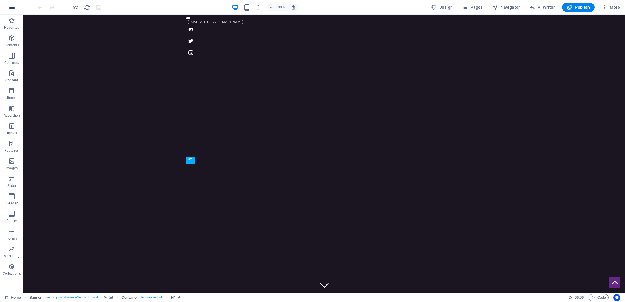
click at [13, 10] on icon "button" at bounding box center [11, 7] width 7 height 7
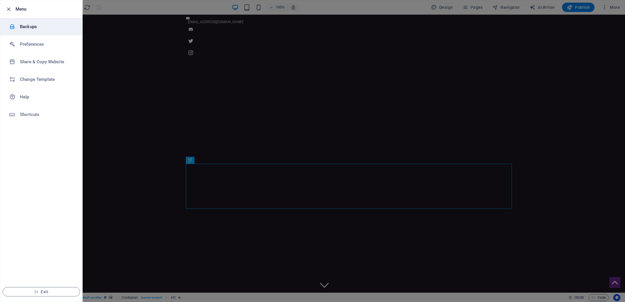
click at [28, 26] on h6 "Backups" at bounding box center [47, 26] width 54 height 7
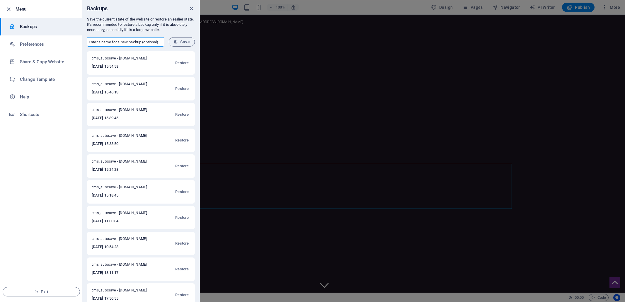
drag, startPoint x: 154, startPoint y: 40, endPoint x: 158, endPoint y: 37, distance: 4.6
click at [154, 39] on input "text" at bounding box center [125, 41] width 77 height 9
type input "Final defiance website"
click at [187, 43] on span "Save" at bounding box center [182, 42] width 16 height 5
click at [28, 42] on h6 "Preferences" at bounding box center [47, 44] width 54 height 7
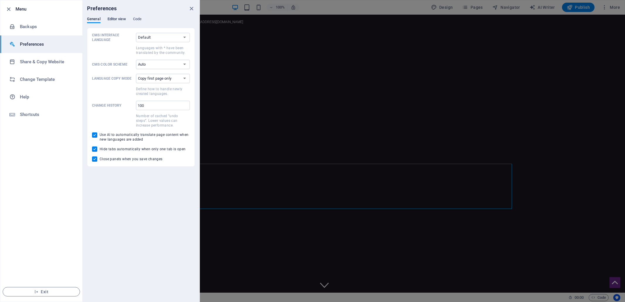
click at [118, 17] on span "Editor view" at bounding box center [117, 20] width 18 height 8
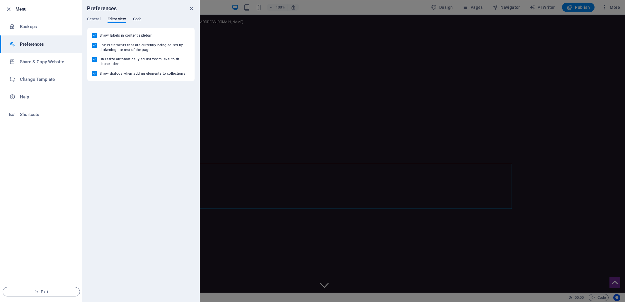
click at [137, 20] on span "Code" at bounding box center [137, 20] width 8 height 8
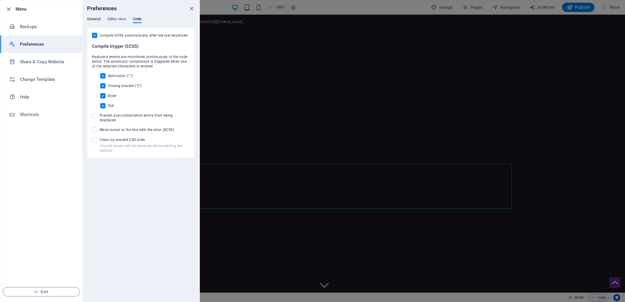
click at [97, 21] on span "General" at bounding box center [93, 20] width 13 height 8
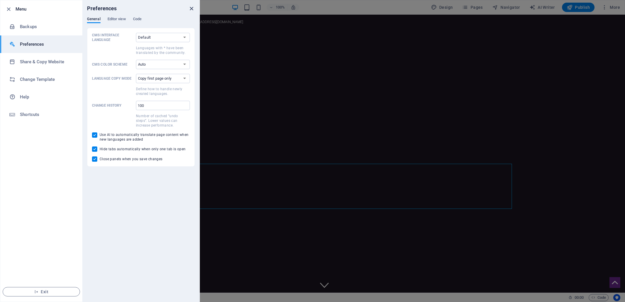
drag, startPoint x: 190, startPoint y: 8, endPoint x: 194, endPoint y: 8, distance: 3.5
click at [190, 8] on icon "close" at bounding box center [191, 8] width 7 height 7
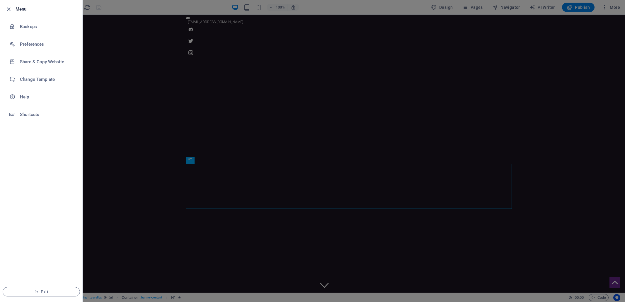
click at [457, 109] on div at bounding box center [312, 151] width 625 height 302
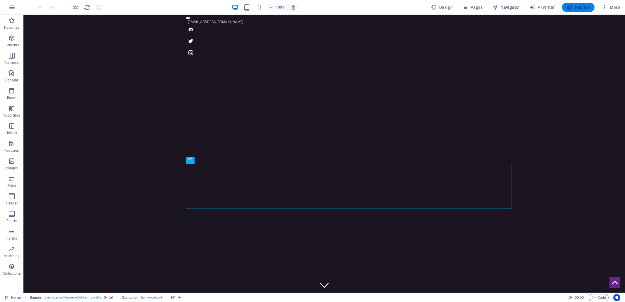
click at [582, 6] on span "Publish" at bounding box center [578, 7] width 23 height 6
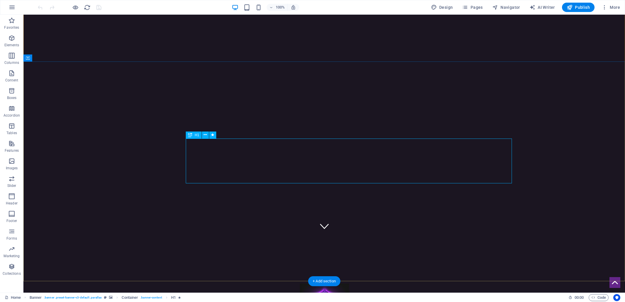
scroll to position [69, 0]
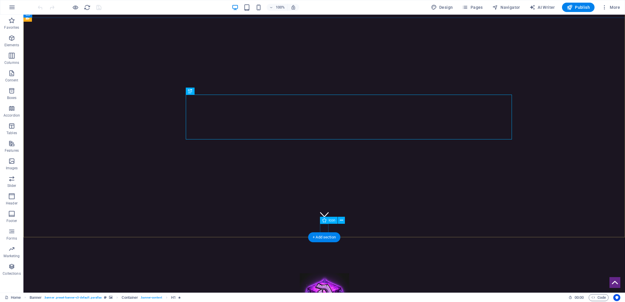
click at [324, 219] on figure at bounding box center [324, 214] width 9 height 9
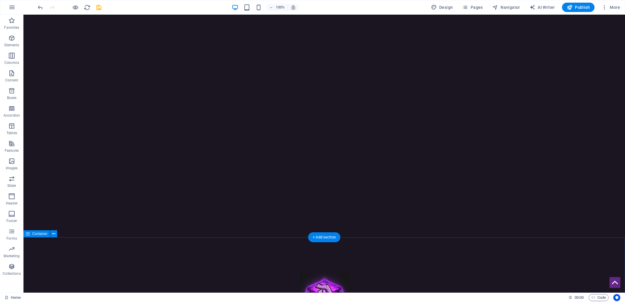
drag, startPoint x: 277, startPoint y: 248, endPoint x: 280, endPoint y: 244, distance: 5.4
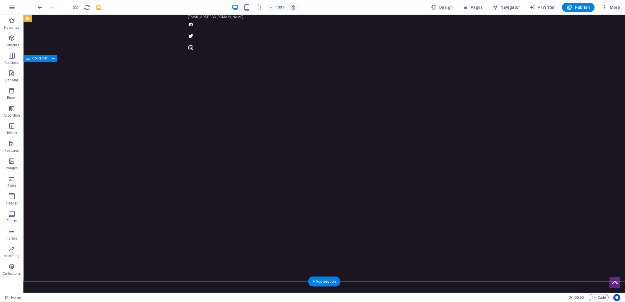
scroll to position [0, 0]
click at [86, 8] on icon "reload" at bounding box center [87, 7] width 7 height 7
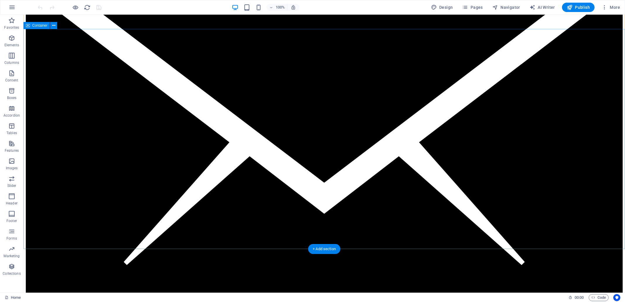
scroll to position [58, 0]
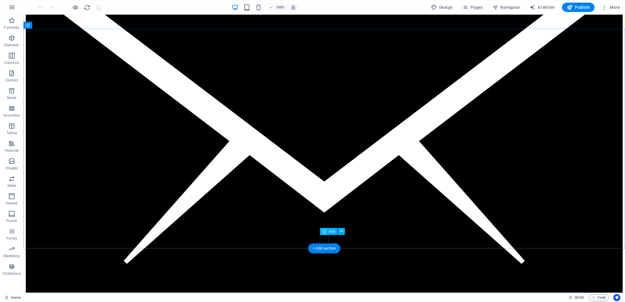
click at [324, 230] on figure at bounding box center [324, 225] width 9 height 10
click at [40, 6] on icon "undo" at bounding box center [40, 7] width 7 height 7
click at [326, 230] on figure at bounding box center [324, 225] width 9 height 10
select select "xMidYMid"
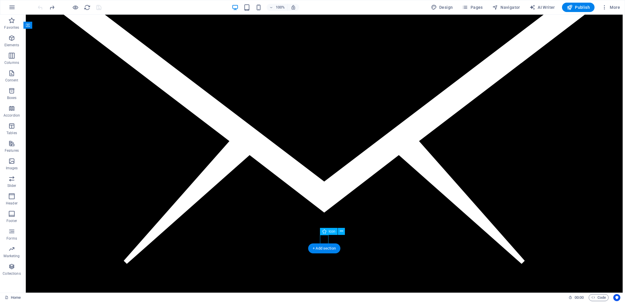
select select "px"
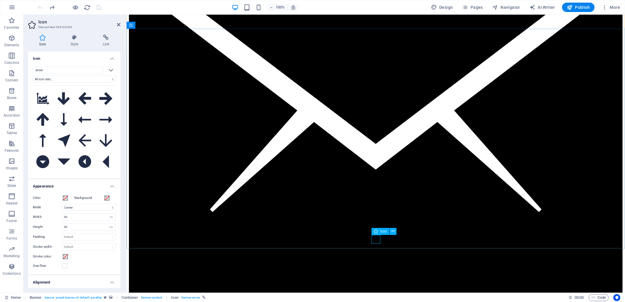
click at [374, 230] on figure at bounding box center [375, 225] width 9 height 10
click at [393, 232] on icon at bounding box center [392, 233] width 3 height 6
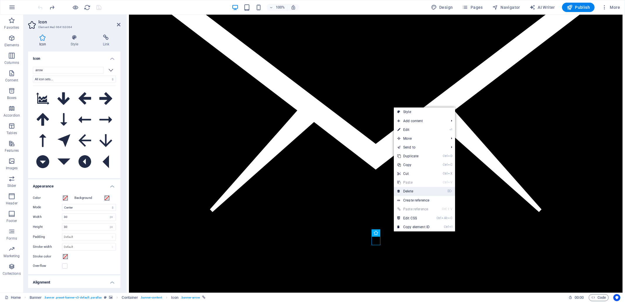
click at [411, 191] on link "⌦ Delete" at bounding box center [413, 191] width 39 height 9
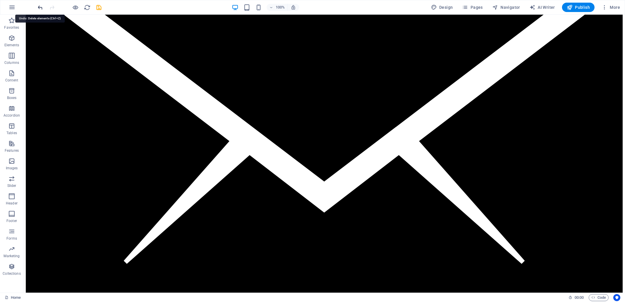
click at [40, 8] on icon "undo" at bounding box center [40, 7] width 7 height 7
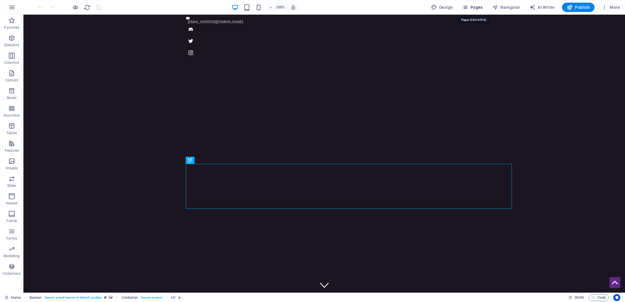
click at [473, 7] on span "Pages" at bounding box center [472, 7] width 21 height 6
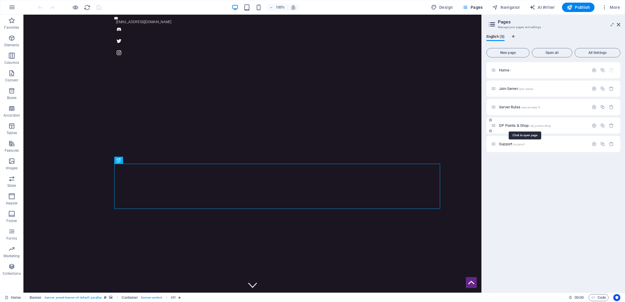
click at [511, 125] on span "DP Points & Shop /dp-points-shop" at bounding box center [525, 125] width 52 height 4
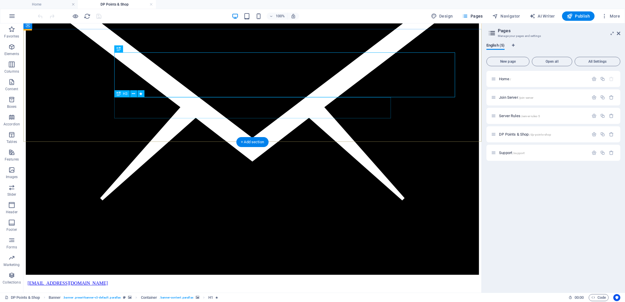
scroll to position [67, 0]
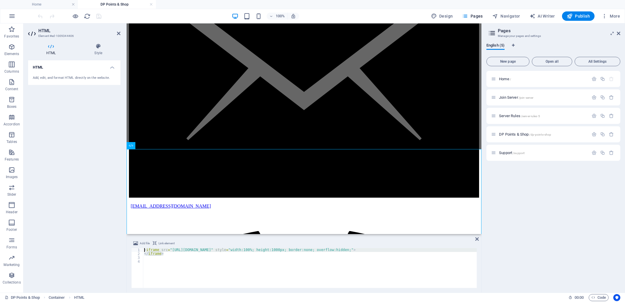
drag, startPoint x: 170, startPoint y: 252, endPoint x: 143, endPoint y: 248, distance: 26.9
click at [143, 248] on div "< iframe src = "https://shop.defiancemc.com" style = "width:100%; height:1000px…" at bounding box center [310, 271] width 334 height 47
drag, startPoint x: 167, startPoint y: 253, endPoint x: 143, endPoint y: 248, distance: 24.6
click at [143, 248] on div "<iframe src="https://shop.defiancemc.com" style="width:100%; height:1000px; bor…" at bounding box center [303, 268] width 345 height 40
paste textarea
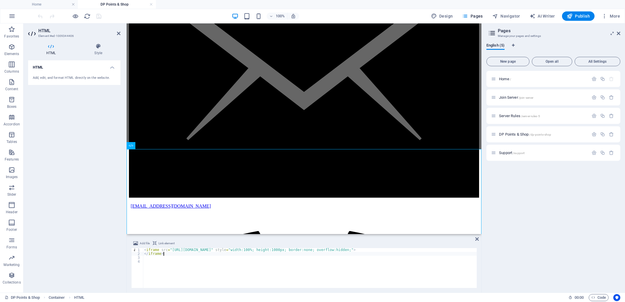
click at [169, 253] on div "< iframe src = "https://shop.defiancemc.com" style = "width:100%; height:1000px…" at bounding box center [310, 271] width 334 height 47
drag, startPoint x: 171, startPoint y: 253, endPoint x: 141, endPoint y: 249, distance: 29.3
click at [141, 249] on div "</iframe> 1 2 3 4 < iframe src = "https://shop.defiancemc.com" style = "width:1…" at bounding box center [303, 268] width 345 height 40
type textarea "<iframe src="https://shop.defiancemc.com" style="width:100%; height:1000px; bor…"
paste textarea
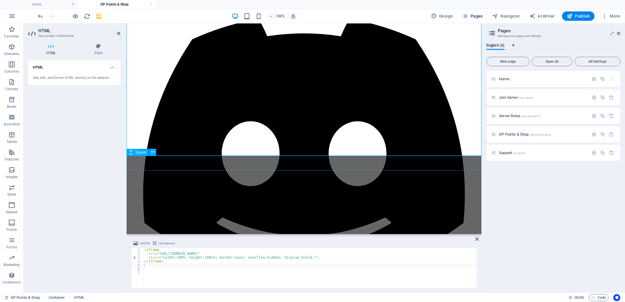
scroll to position [281, 0]
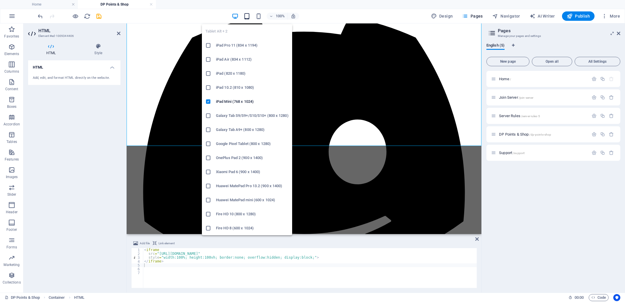
click at [247, 17] on icon "button" at bounding box center [246, 16] width 7 height 7
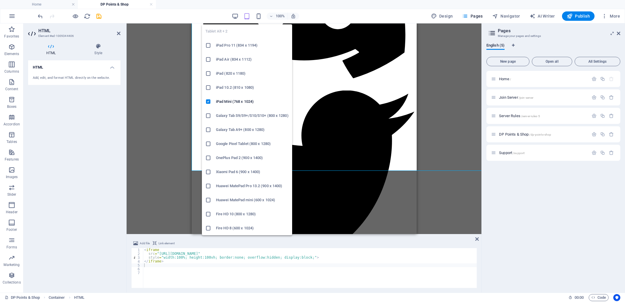
scroll to position [256, 0]
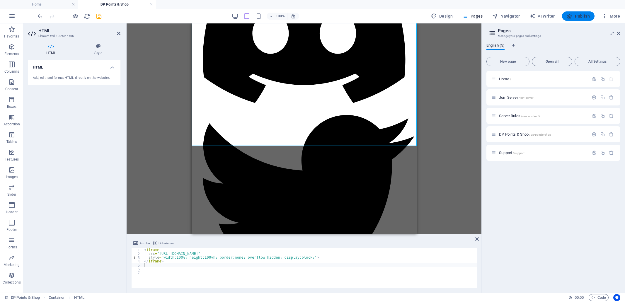
click at [582, 15] on span "Publish" at bounding box center [578, 16] width 23 height 6
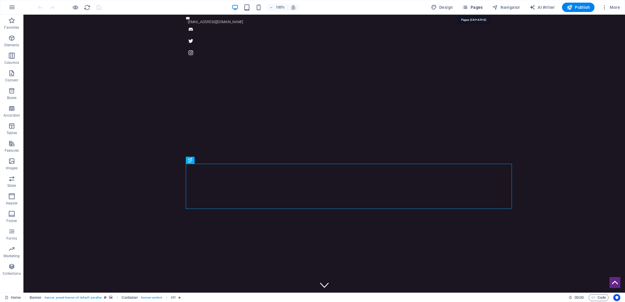
click at [475, 8] on span "Pages" at bounding box center [472, 7] width 21 height 6
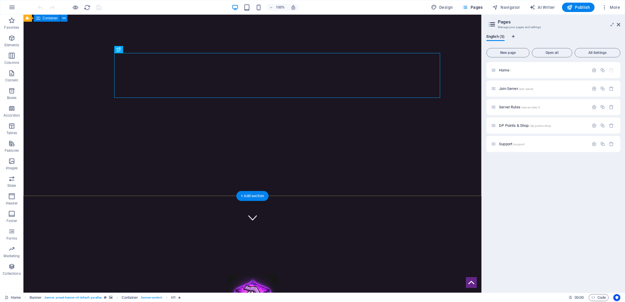
scroll to position [63, 0]
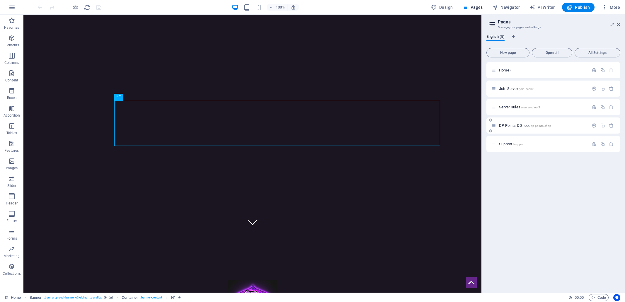
click at [510, 125] on span "DP Points & Shop /dp-points-shop" at bounding box center [525, 125] width 52 height 4
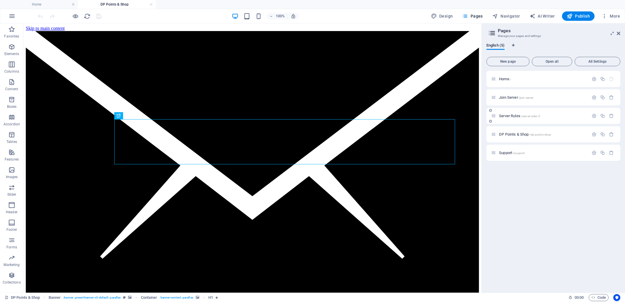
scroll to position [0, 0]
click at [513, 133] on span "DP Points & Shop /dp-points-shop" at bounding box center [525, 134] width 52 height 4
click at [594, 134] on icon "button" at bounding box center [593, 134] width 5 height 5
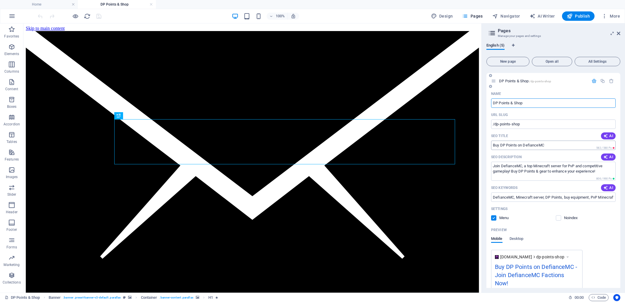
scroll to position [54, 0]
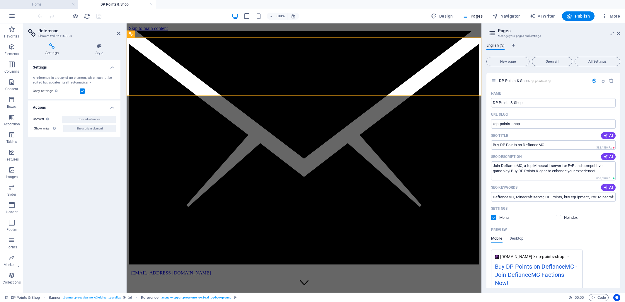
click at [34, 5] on h4 "Home" at bounding box center [39, 4] width 78 height 6
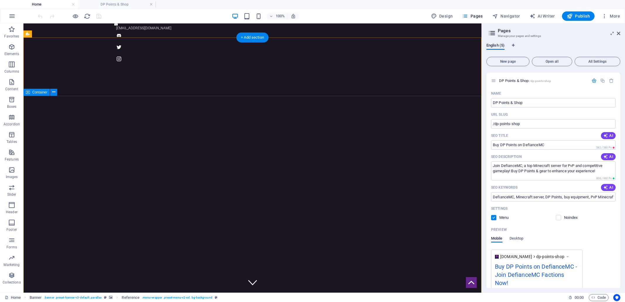
scroll to position [0, 0]
select select
select select "1"
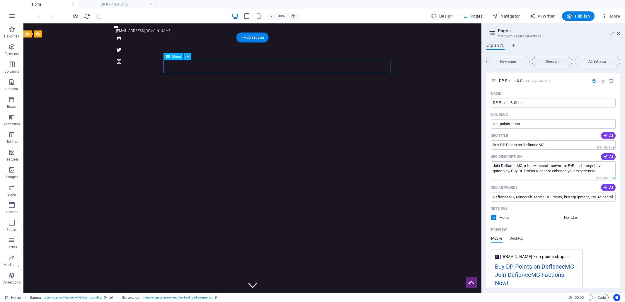
select select
select select "2"
select select
select select "3"
select select
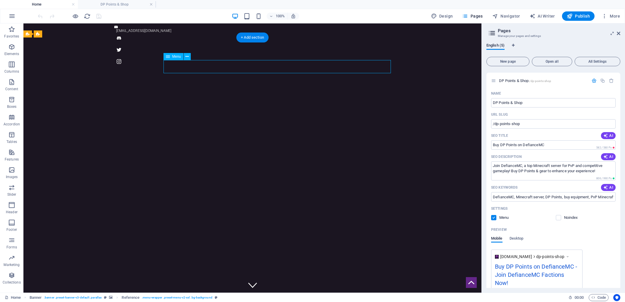
select select "4"
select select
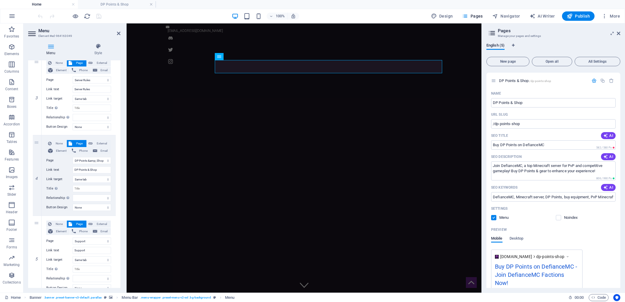
scroll to position [226, 0]
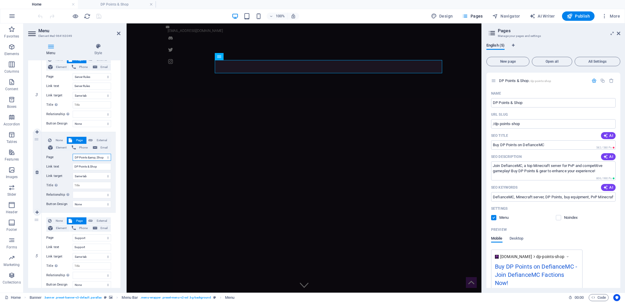
click at [107, 157] on select "Home Join Server Server Rules DP Points &amp; Shop Support" at bounding box center [92, 157] width 38 height 7
click at [73, 154] on select "Home Join Server Server Rules DP Points &amp; Shop Support" at bounding box center [92, 157] width 38 height 7
click at [90, 175] on select "New tab Same tab Overlay" at bounding box center [92, 176] width 38 height 7
click at [73, 173] on select "New tab Same tab Overlay" at bounding box center [92, 176] width 38 height 7
click at [98, 140] on span "External" at bounding box center [101, 140] width 15 height 7
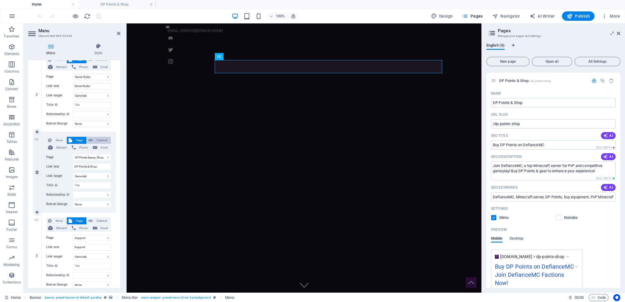
select select
select select "blank"
select select
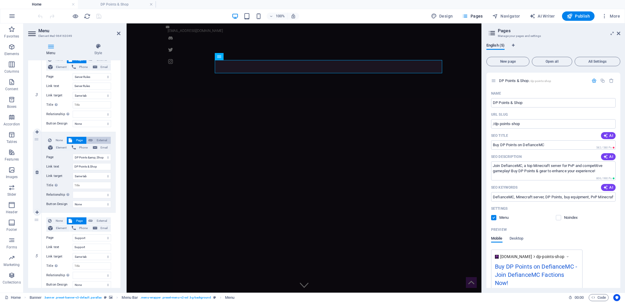
select select
drag, startPoint x: 92, startPoint y: 156, endPoint x: 69, endPoint y: 157, distance: 23.5
click at [69, 157] on div "URL /17679786" at bounding box center [78, 157] width 65 height 7
type input "shop."
select select
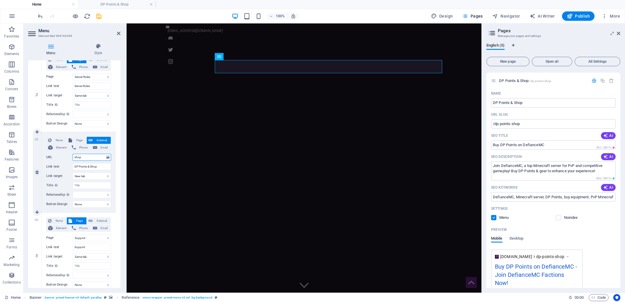
select select
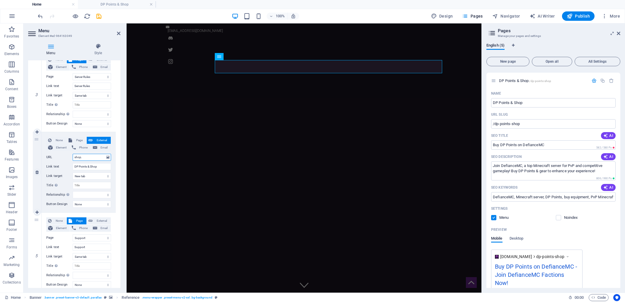
select select
type input "[DOMAIN_NAME]"
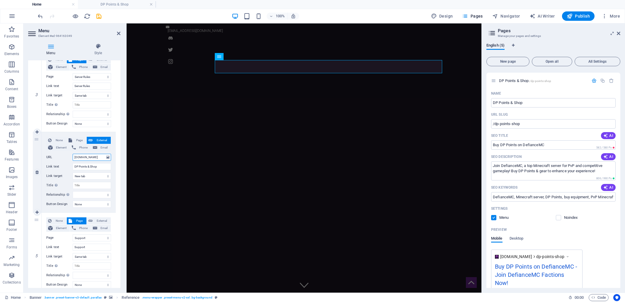
scroll to position [0, 1]
select select
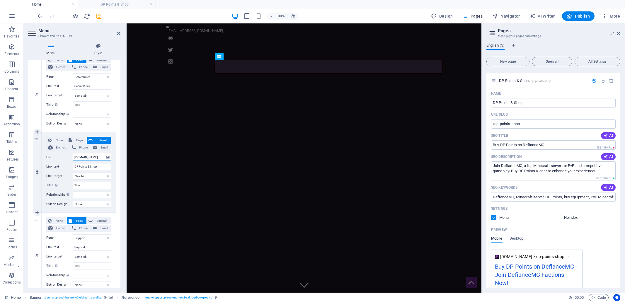
select select
type input "[DOMAIN_NAME]"
click at [107, 176] on select "New tab Same tab Overlay" at bounding box center [92, 176] width 38 height 7
select select
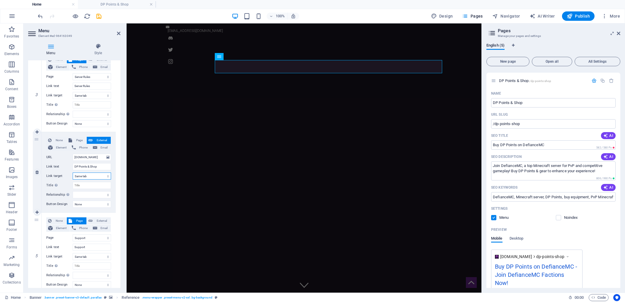
click at [73, 173] on select "New tab Same tab Overlay" at bounding box center [92, 176] width 38 height 7
select select
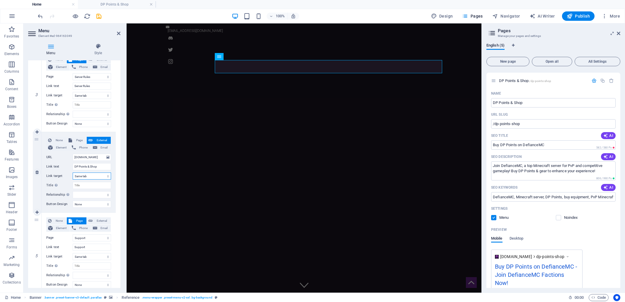
select select
click at [85, 185] on input "Title Additional link description, should not be the same as the link text. The…" at bounding box center [92, 185] width 38 height 7
type input "D"
select select
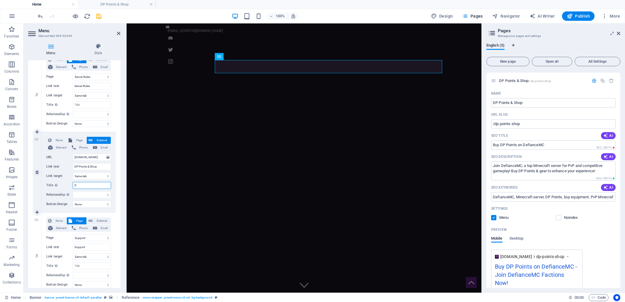
select select
type input "DP Point"
select select
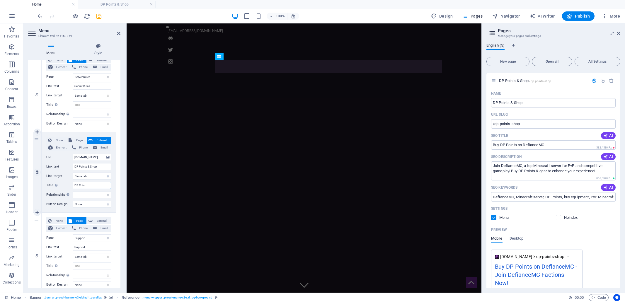
select select
type input "DP Points and Shop"
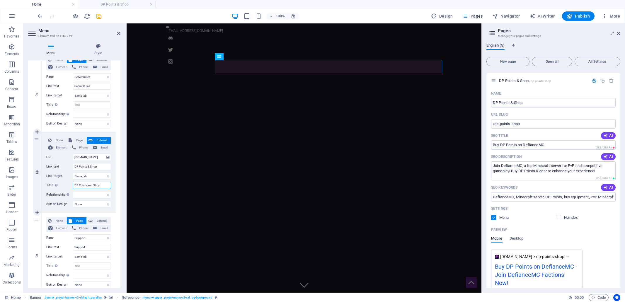
select select
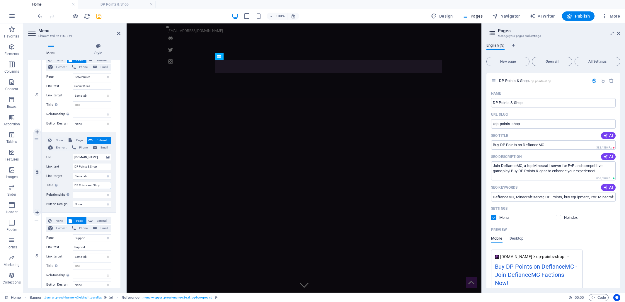
drag, startPoint x: 93, startPoint y: 184, endPoint x: 89, endPoint y: 184, distance: 3.8
click at [89, 184] on input "DP Points and Shop" at bounding box center [92, 185] width 38 height 7
type input "DP Points & Shop"
select select
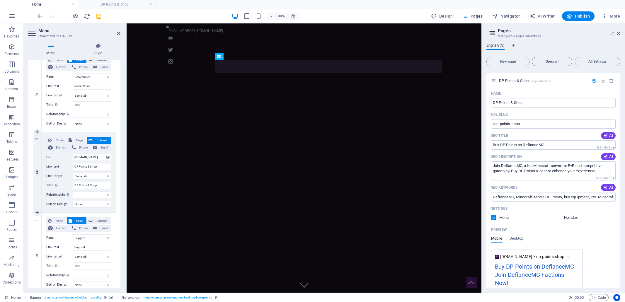
select select
type input "DP Points & Shop"
click at [91, 204] on select "None Default Primary Secondary" at bounding box center [92, 204] width 38 height 7
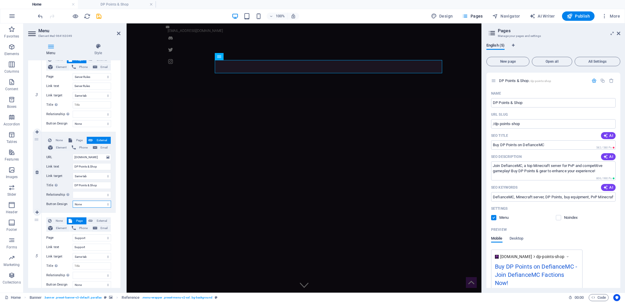
click at [91, 204] on select "None Default Primary Secondary" at bounding box center [92, 204] width 38 height 7
click at [100, 16] on icon "save" at bounding box center [99, 16] width 7 height 7
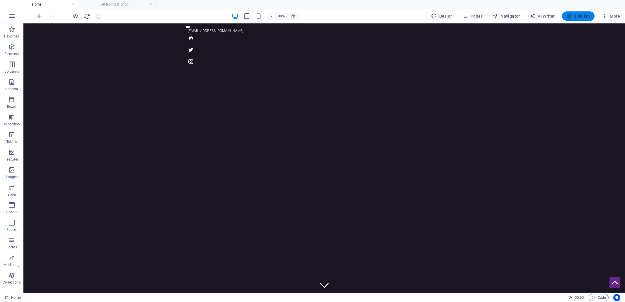
click at [579, 17] on span "Publish" at bounding box center [578, 16] width 23 height 6
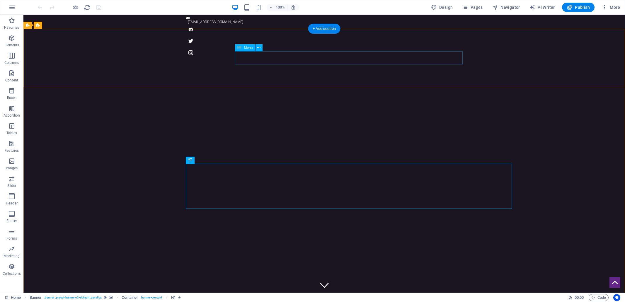
select select
select select "1"
select select
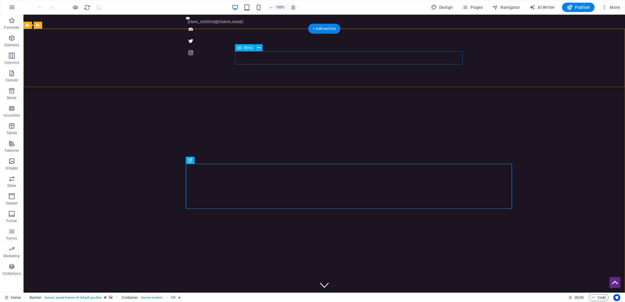
select select "2"
select select
select select "4"
select select
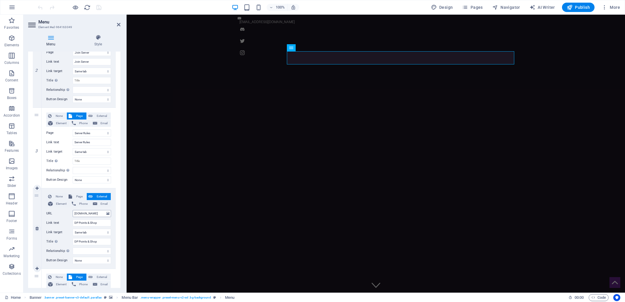
scroll to position [161, 0]
click at [93, 213] on input "[DOMAIN_NAME]" at bounding box center [92, 213] width 38 height 7
click at [107, 251] on select "alternate author bookmark external help license next nofollow noreferrer noopen…" at bounding box center [92, 250] width 38 height 7
select select "external"
click at [73, 247] on select "alternate author bookmark external help license next nofollow noreferrer noopen…" at bounding box center [92, 250] width 38 height 7
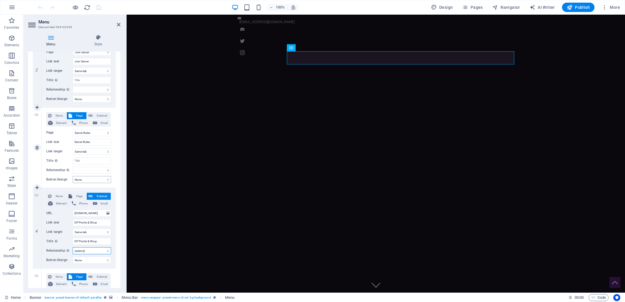
select select
click at [74, 212] on input "[DOMAIN_NAME]" at bounding box center [92, 213] width 38 height 7
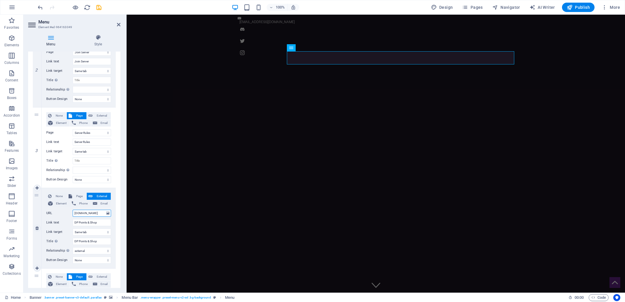
scroll to position [0, 1]
drag, startPoint x: 73, startPoint y: 212, endPoint x: 104, endPoint y: 212, distance: 31.1
click at [104, 212] on input "[DOMAIN_NAME]" at bounding box center [92, 213] width 38 height 7
paste input "[URL]"
type input "[URL][DOMAIN_NAME]"
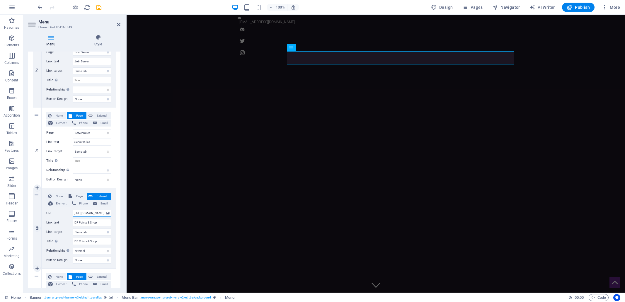
scroll to position [0, 11]
select select
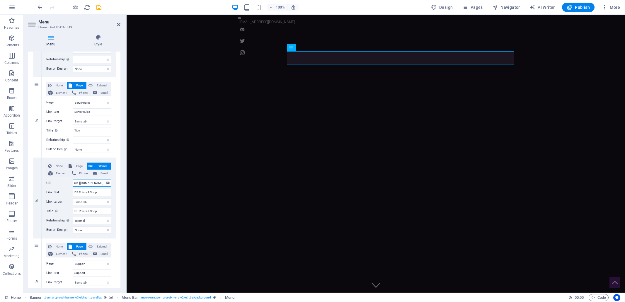
scroll to position [188, 0]
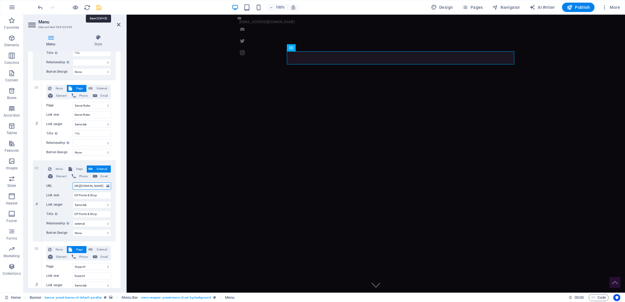
type input "[URL][DOMAIN_NAME]"
click at [99, 8] on icon "save" at bounding box center [99, 7] width 7 height 7
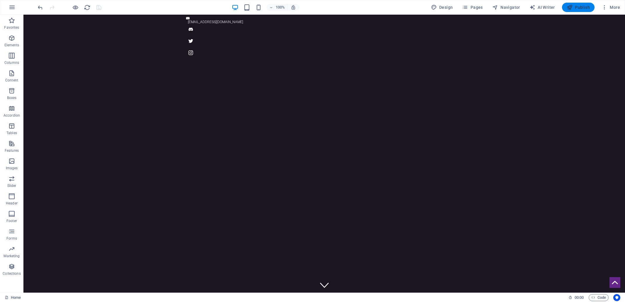
click at [580, 10] on span "Publish" at bounding box center [578, 7] width 23 height 6
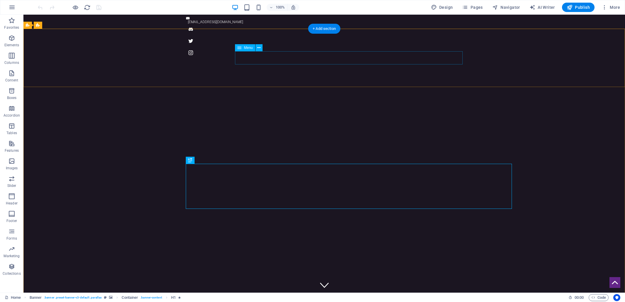
select select
select select "1"
select select
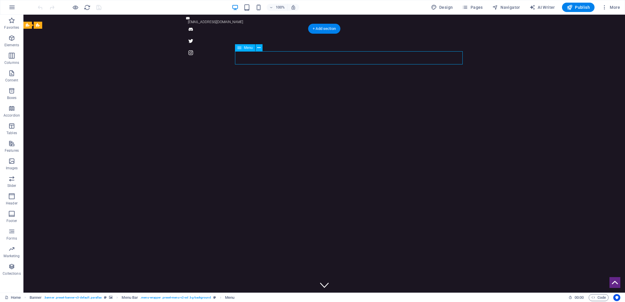
select select "2"
select select
select select "external"
select select "4"
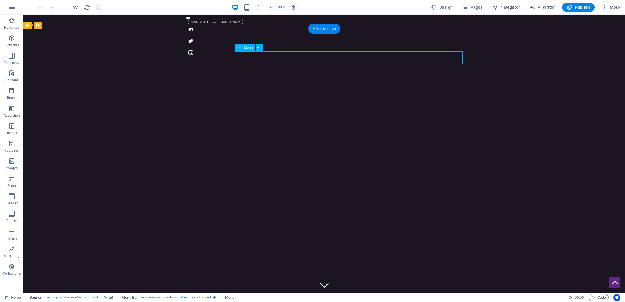
select select
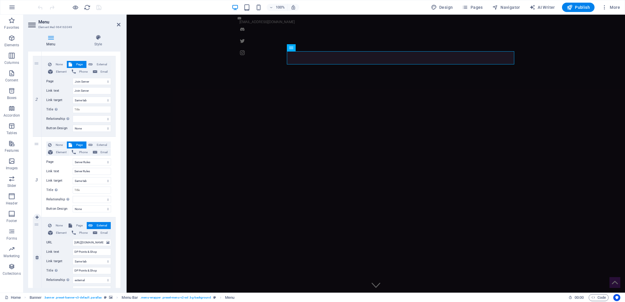
scroll to position [138, 0]
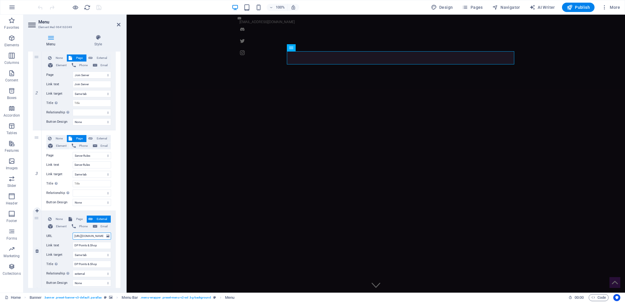
click at [102, 235] on input "[URL][DOMAIN_NAME]" at bounding box center [92, 236] width 38 height 7
type input "[URL][DOMAIN_NAME]"
select select
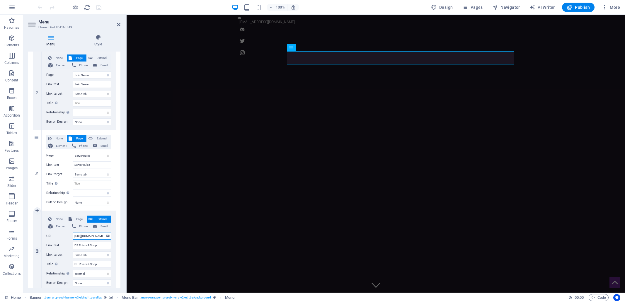
select select
type input "[URL][DOMAIN_NAME]"
select select
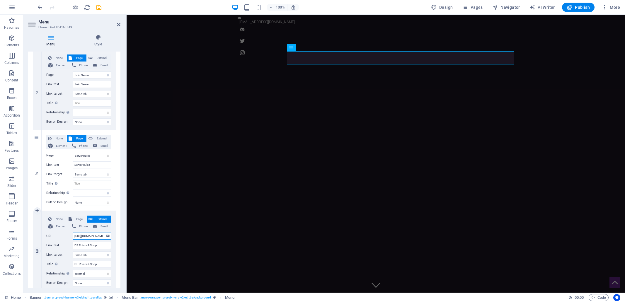
select select
type input "[URL][DOMAIN_NAME]"
select select
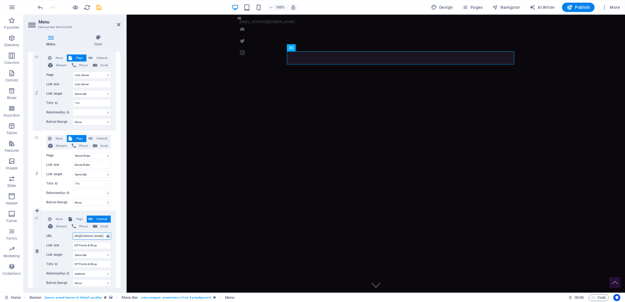
select select
type input "[URL][DOMAIN_NAME]"
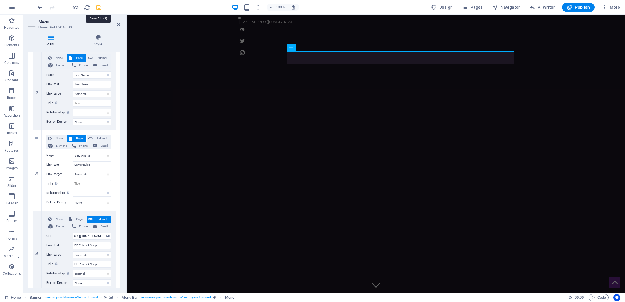
scroll to position [0, 0]
click at [100, 8] on icon "save" at bounding box center [99, 7] width 7 height 7
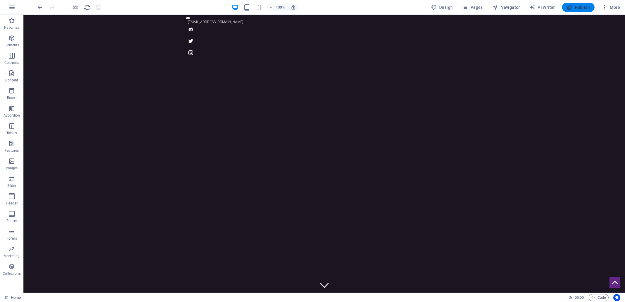
click at [584, 8] on span "Publish" at bounding box center [578, 7] width 23 height 6
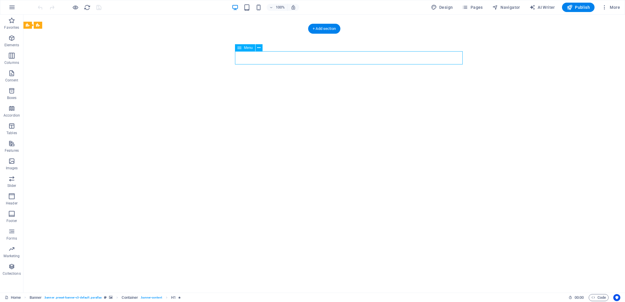
select select
select select "1"
select select
select select "2"
select select
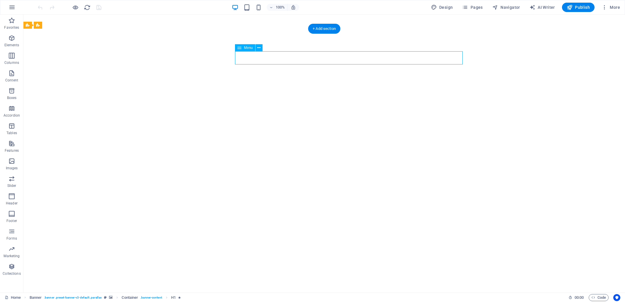
select select
select select "external"
select select "4"
select select
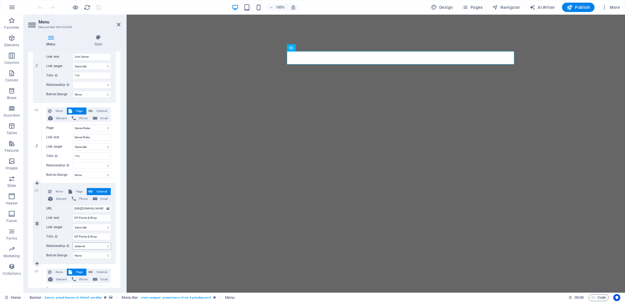
scroll to position [193, 0]
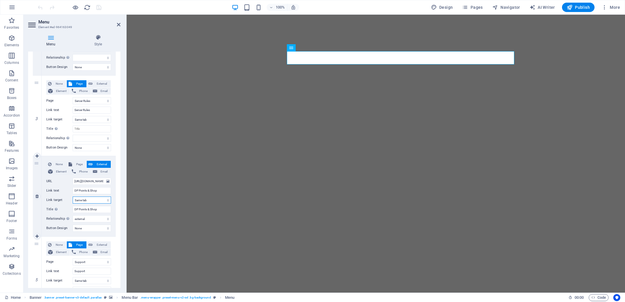
click at [107, 200] on select "New tab Same tab Overlay" at bounding box center [92, 200] width 38 height 7
select select "blank"
click at [73, 197] on select "New tab Same tab Overlay" at bounding box center [92, 200] width 38 height 7
select select
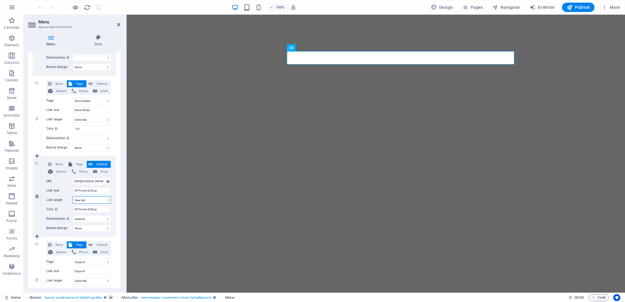
select select
click at [100, 8] on icon "save" at bounding box center [99, 7] width 7 height 7
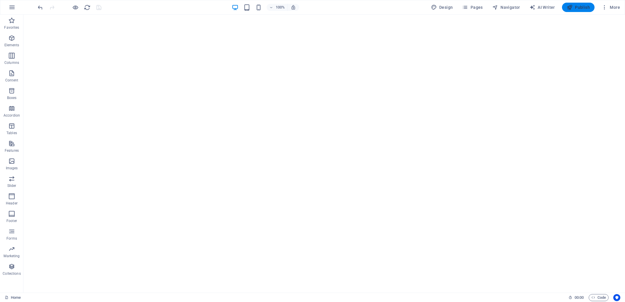
click at [580, 8] on span "Publish" at bounding box center [578, 7] width 23 height 6
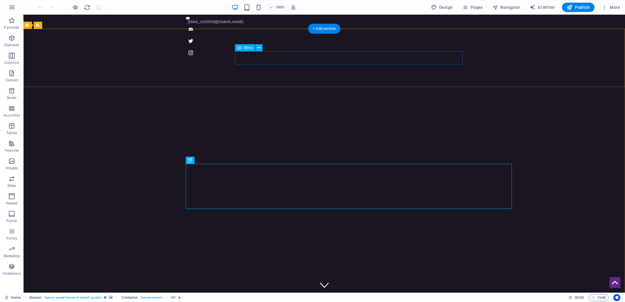
select select
select select "1"
select select
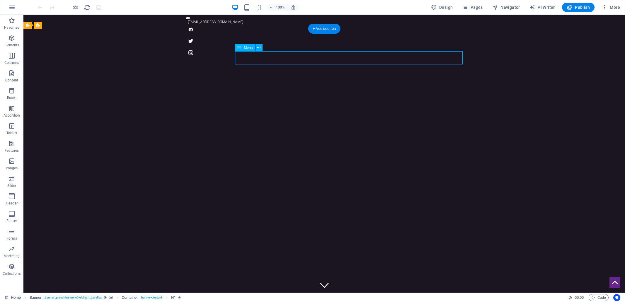
select select "2"
select select
select select "external"
select select "4"
select select
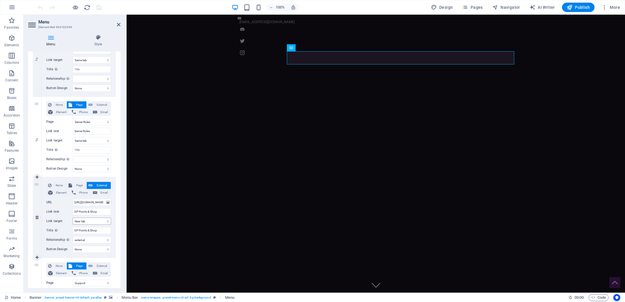
scroll to position [172, 0]
drag, startPoint x: 90, startPoint y: 210, endPoint x: 73, endPoint y: 211, distance: 17.3
click at [73, 211] on input "DP Points & Shop" at bounding box center [92, 211] width 38 height 7
type input "Visit OurShop"
select select
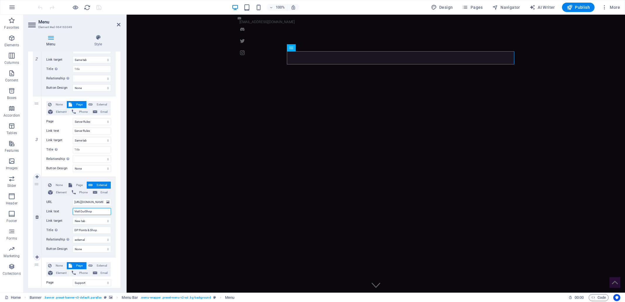
select select
type input "Visit Our Shop"
select select
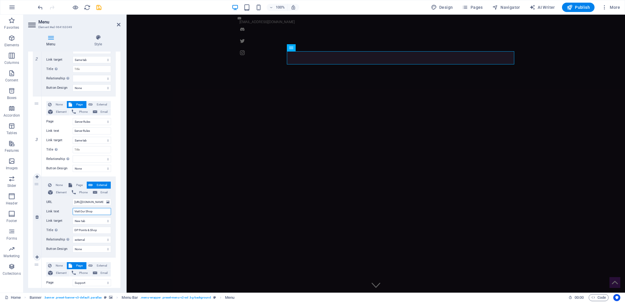
select select
click at [97, 211] on input "Visit Our Shop" at bounding box center [92, 211] width 38 height 7
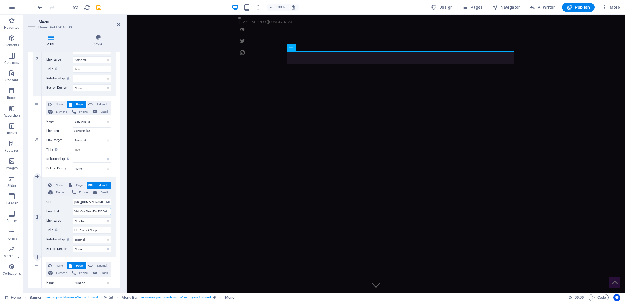
type input "Visit Our Shop For DP Points"
select select
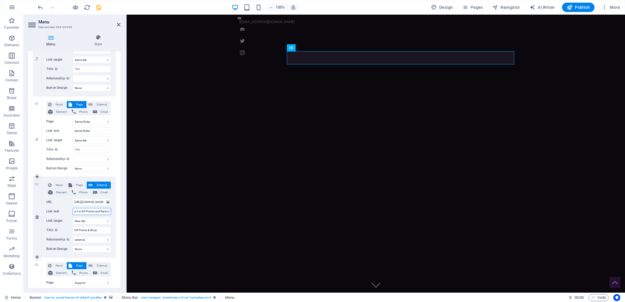
type input "Visit Our Shop For DP Points and Rank Up"
select select
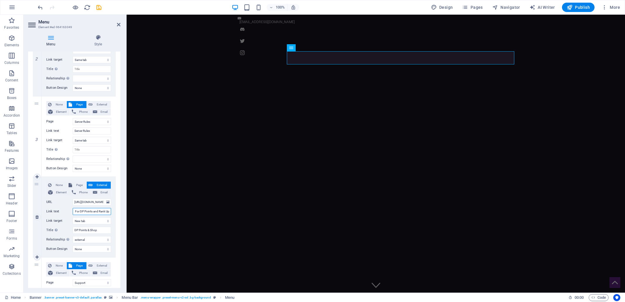
select select
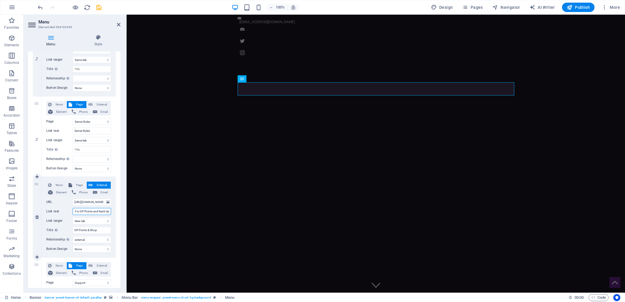
scroll to position [0, 0]
drag, startPoint x: 109, startPoint y: 211, endPoint x: 67, endPoint y: 211, distance: 42.2
click at [67, 211] on div "Link text Visit Our Shop For DP Points and Rank Up" at bounding box center [78, 211] width 65 height 7
click at [93, 211] on input "Visit Our Shop For DP Points and Rank Up" at bounding box center [92, 211] width 38 height 7
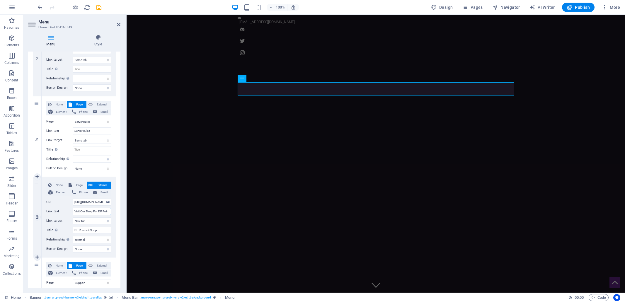
click at [94, 211] on input "Visit Our Shop For DP Points and Rank Up" at bounding box center [92, 211] width 38 height 7
drag, startPoint x: 93, startPoint y: 212, endPoint x: 111, endPoint y: 212, distance: 17.9
click at [111, 212] on div "None Page External Element Phone Email Page Home Join Server Server Rules DP Po…" at bounding box center [79, 217] width 74 height 80
type input "Visit Our Shop"
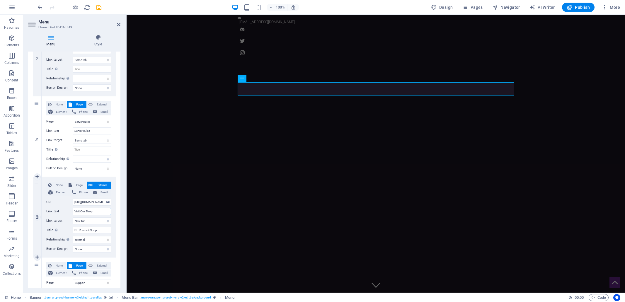
scroll to position [0, 0]
select select
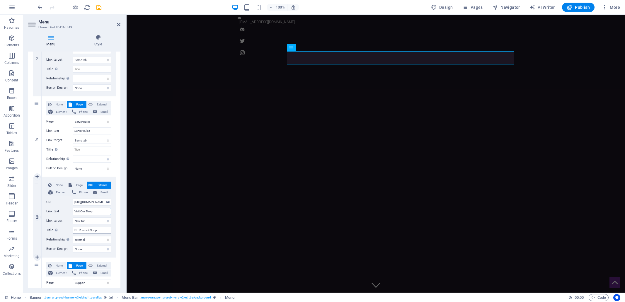
type input "Visit Our Shop"
drag, startPoint x: 100, startPoint y: 228, endPoint x: 73, endPoint y: 230, distance: 27.6
click at [73, 230] on input "DP Points & Shop" at bounding box center [92, 230] width 38 height 7
paste input "Visit Our Shop For DP Points and Rank U"
type input "Visit Our Shop For DP Points and Rank Up"
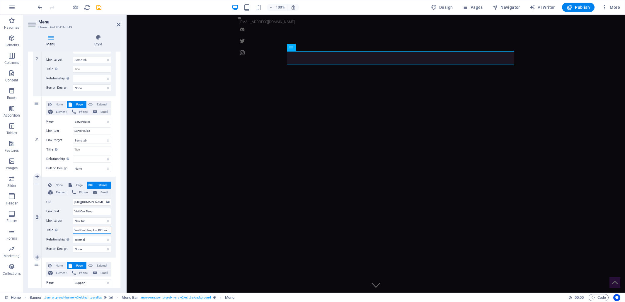
scroll to position [0, 20]
select select
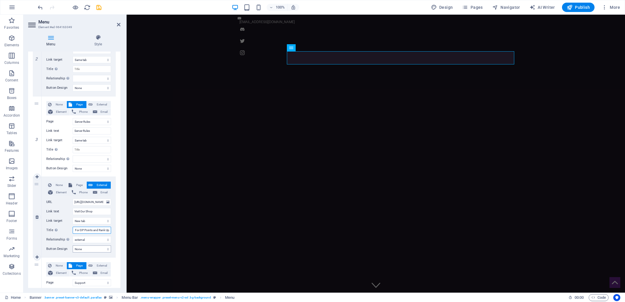
type input "Visit Our Shop For DP Points and Rank Up"
click at [88, 248] on select "None Default Primary Secondary" at bounding box center [92, 248] width 38 height 7
click at [98, 8] on icon "save" at bounding box center [99, 7] width 7 height 7
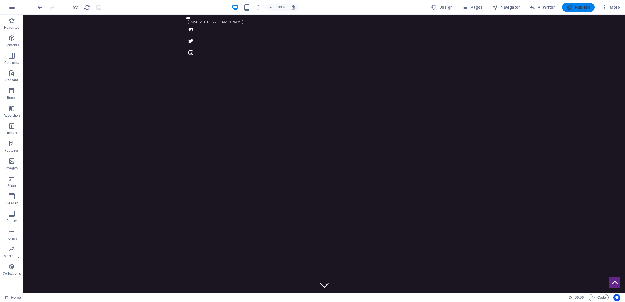
click at [584, 8] on span "Publish" at bounding box center [578, 7] width 23 height 6
